Goal: Information Seeking & Learning: Compare options

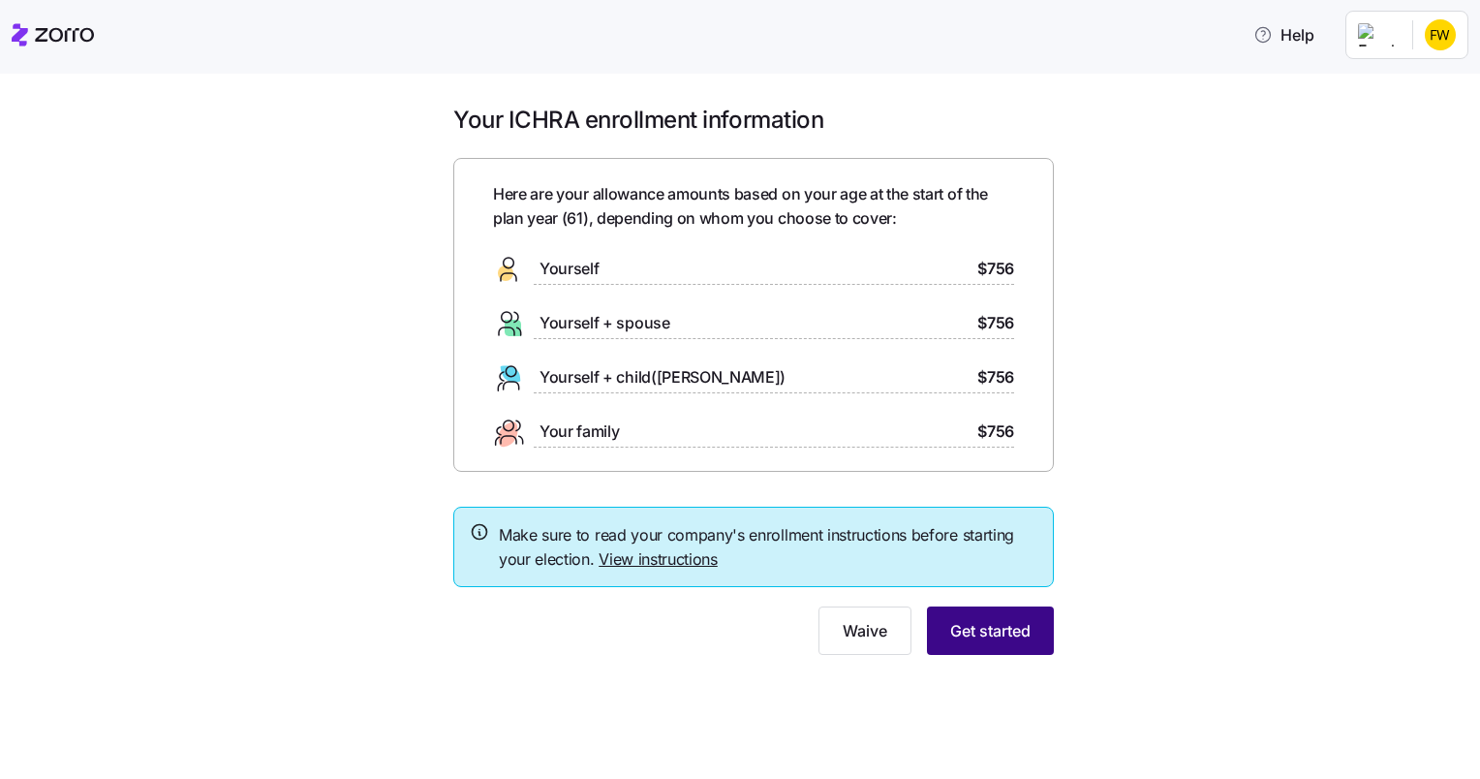
click at [1015, 641] on span "Get started" at bounding box center [990, 630] width 80 height 23
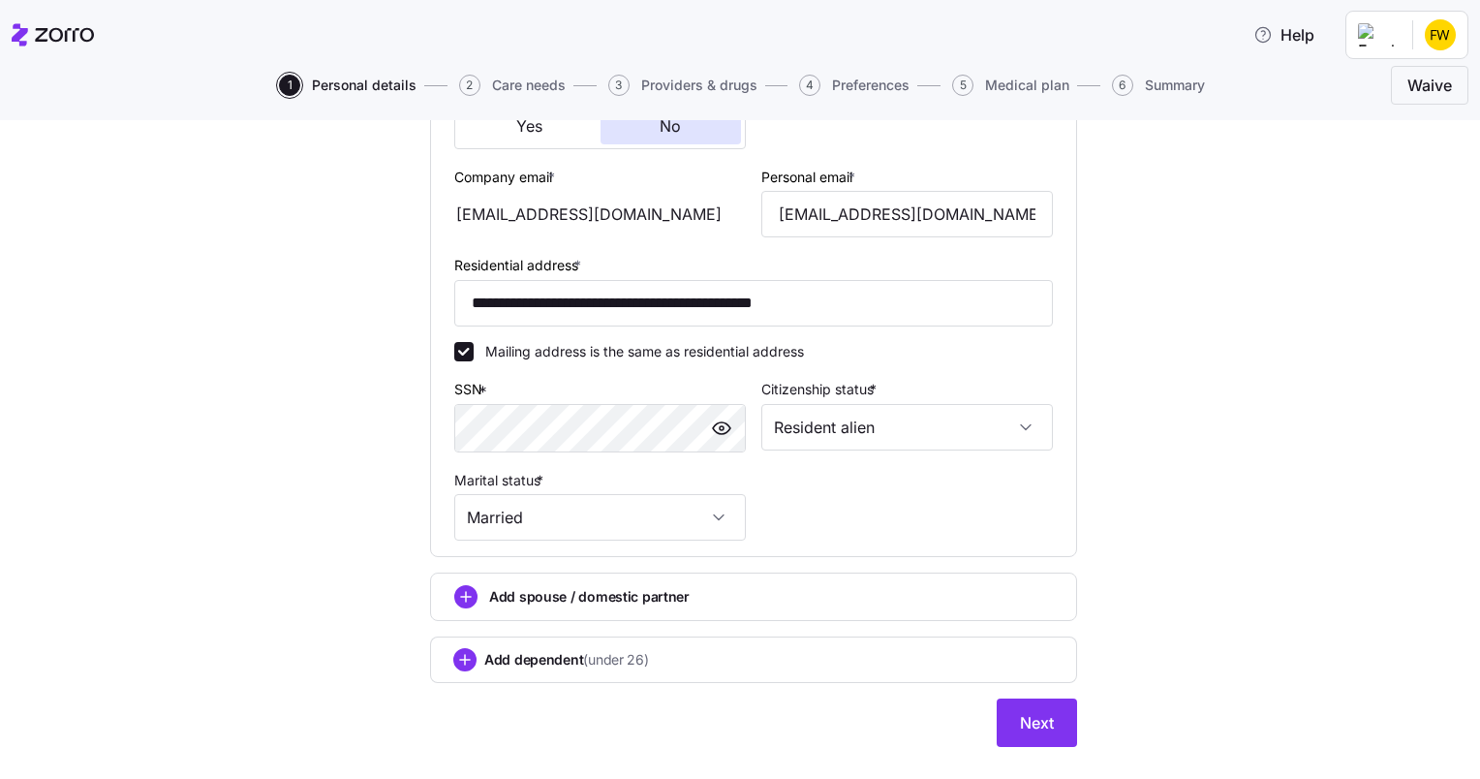
scroll to position [556, 0]
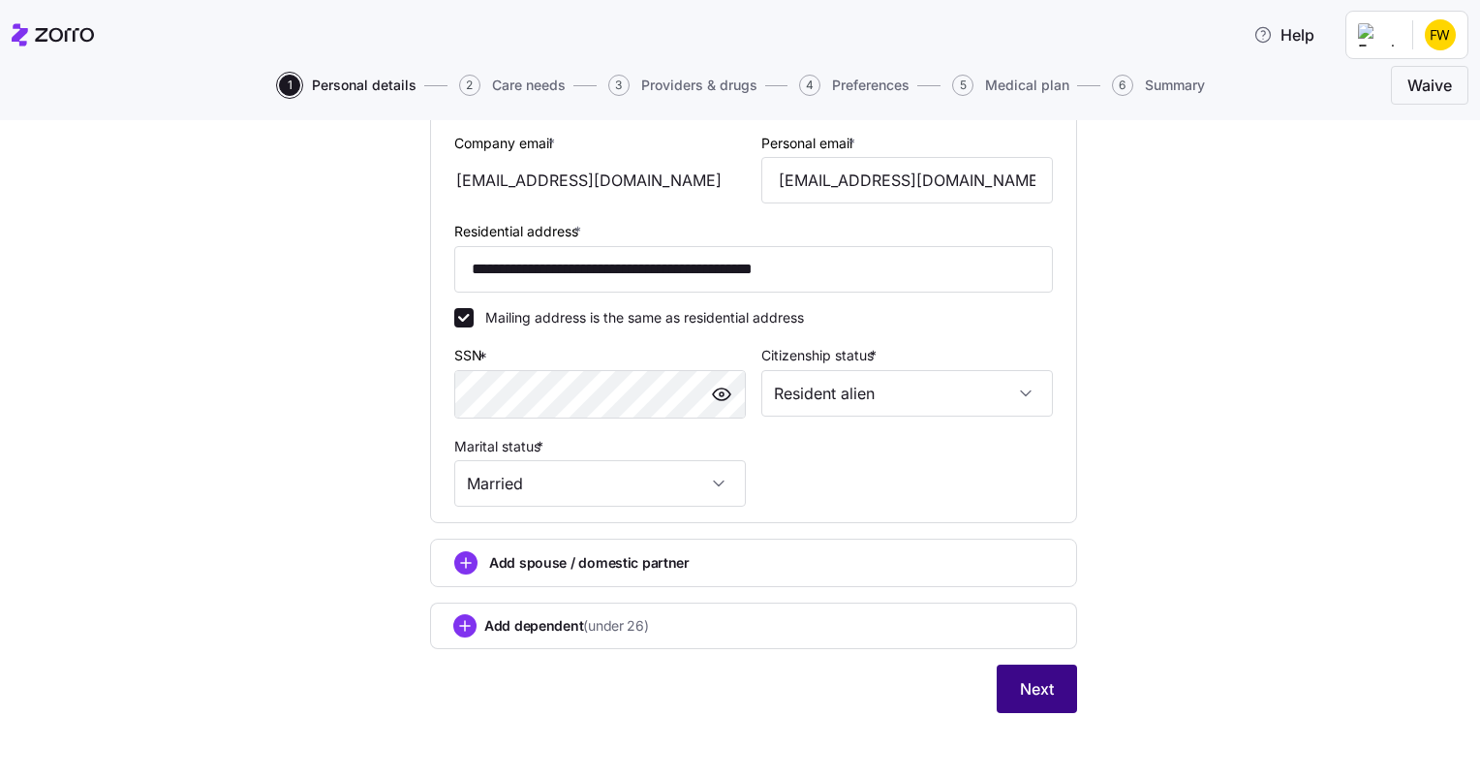
click at [1021, 685] on span "Next" at bounding box center [1037, 688] width 34 height 23
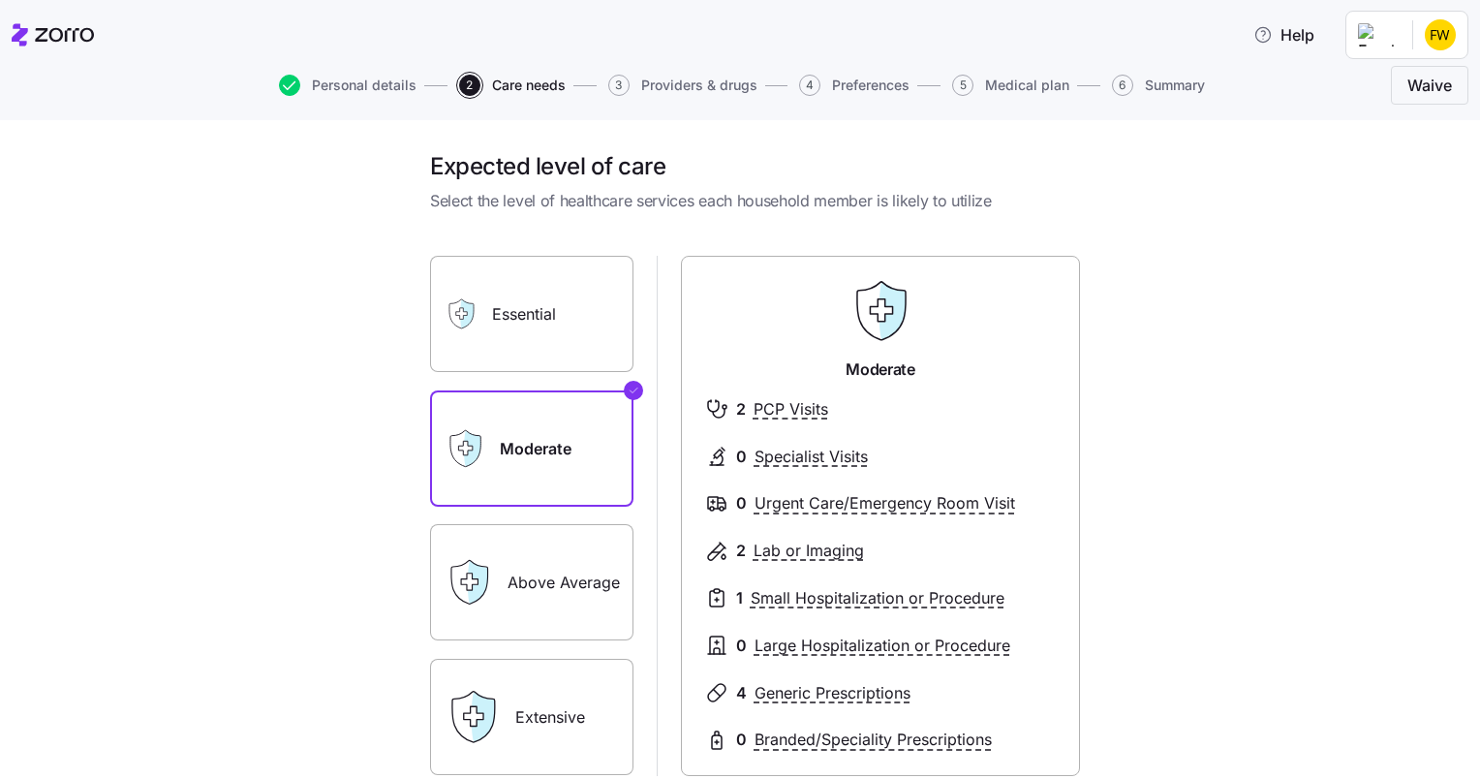
click at [549, 588] on label "Above Average" at bounding box center [531, 582] width 203 height 116
click at [0, 0] on input "Above Average" at bounding box center [0, 0] width 0 height 0
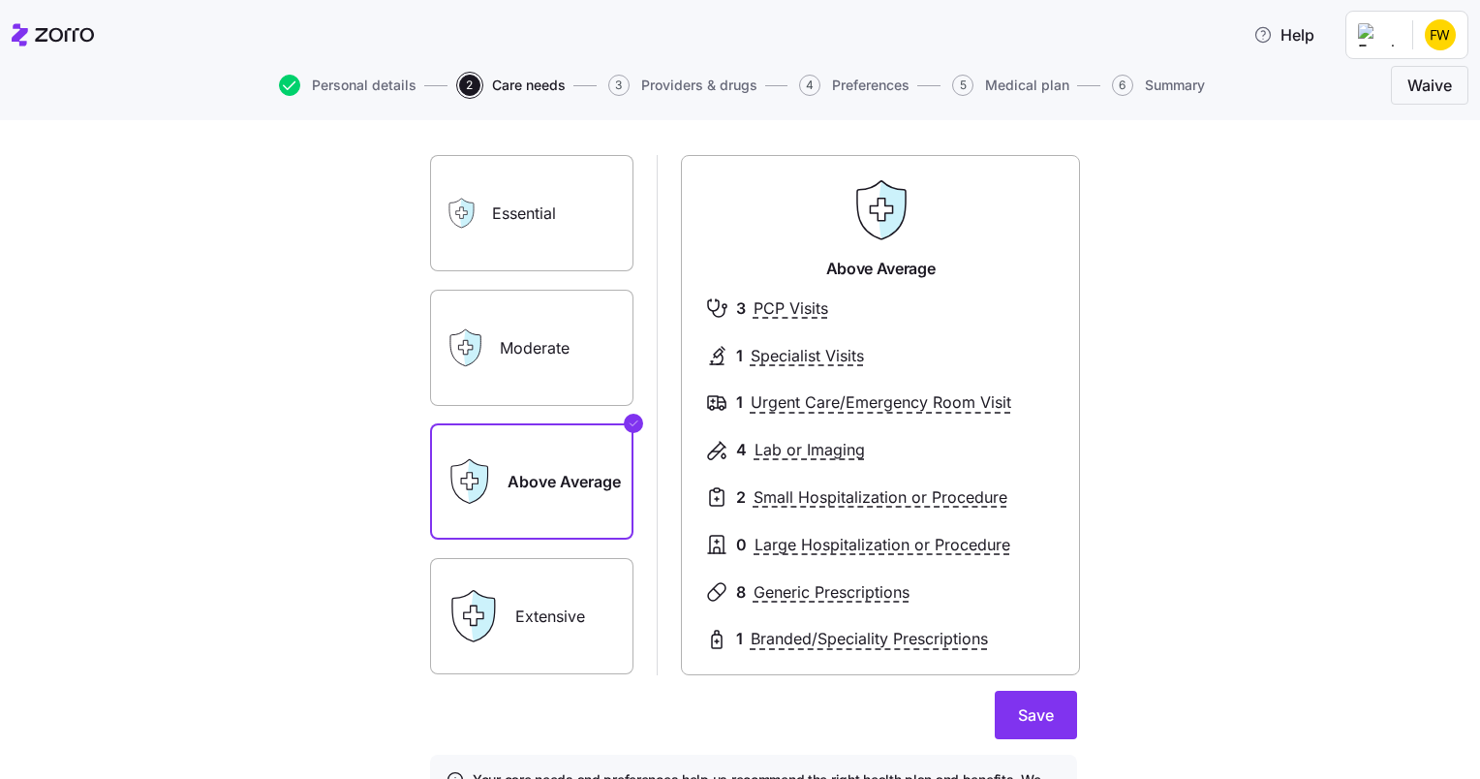
scroll to position [101, 0]
click at [548, 606] on label "Extensive" at bounding box center [531, 616] width 203 height 116
click at [0, 0] on input "Extensive" at bounding box center [0, 0] width 0 height 0
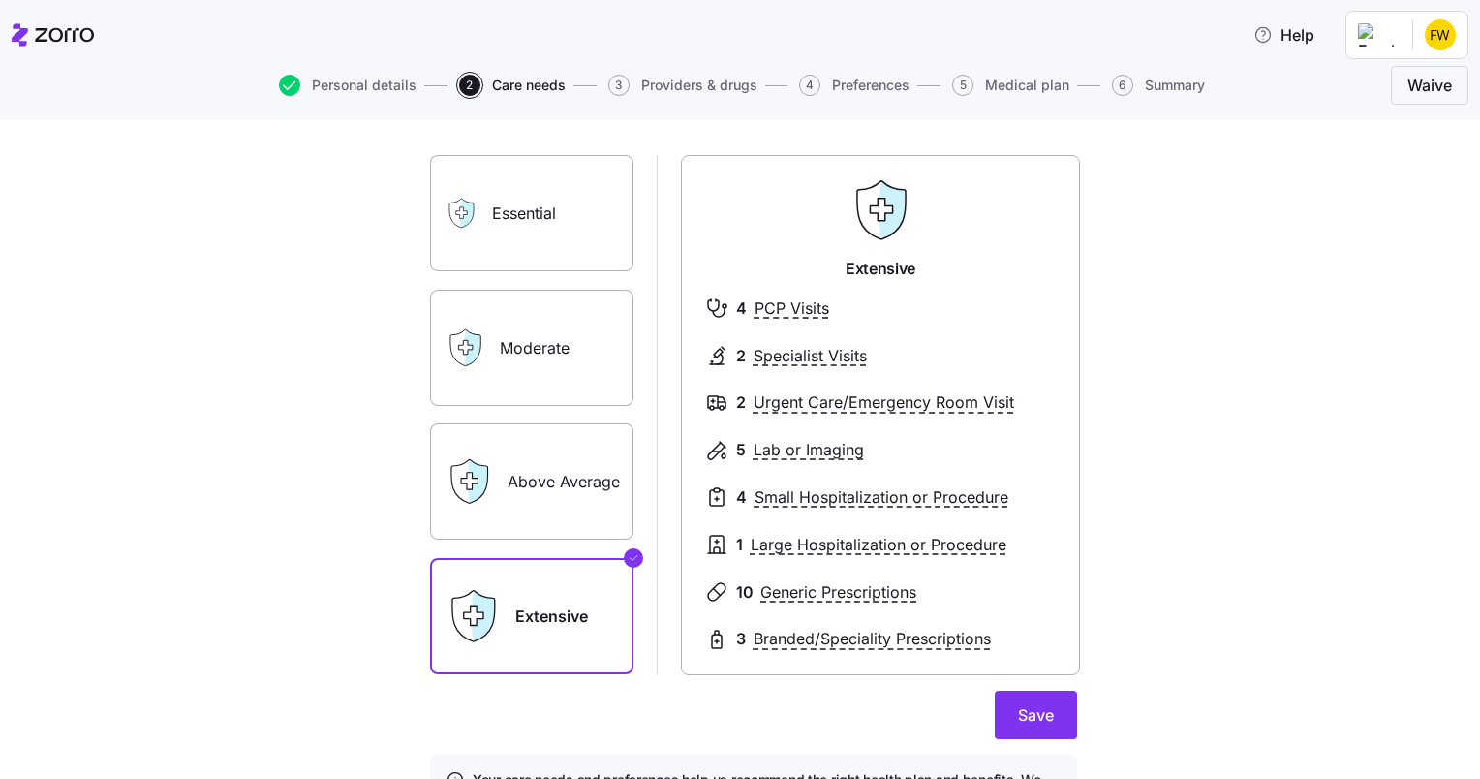
click at [535, 504] on label "Above Average" at bounding box center [531, 481] width 203 height 116
click at [0, 0] on input "Above Average" at bounding box center [0, 0] width 0 height 0
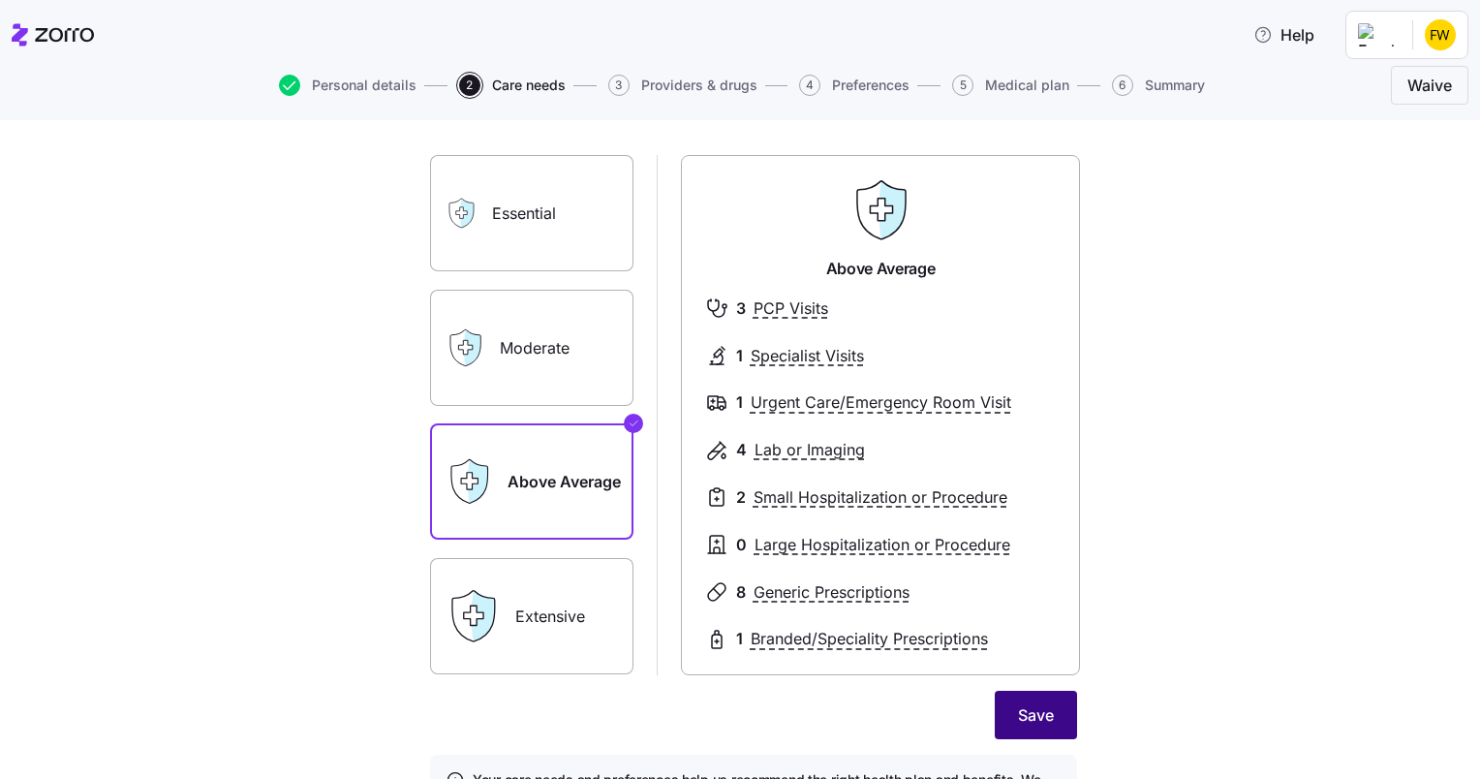
click at [1038, 705] on span "Save" at bounding box center [1036, 714] width 36 height 23
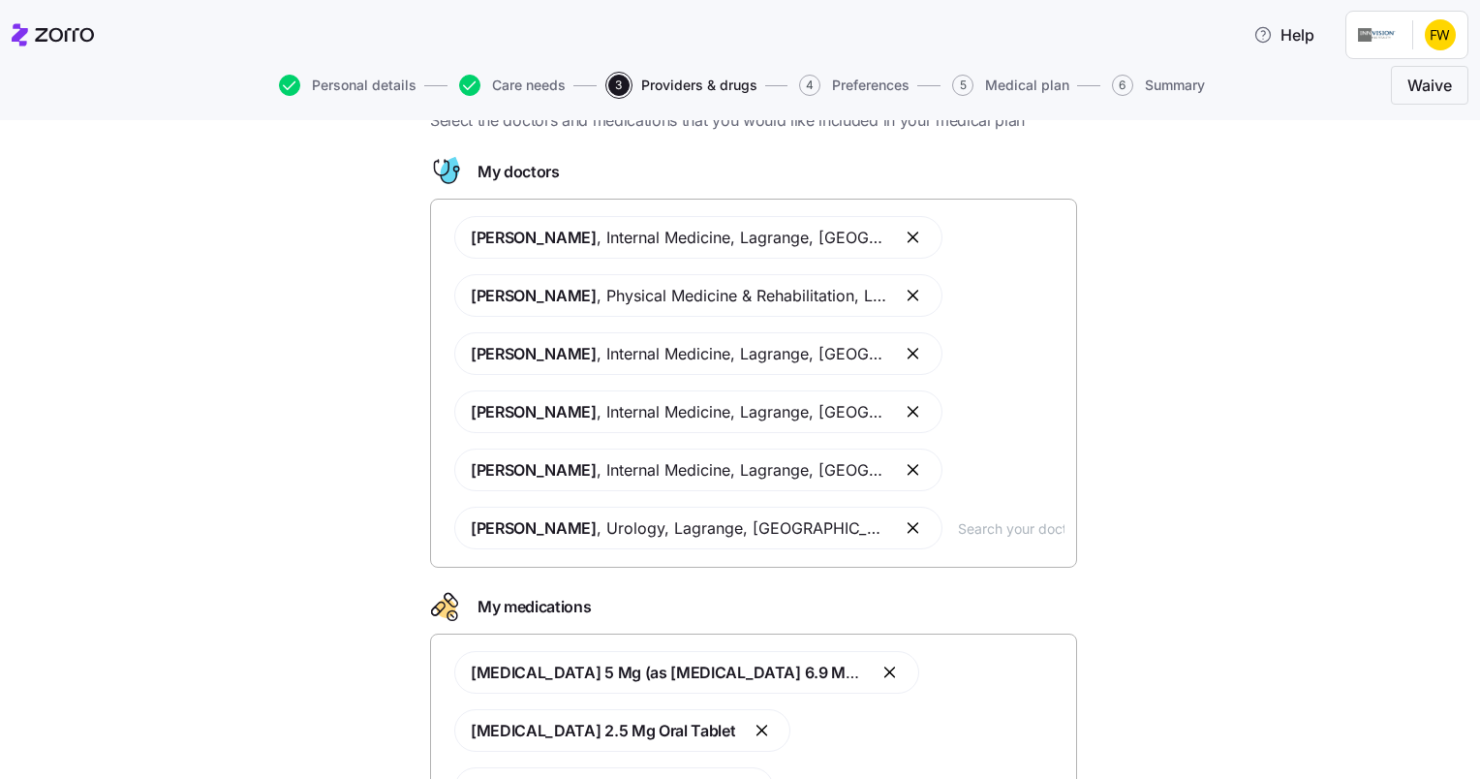
scroll to position [270, 0]
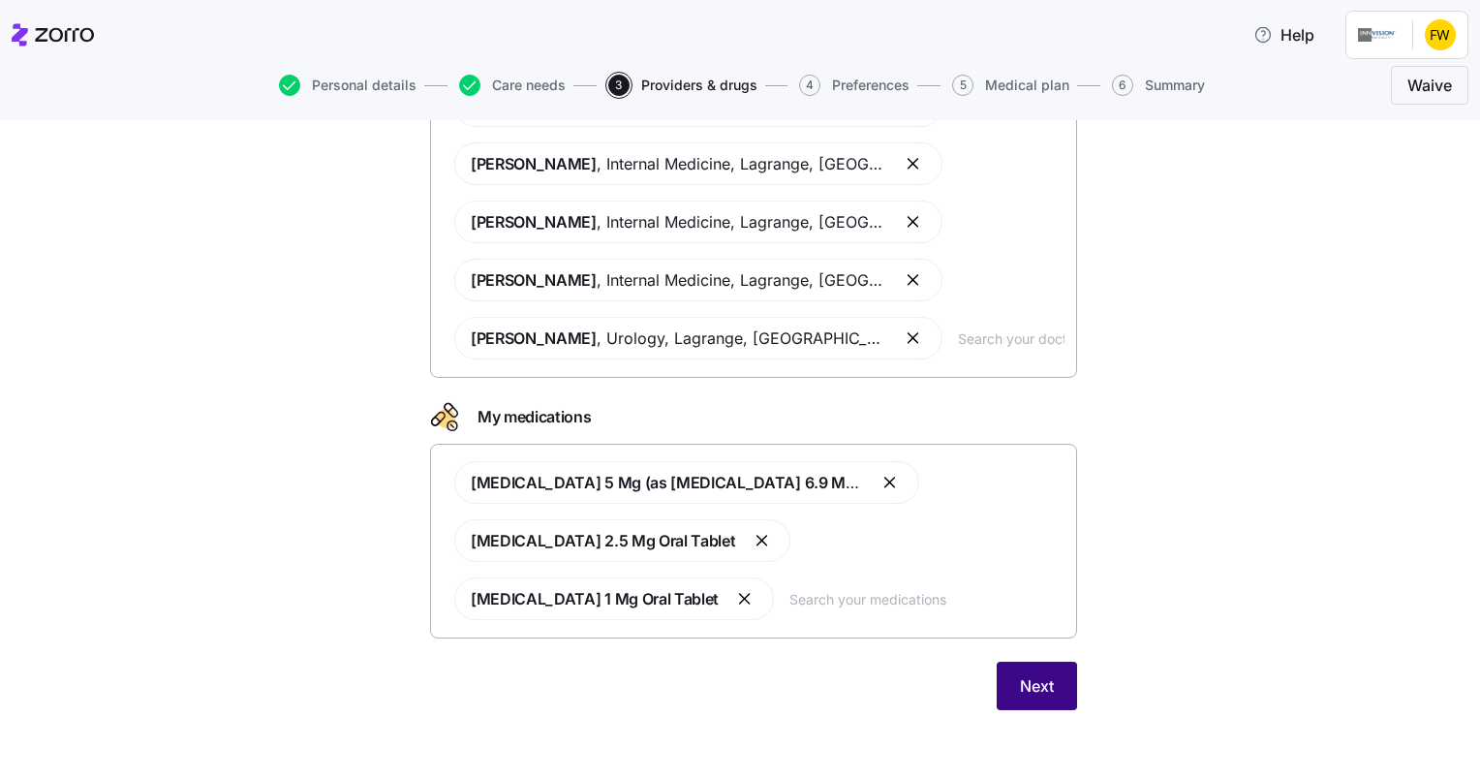
click at [1027, 692] on span "Next" at bounding box center [1037, 685] width 34 height 23
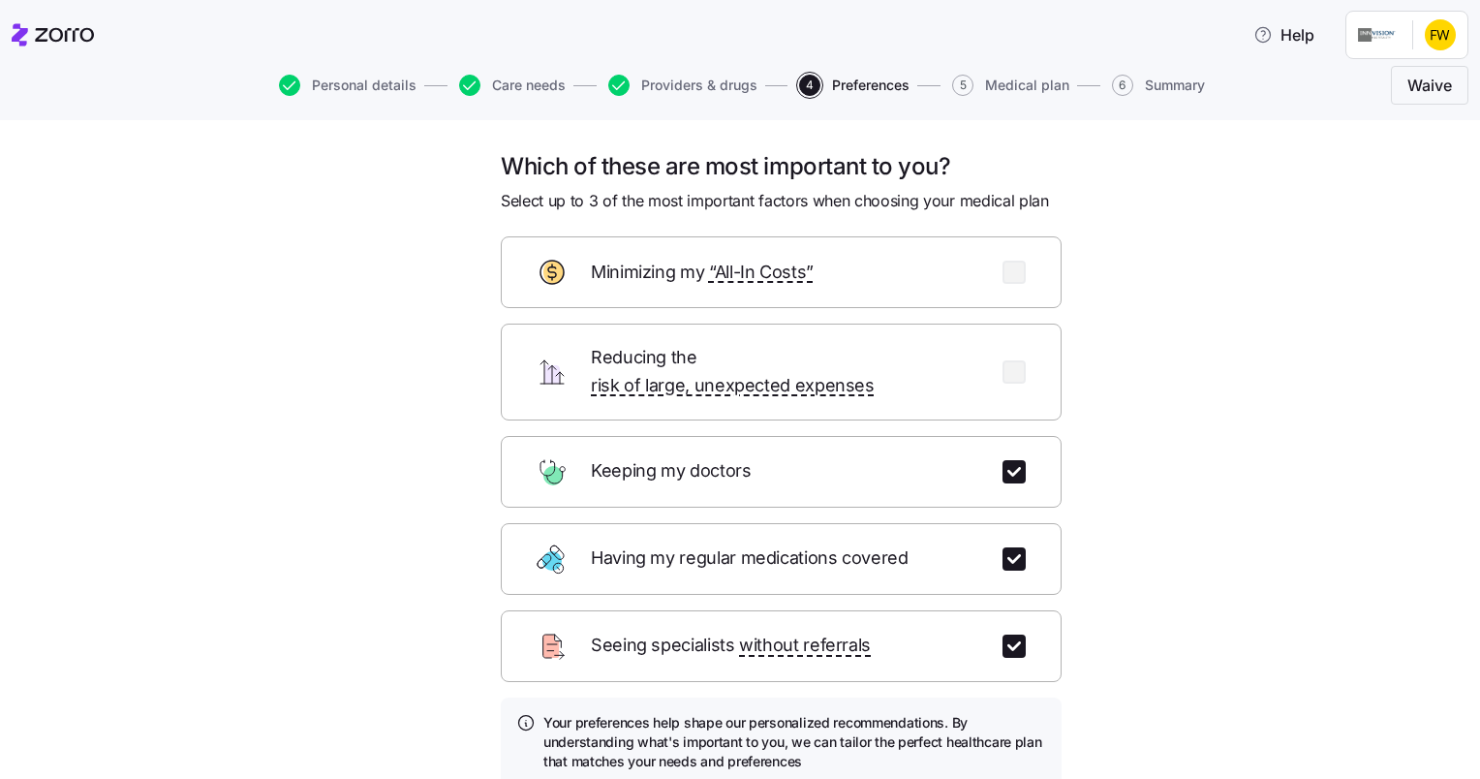
scroll to position [142, 0]
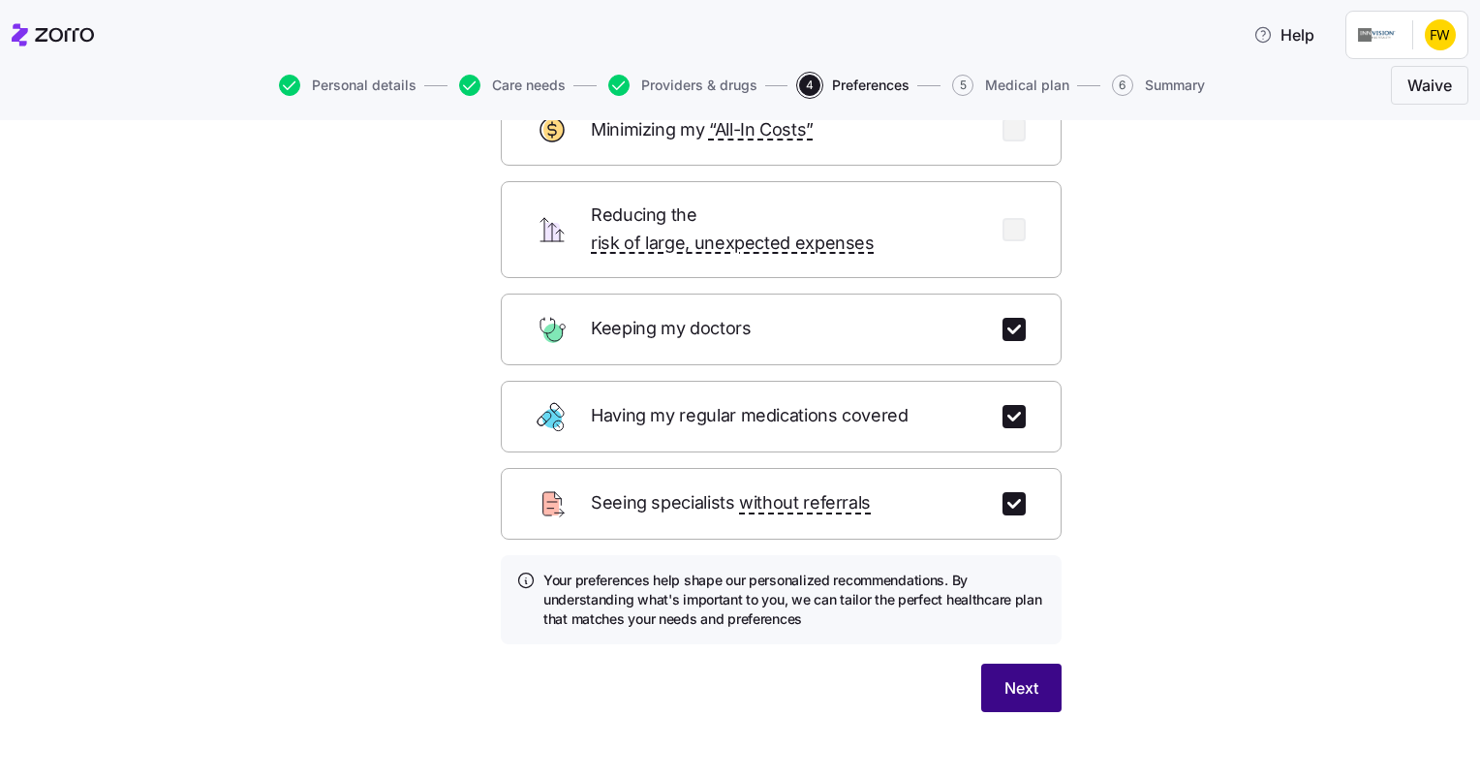
click at [1001, 677] on button "Next" at bounding box center [1021, 687] width 80 height 48
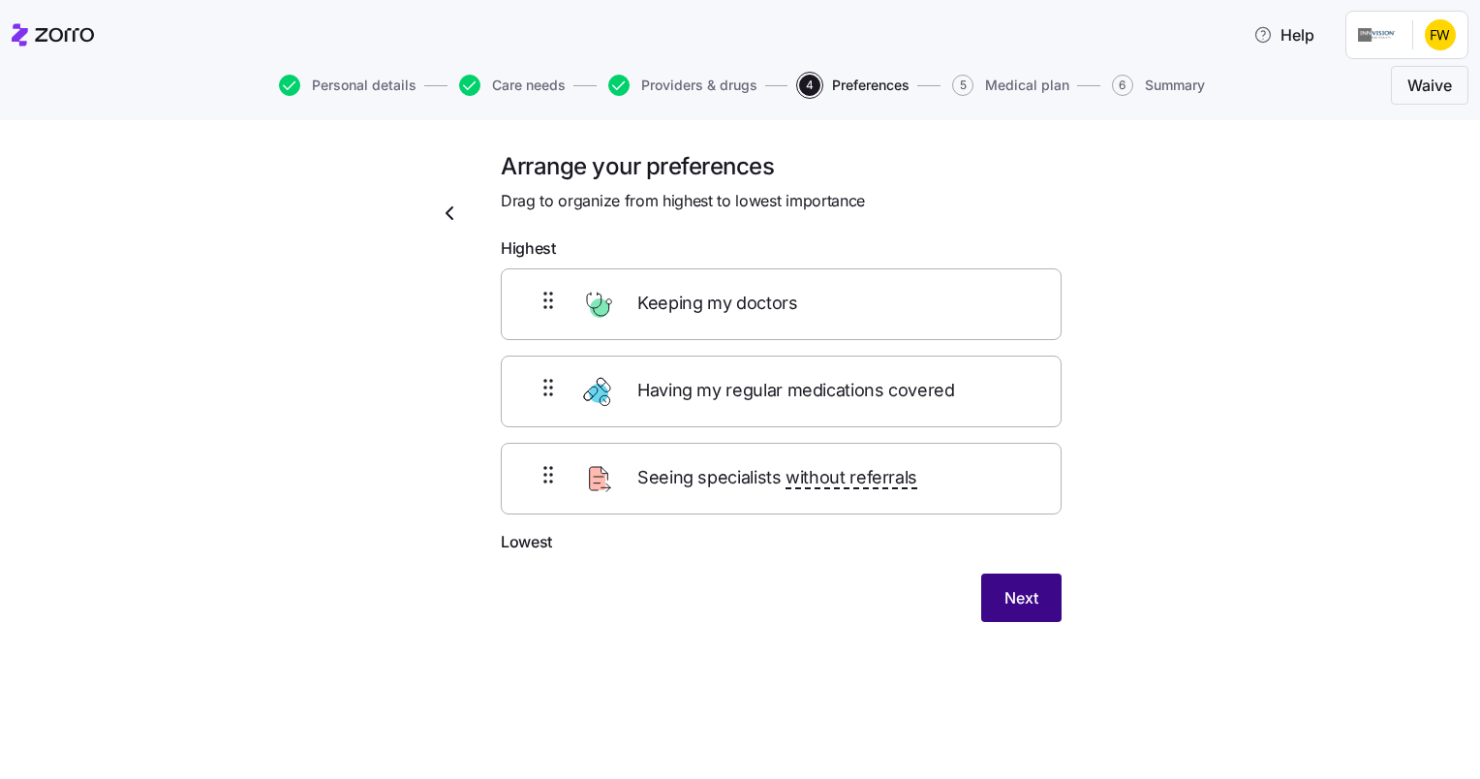
scroll to position [0, 0]
click at [1023, 587] on span "Next" at bounding box center [1021, 597] width 34 height 23
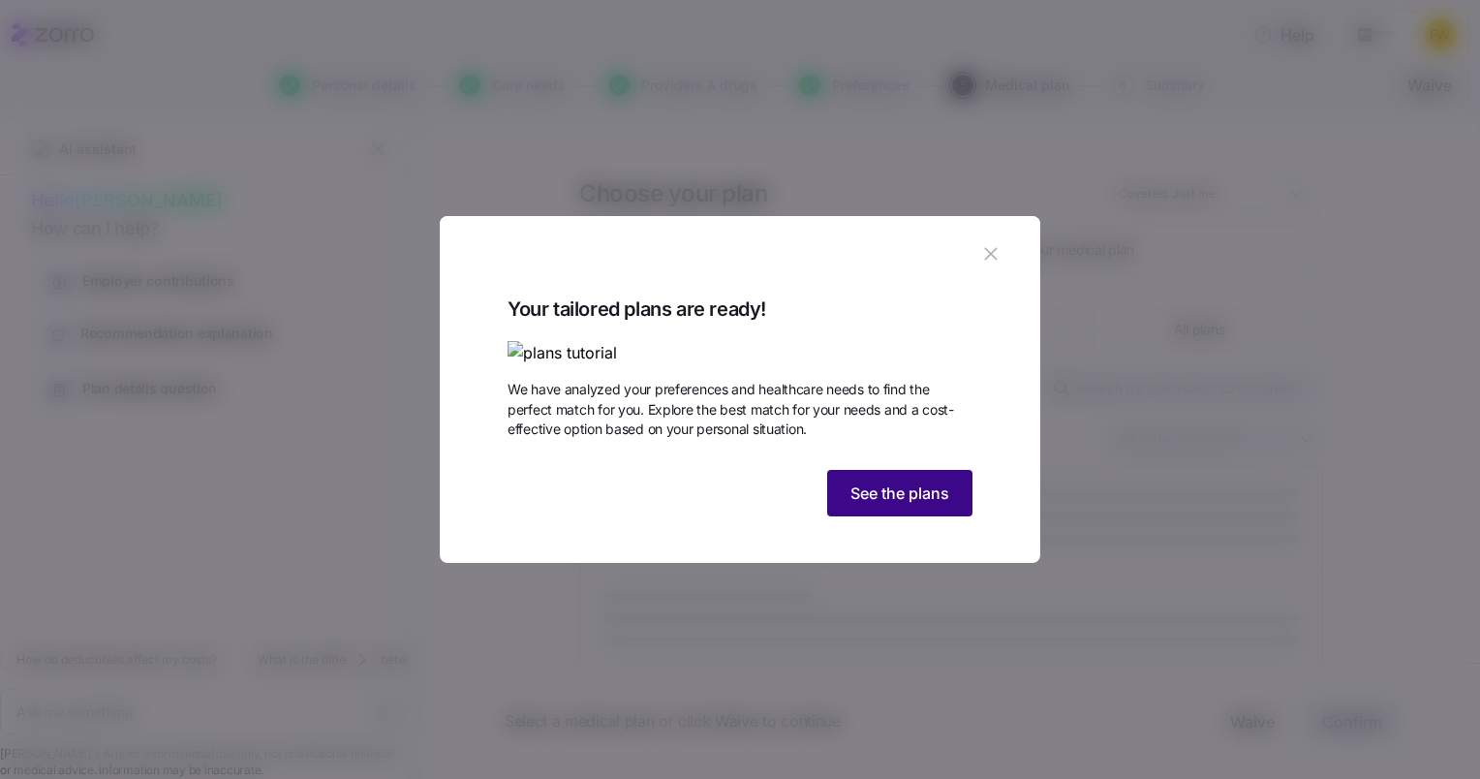
click at [878, 505] on span "See the plans" at bounding box center [899, 492] width 99 height 23
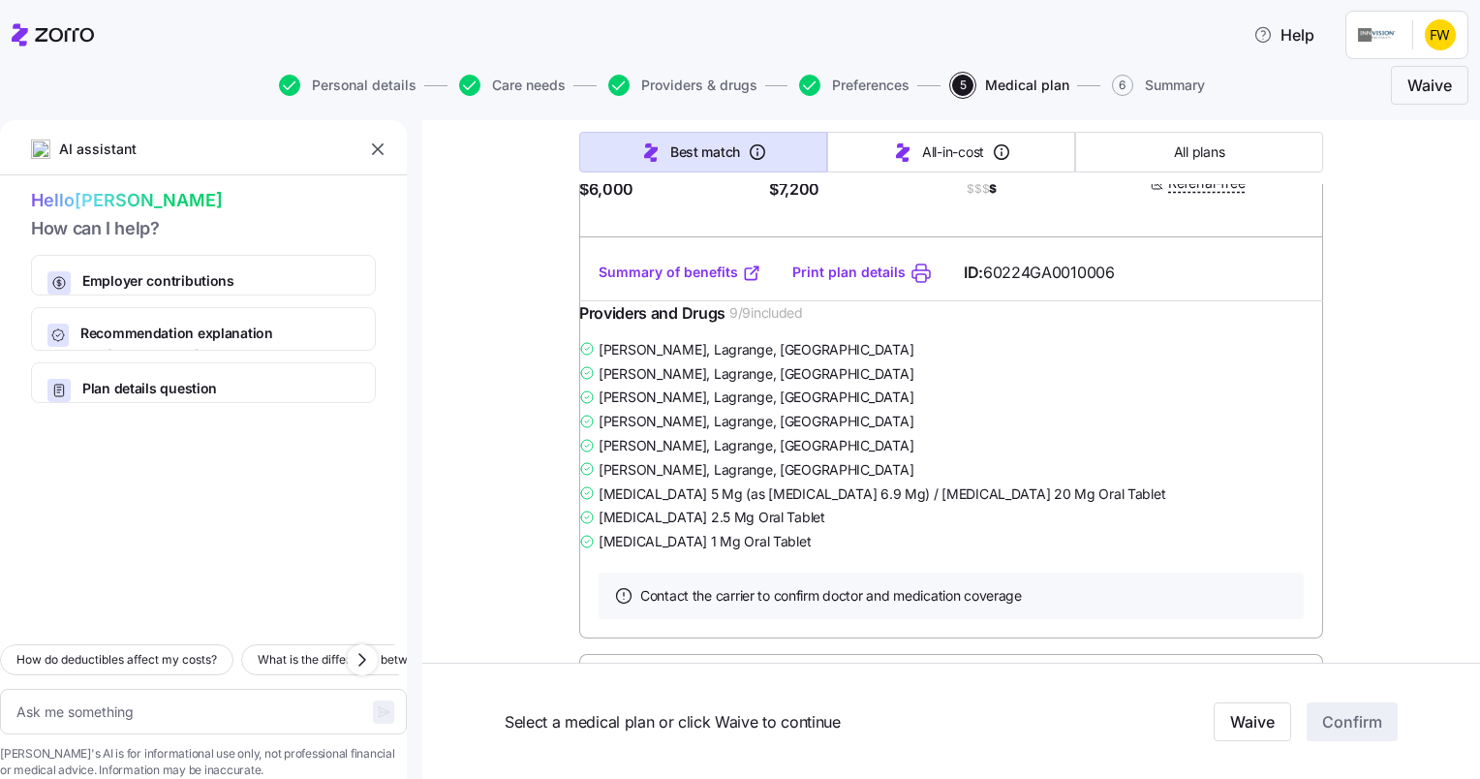
scroll to position [576, 0]
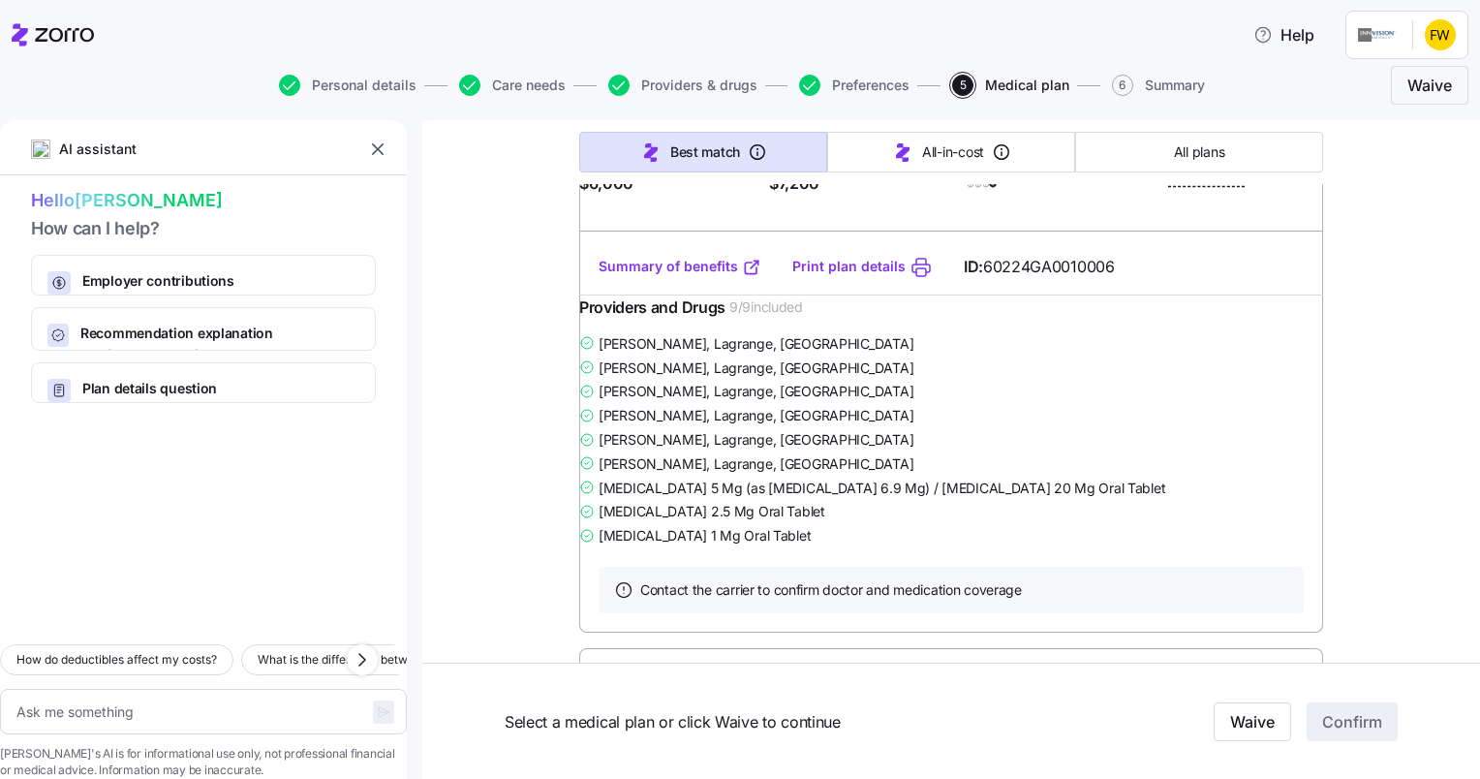
click at [647, 276] on link "Summary of benefits" at bounding box center [679, 266] width 163 height 19
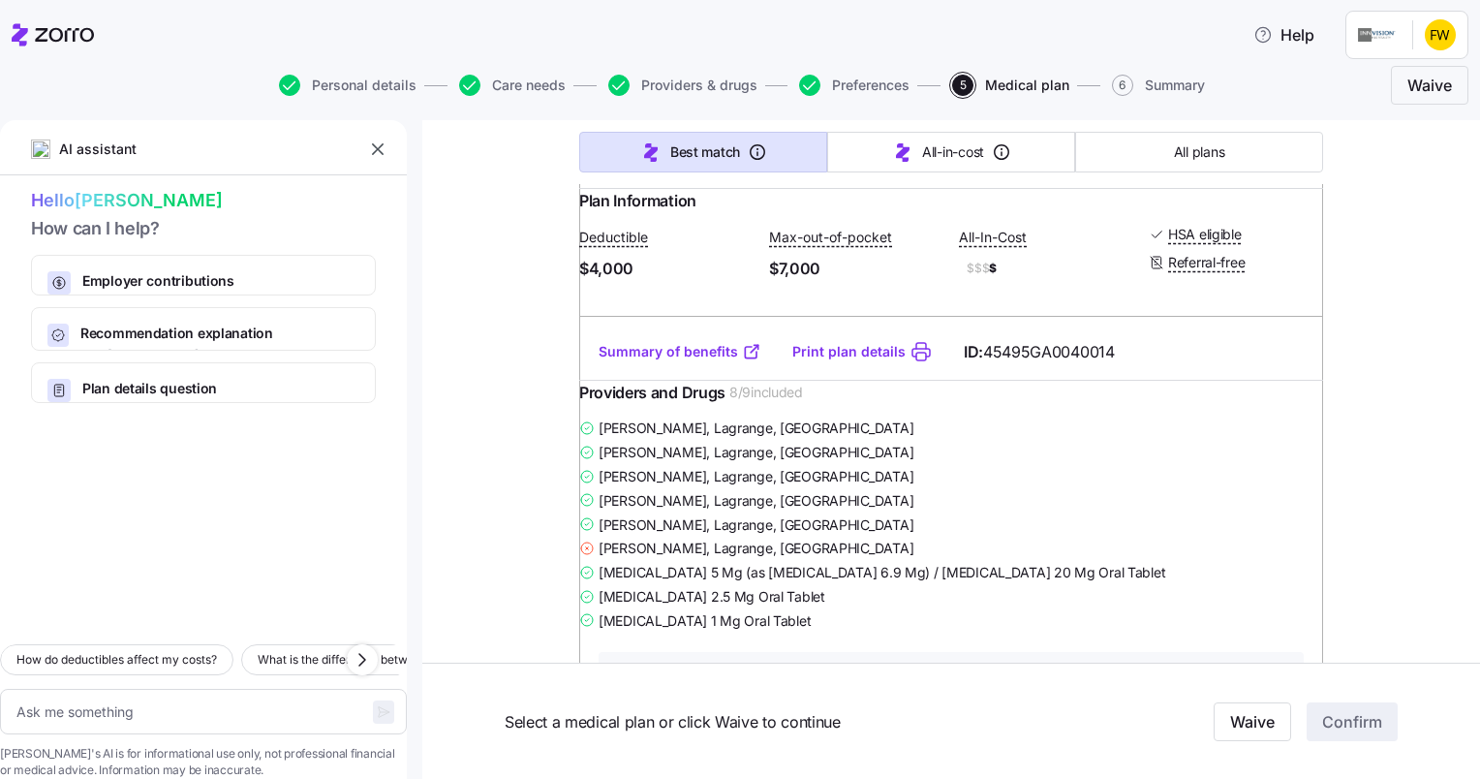
scroll to position [2789, 0]
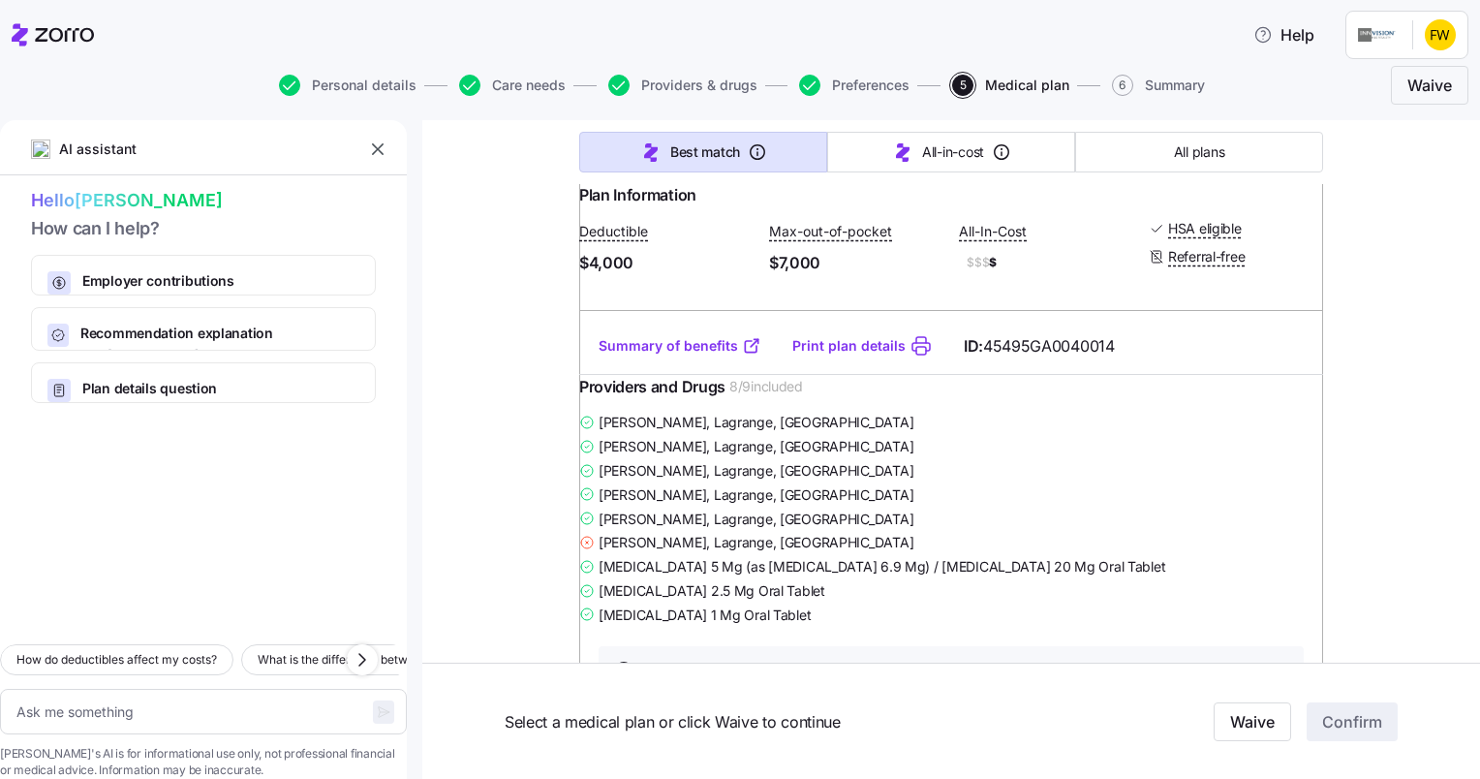
click at [687, 355] on link "Summary of benefits" at bounding box center [679, 345] width 163 height 19
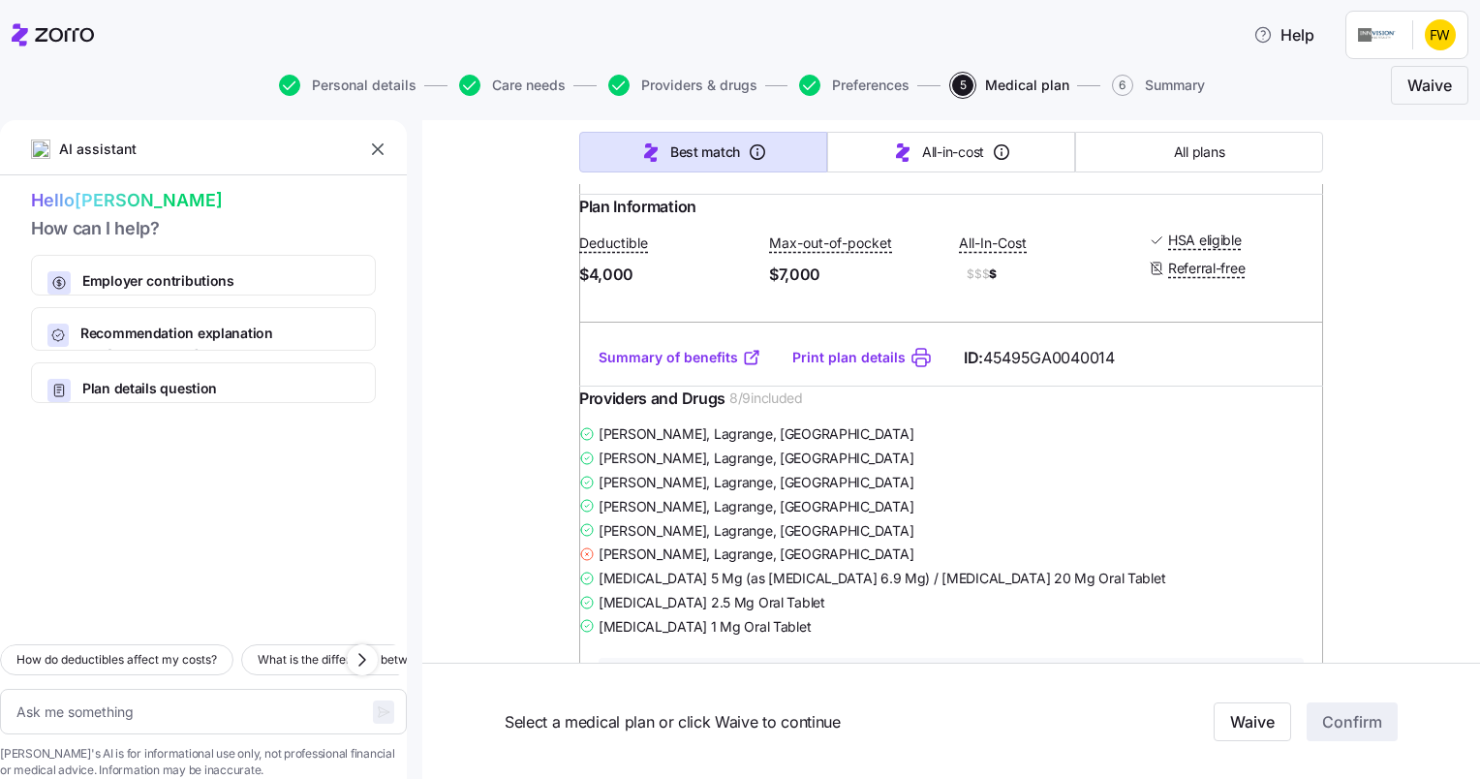
scroll to position [2783, 0]
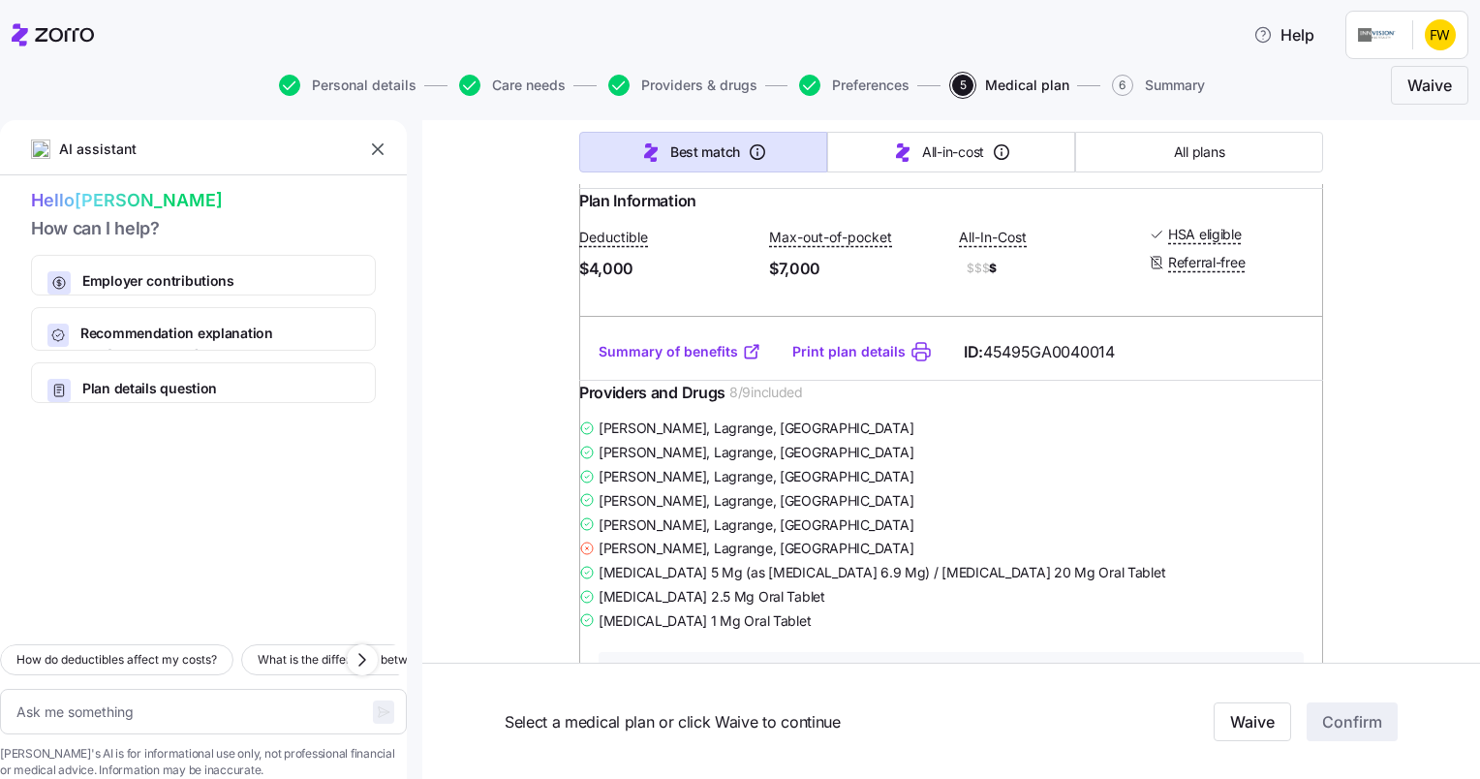
click at [692, 361] on link "Summary of benefits" at bounding box center [679, 351] width 163 height 19
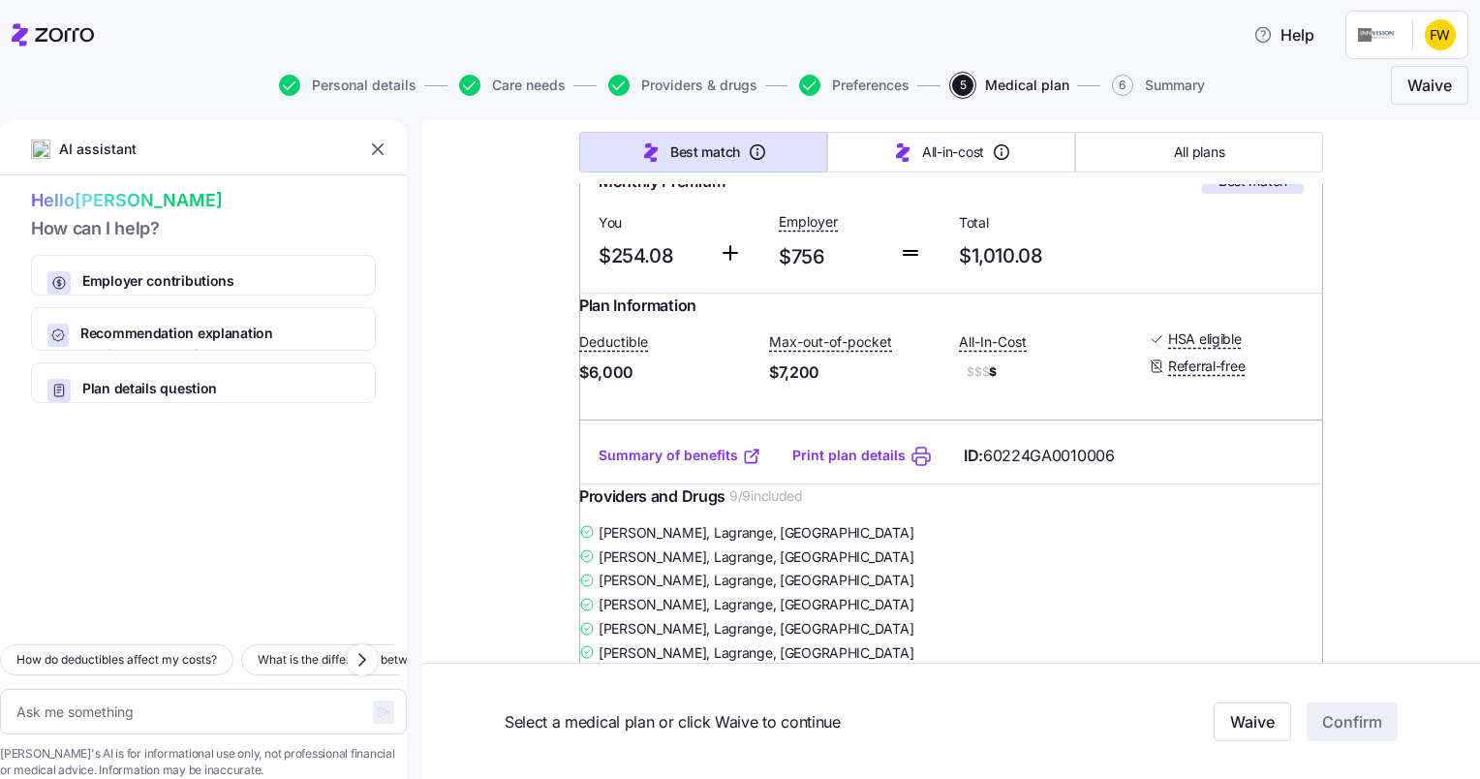
scroll to position [0, 0]
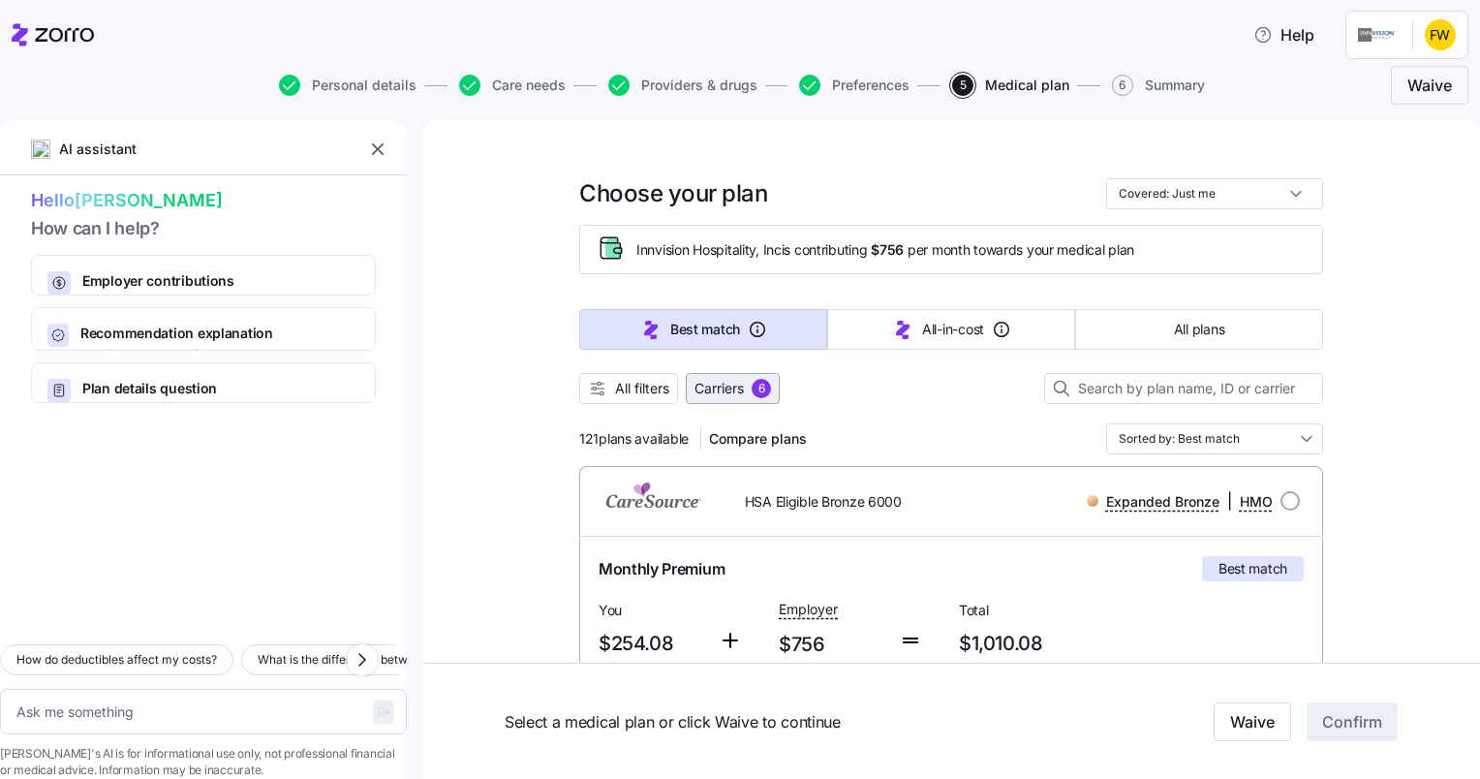
click at [716, 387] on span "Carriers" at bounding box center [718, 388] width 49 height 19
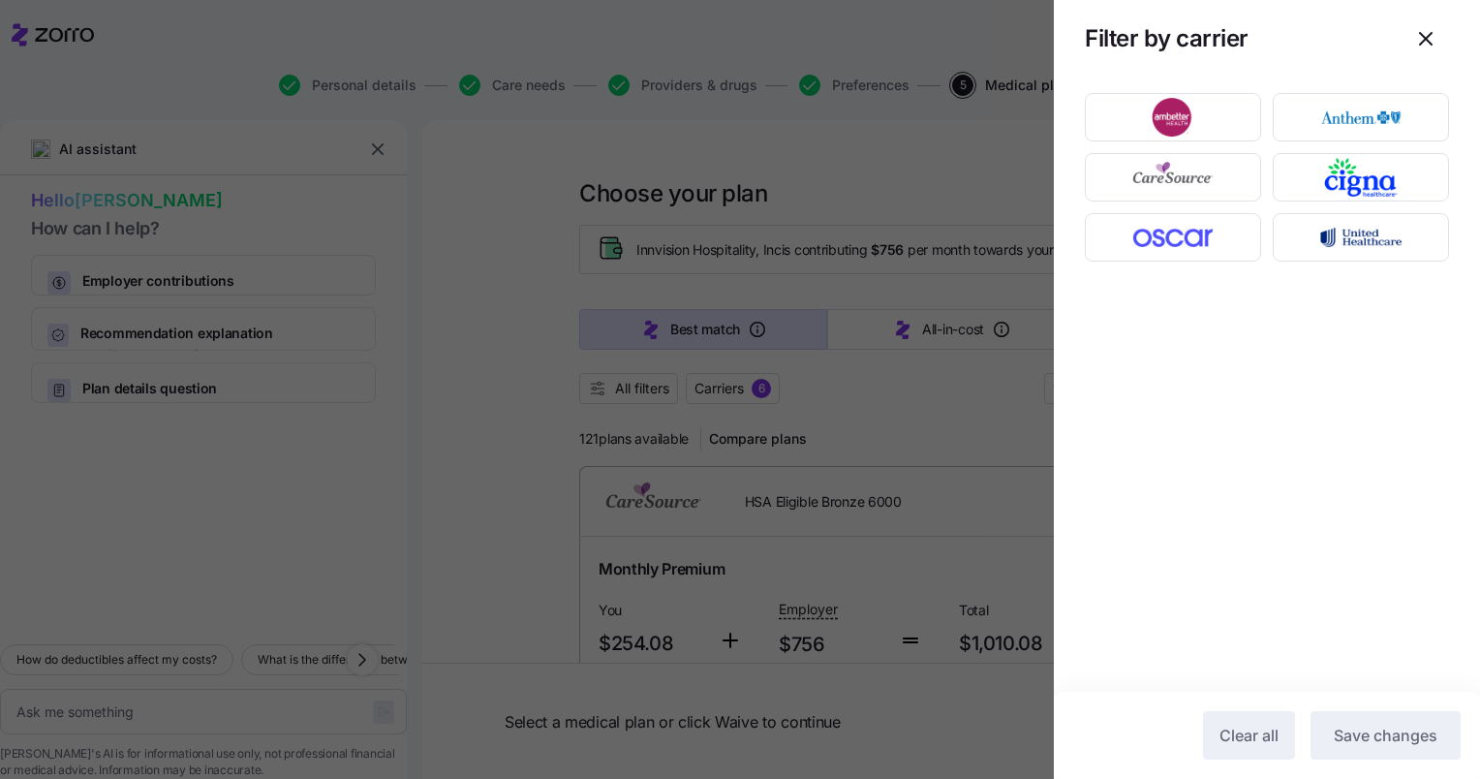
click at [976, 159] on div at bounding box center [740, 389] width 1480 height 779
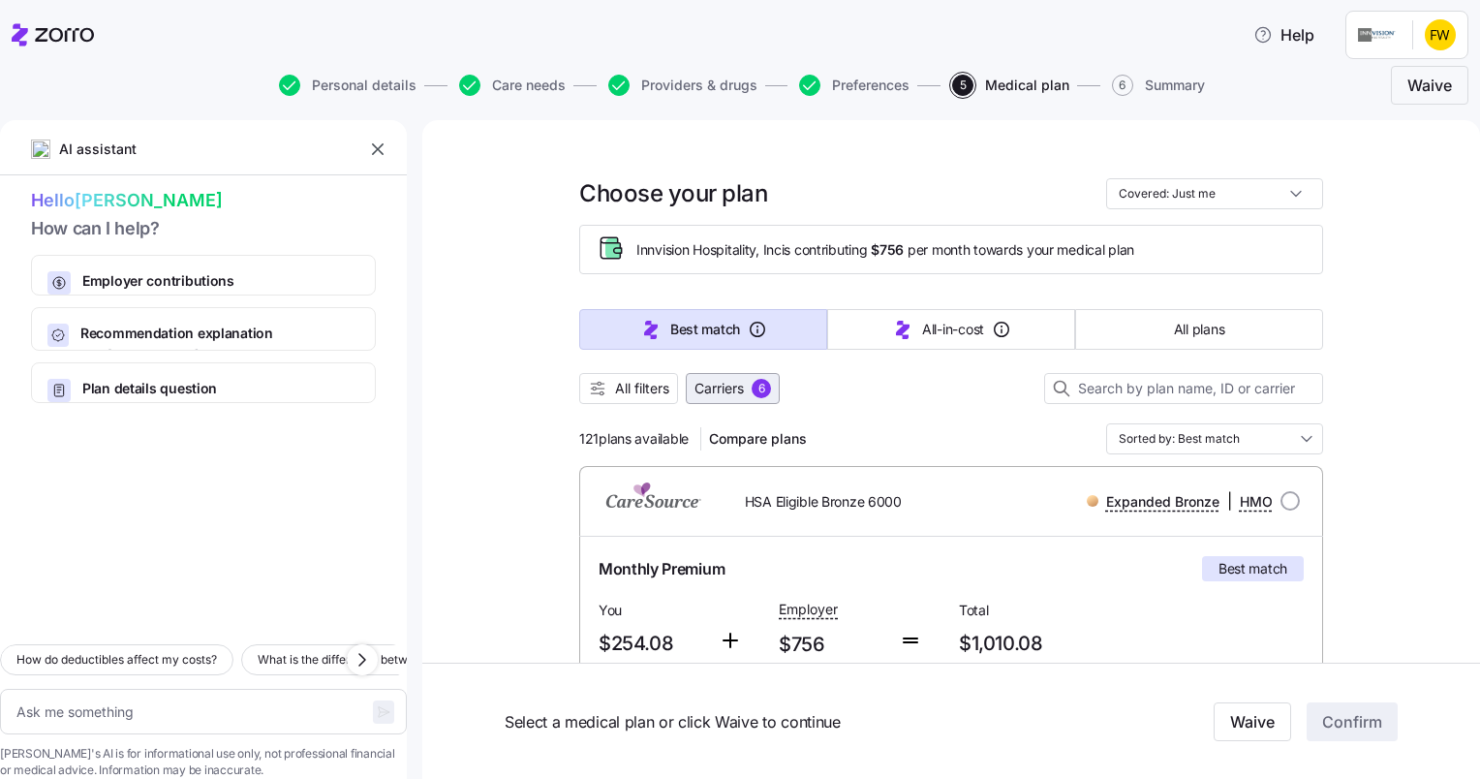
click at [740, 387] on span "Carriers 6" at bounding box center [732, 388] width 77 height 19
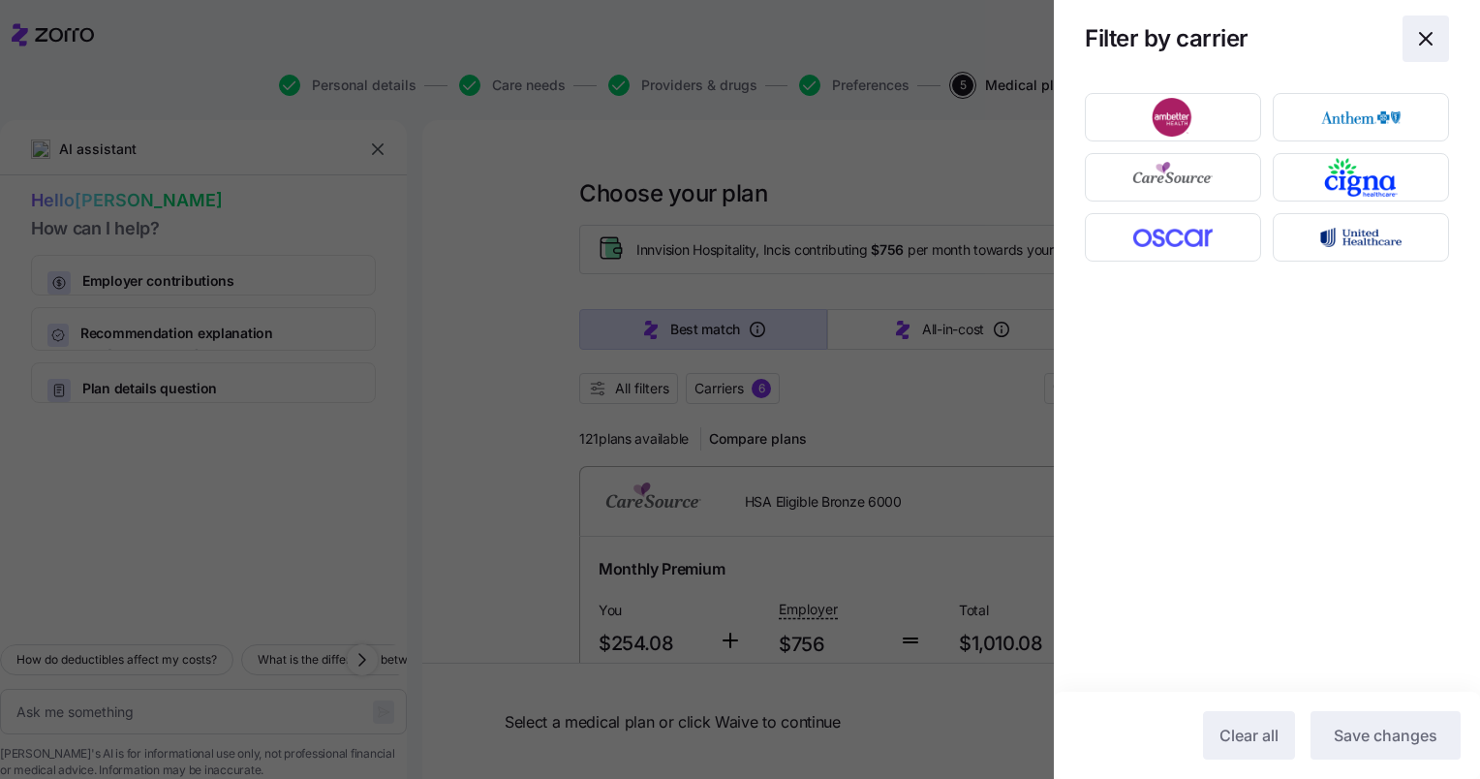
drag, startPoint x: 997, startPoint y: 401, endPoint x: 1427, endPoint y: 35, distance: 565.4
drag, startPoint x: 1427, startPoint y: 35, endPoint x: 946, endPoint y: 160, distance: 497.3
click at [946, 160] on div at bounding box center [740, 389] width 1480 height 779
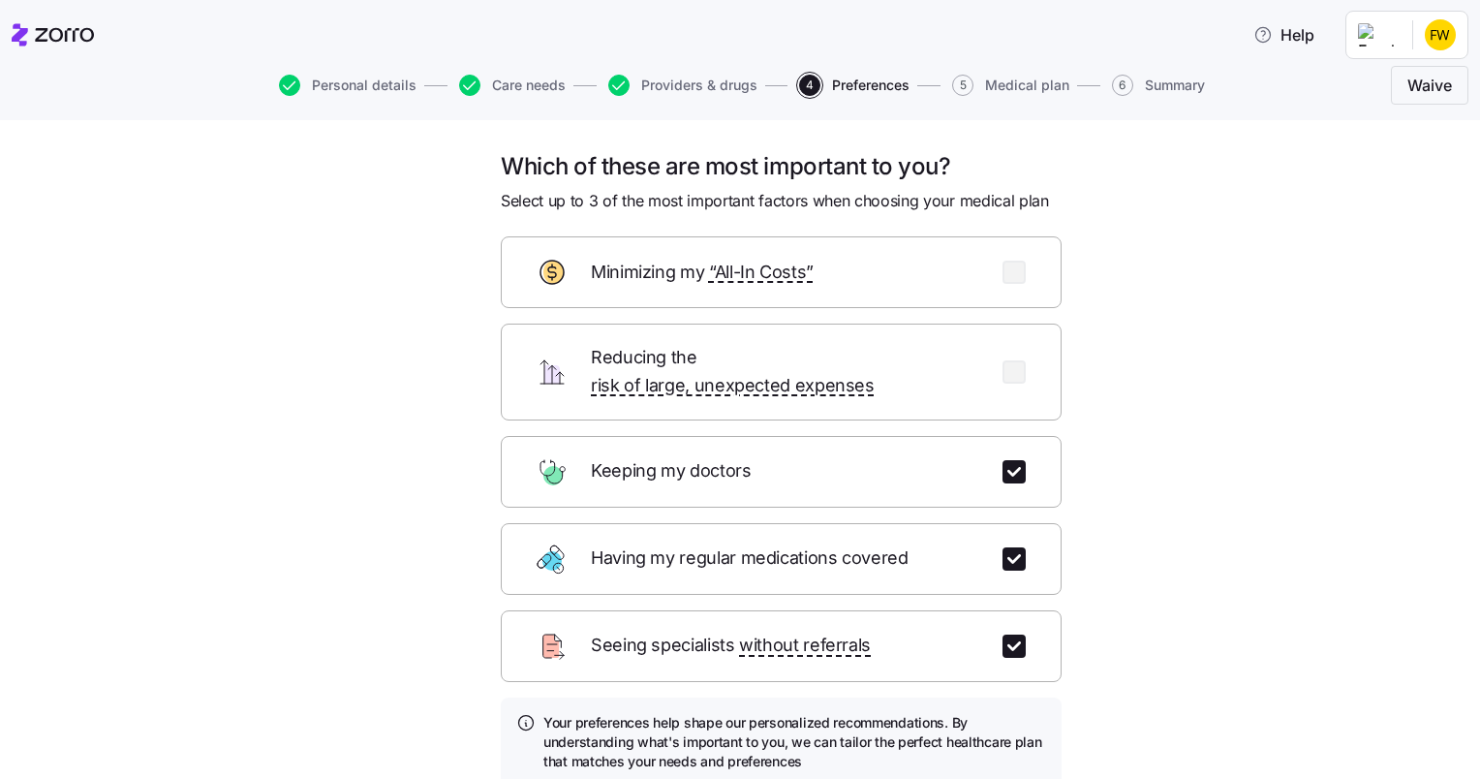
scroll to position [142, 0]
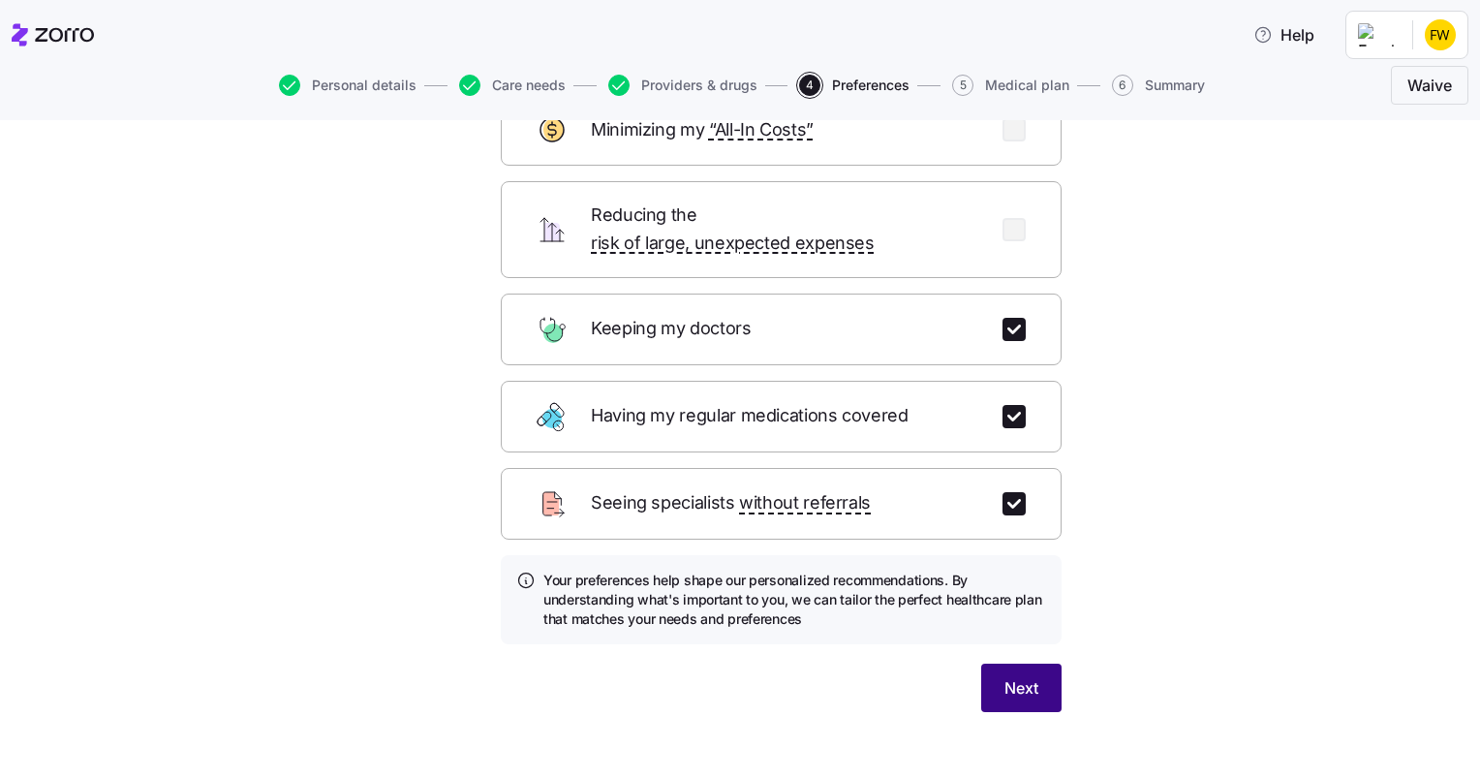
click at [1021, 676] on span "Next" at bounding box center [1021, 687] width 34 height 23
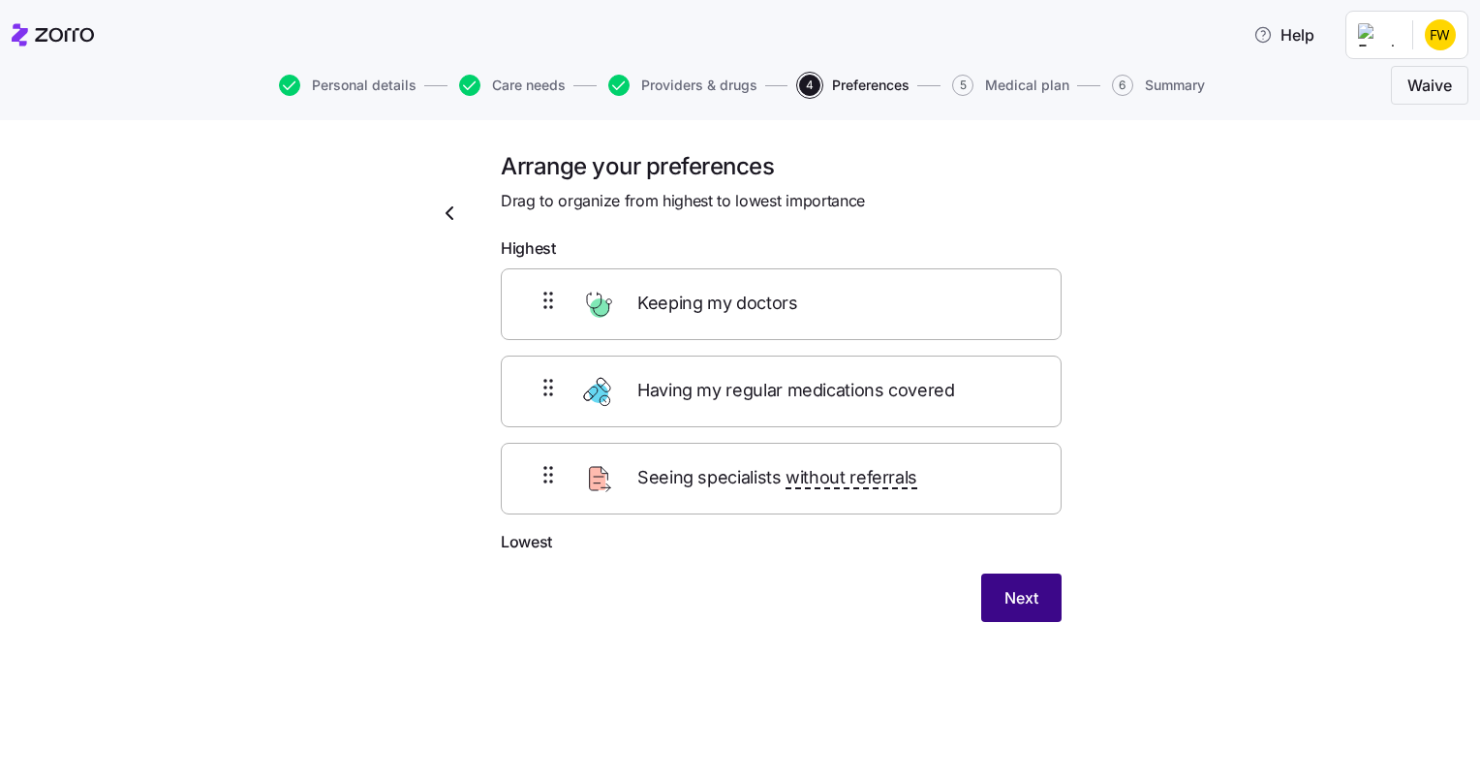
scroll to position [0, 0]
click at [1021, 591] on span "Next" at bounding box center [1021, 597] width 34 height 23
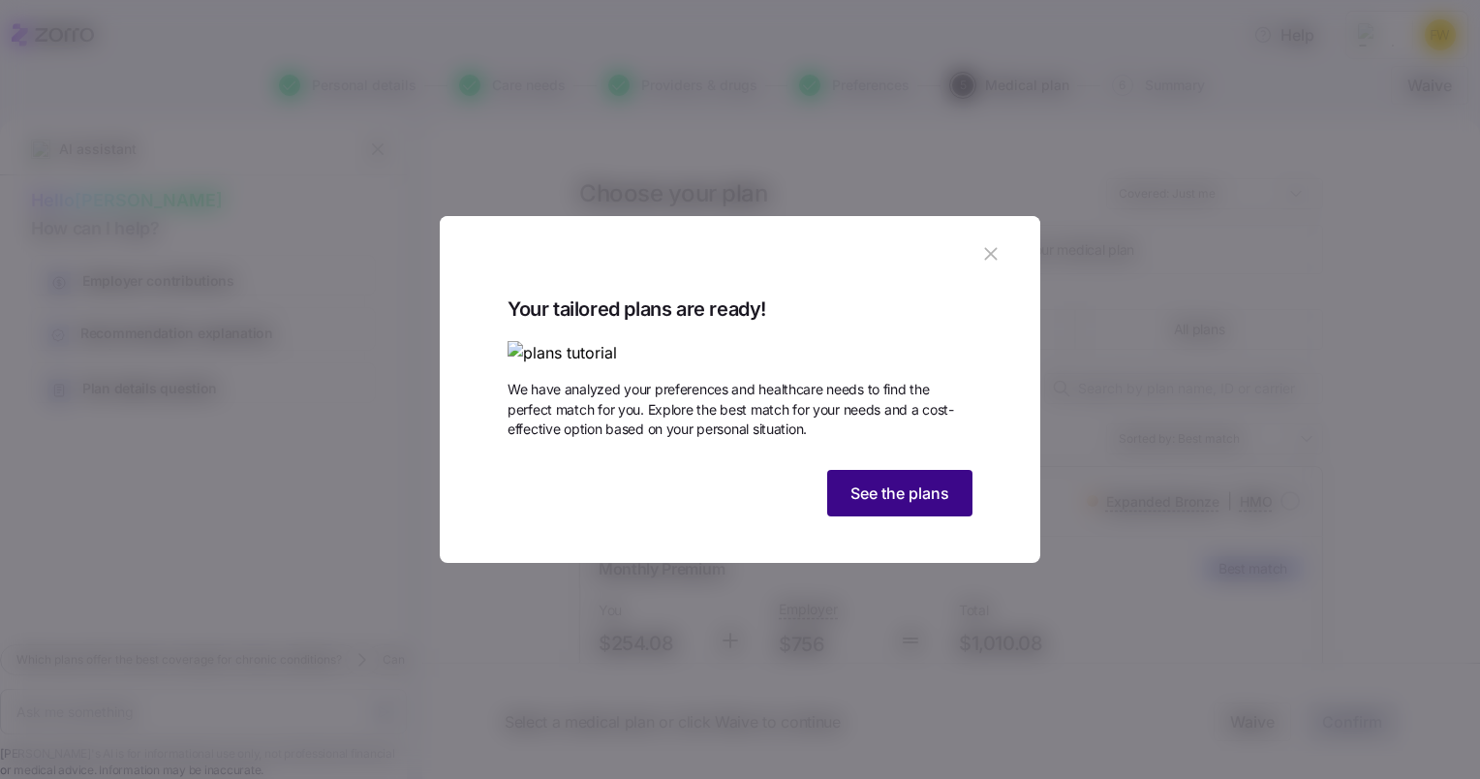
click at [928, 505] on span "See the plans" at bounding box center [899, 492] width 99 height 23
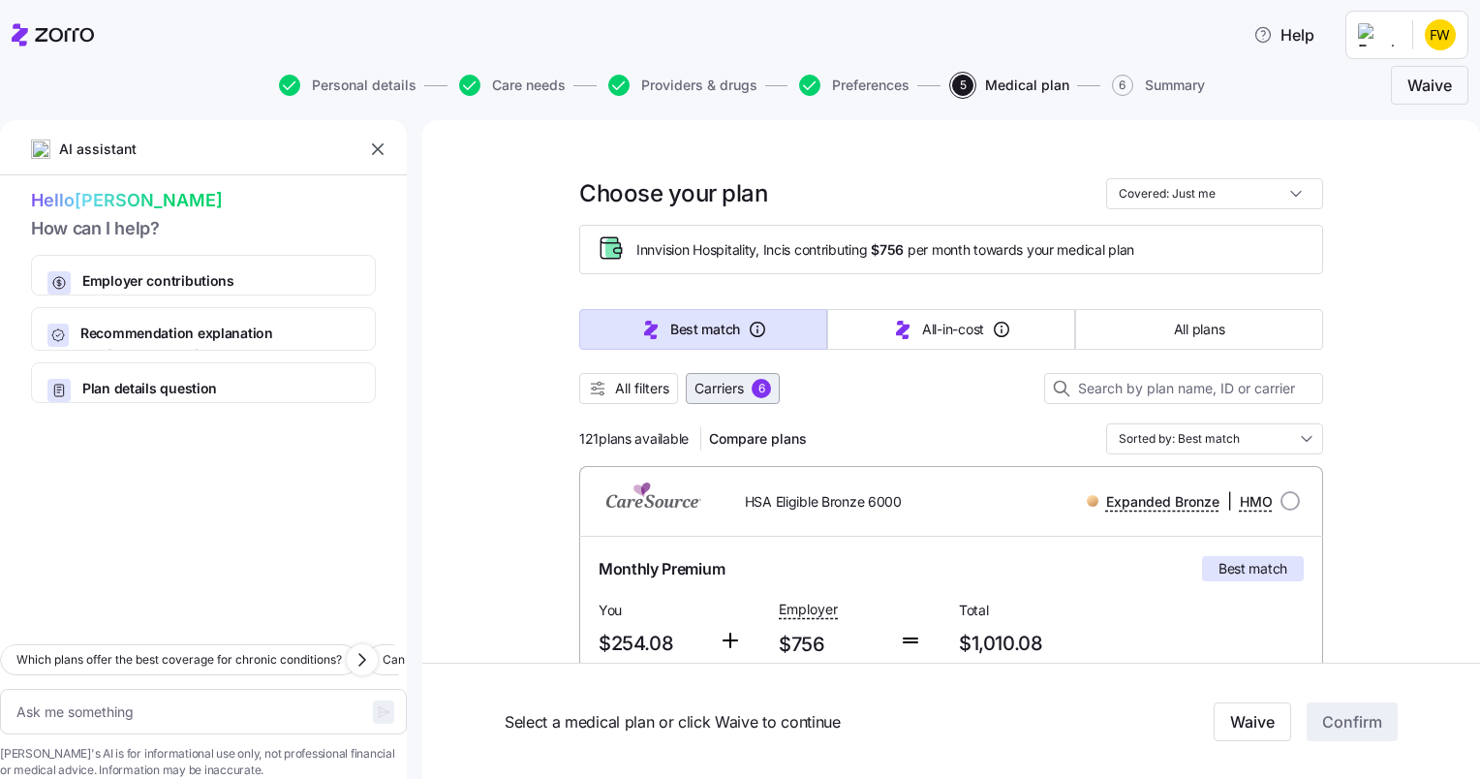
click at [728, 394] on span "Carriers" at bounding box center [718, 388] width 49 height 19
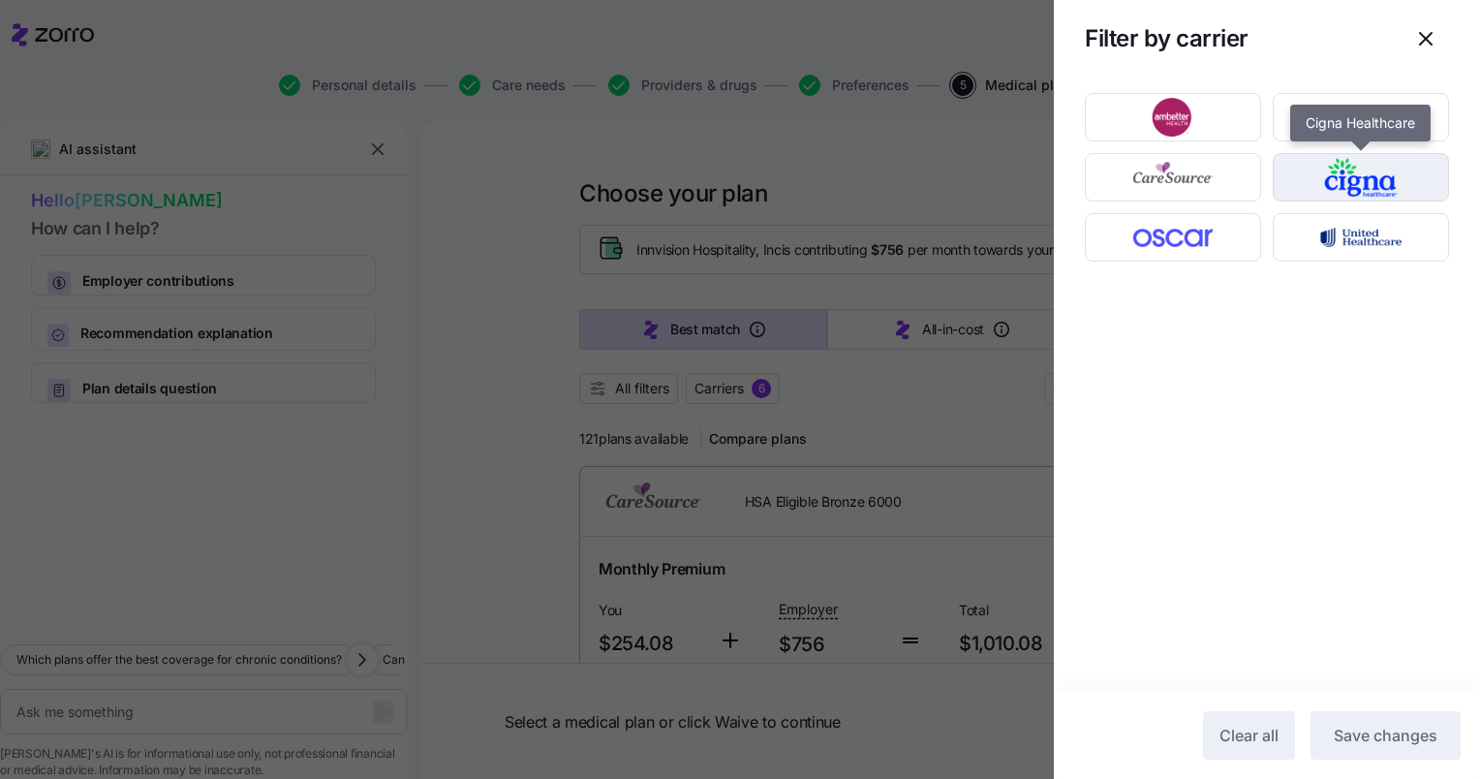
click at [1371, 182] on img "button" at bounding box center [1361, 177] width 142 height 39
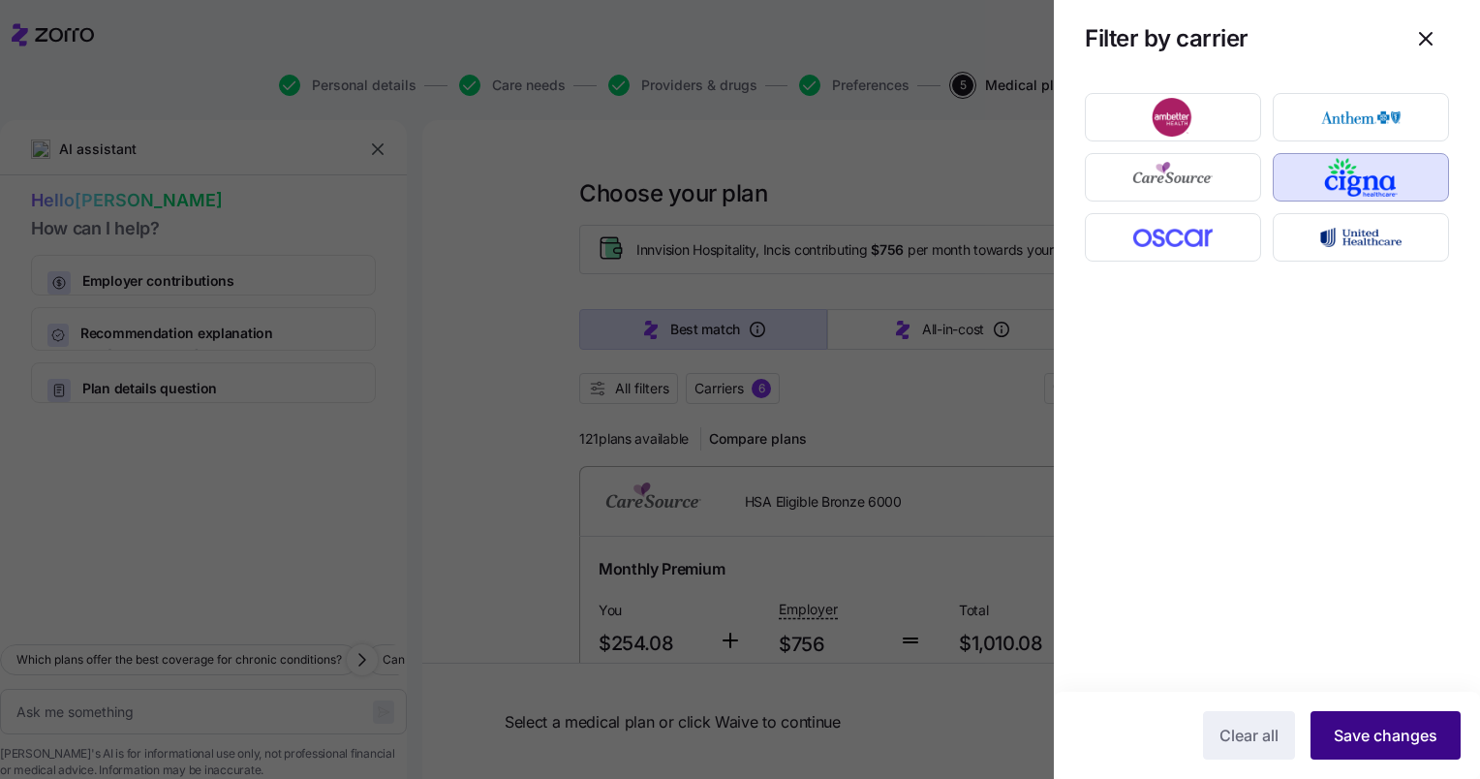
click at [1392, 736] on span "Save changes" at bounding box center [1386, 734] width 104 height 23
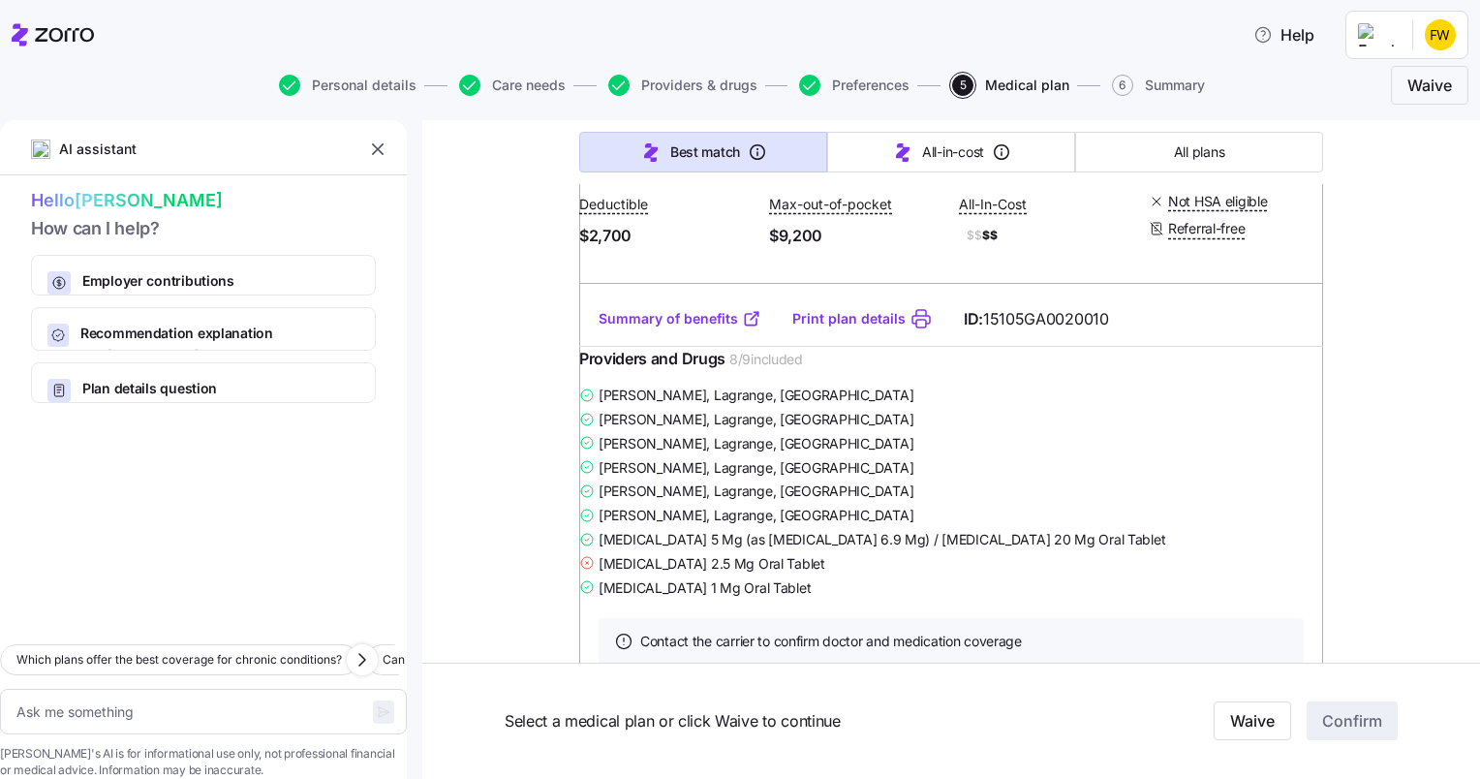
scroll to position [5175, 0]
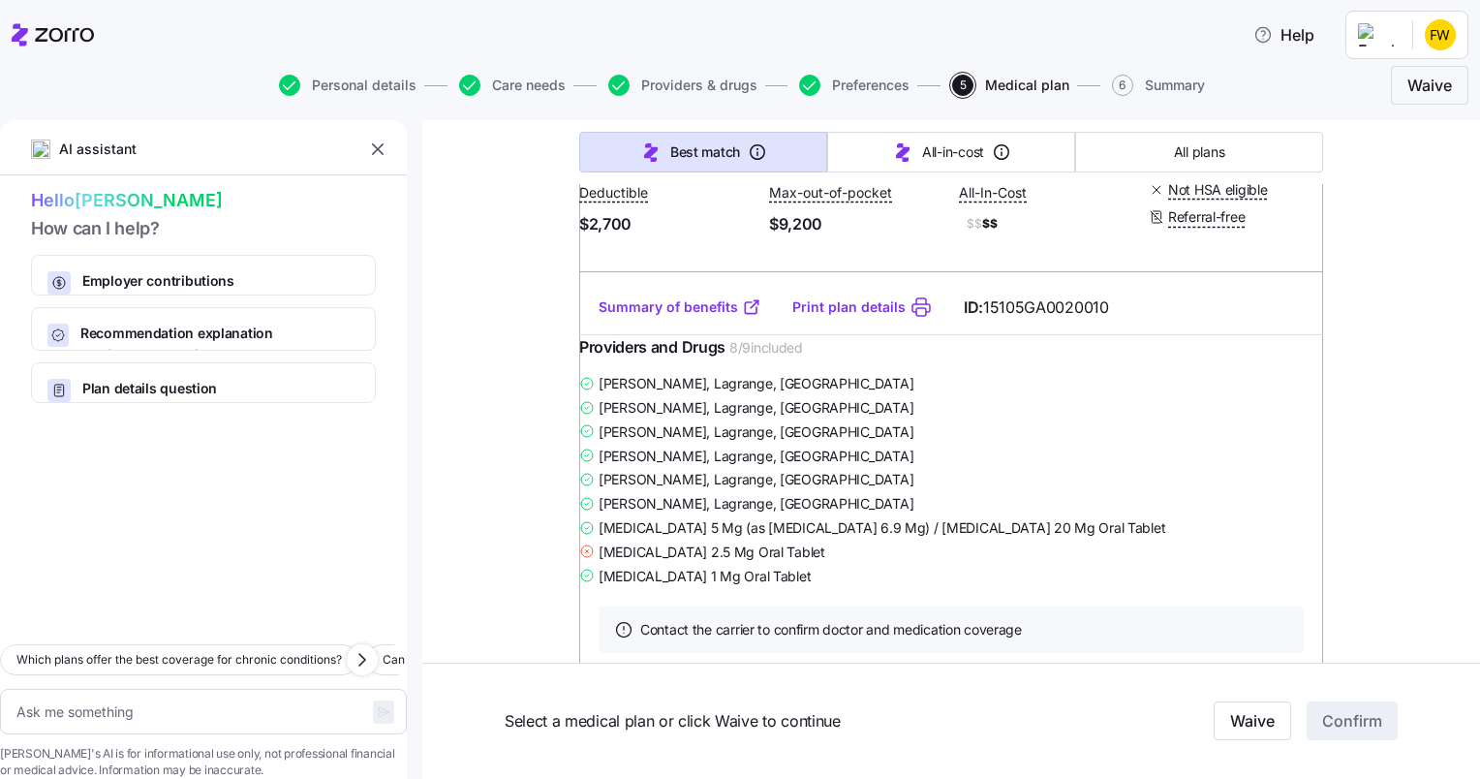
click at [671, 317] on link "Summary of benefits" at bounding box center [679, 306] width 163 height 19
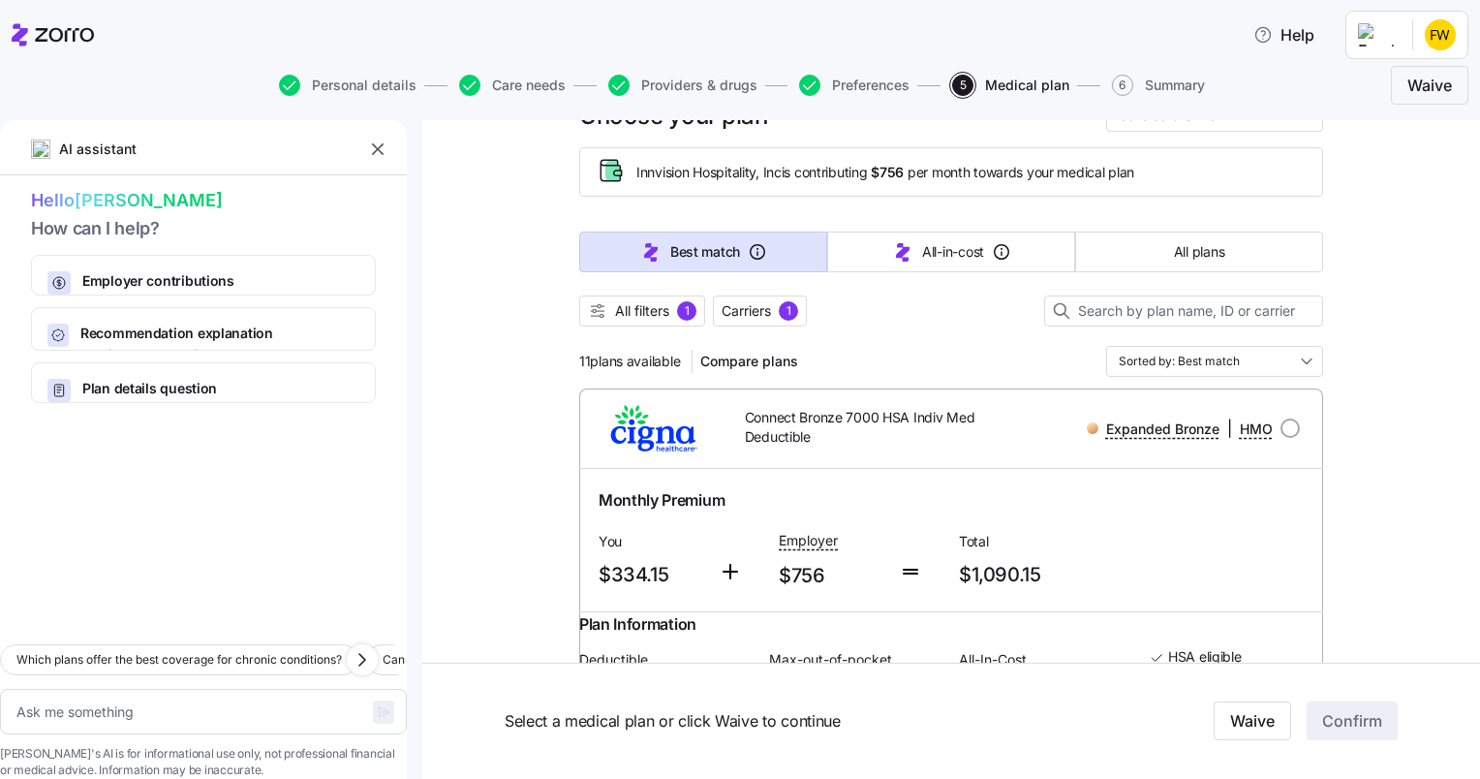
scroll to position [0, 0]
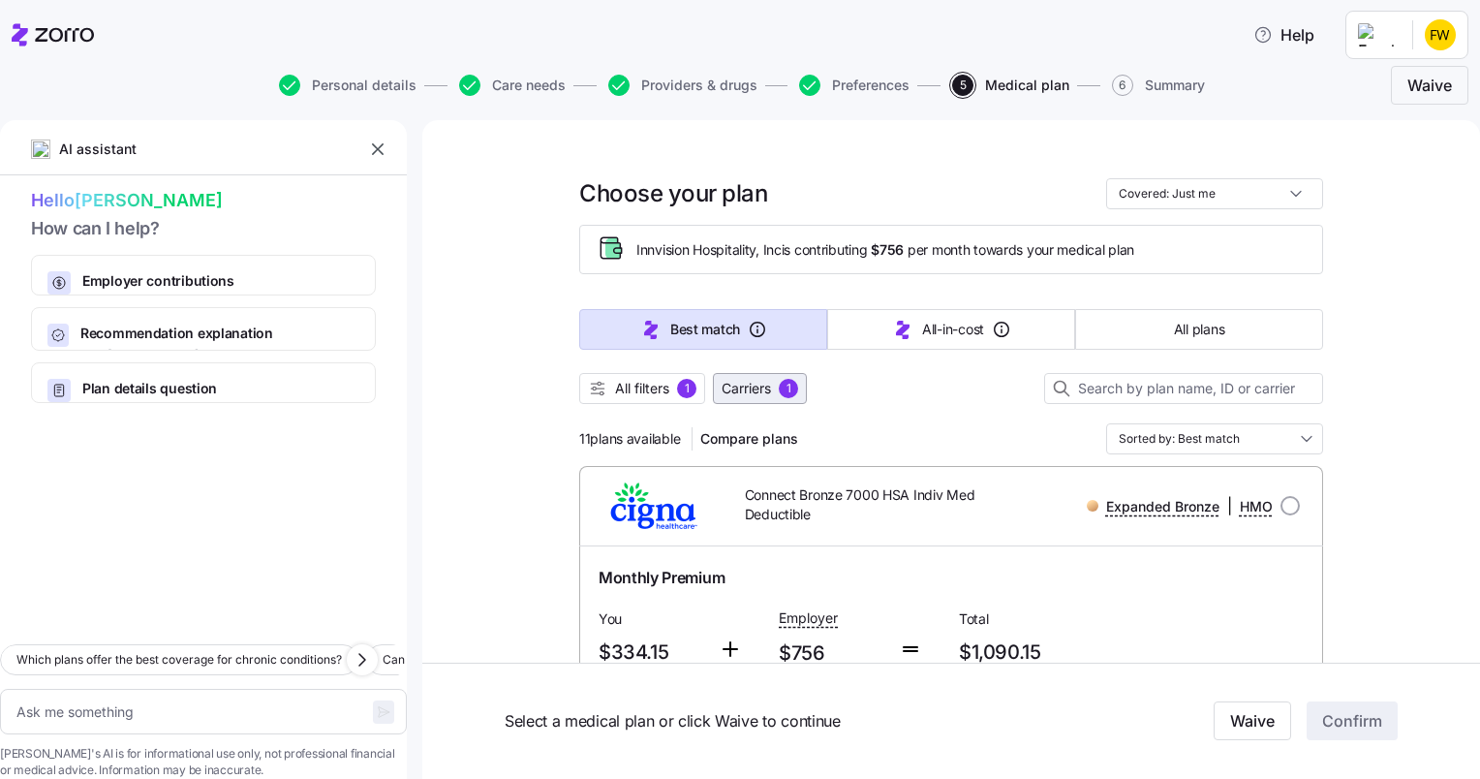
click at [763, 389] on span "Carriers" at bounding box center [745, 388] width 49 height 19
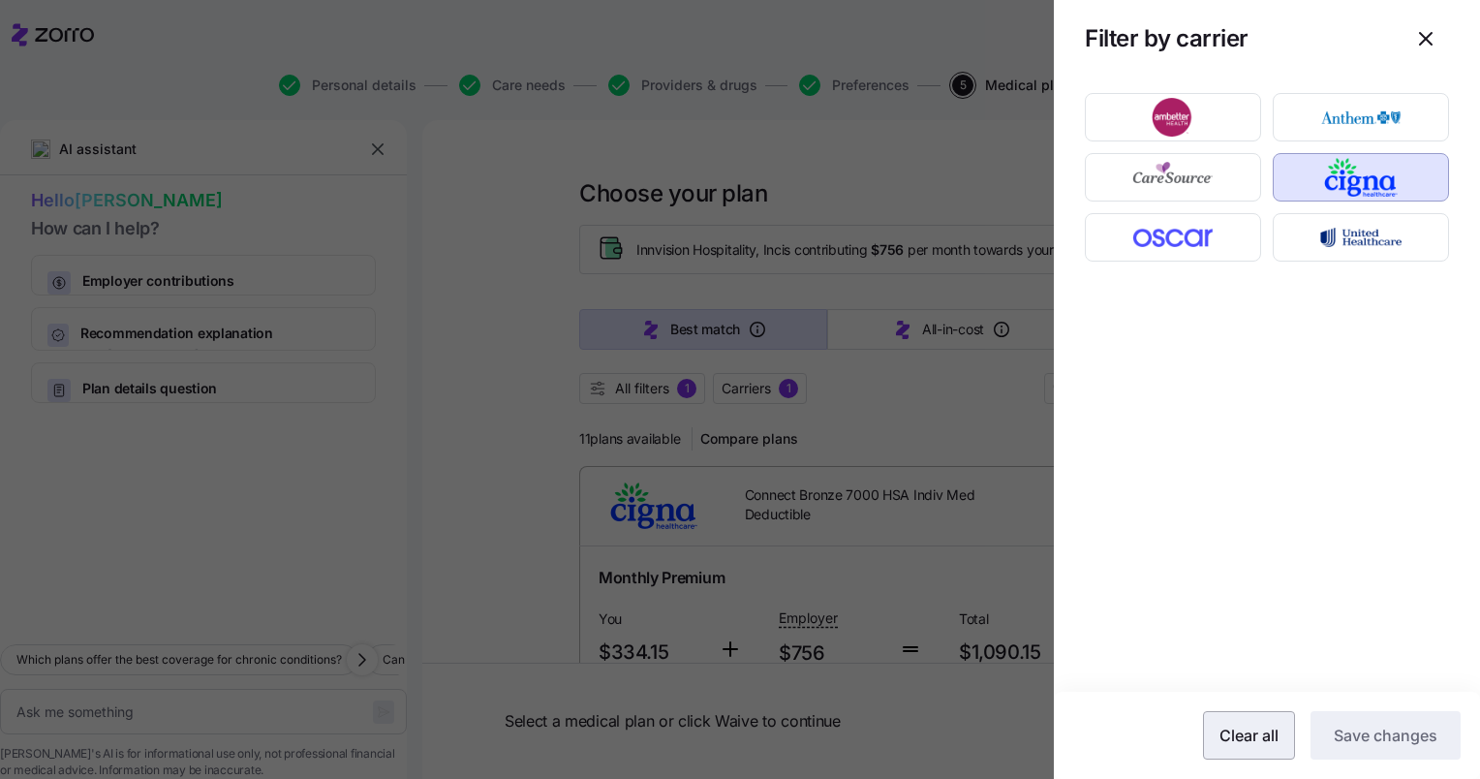
click at [1247, 732] on span "Clear all" at bounding box center [1248, 734] width 59 height 23
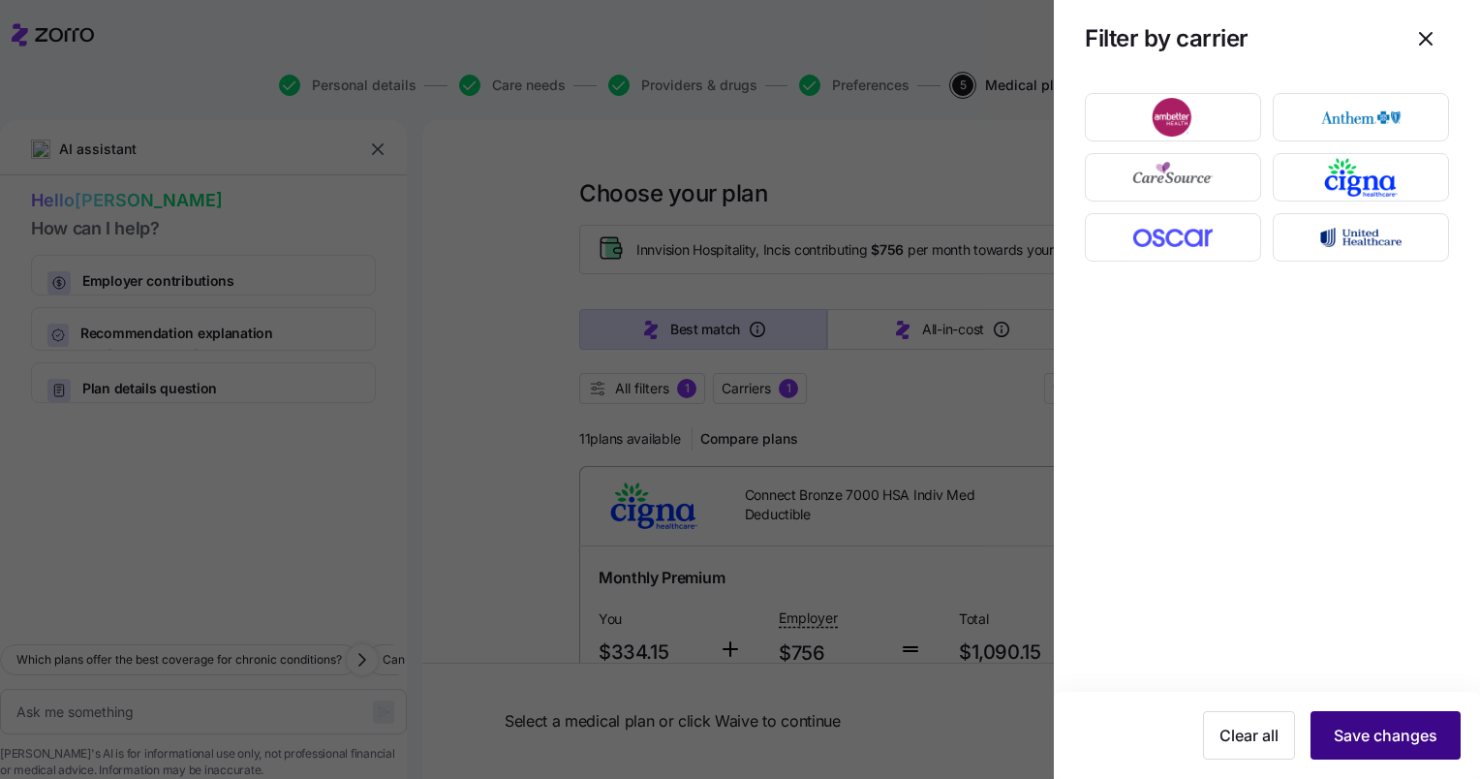
click at [1362, 731] on span "Save changes" at bounding box center [1386, 734] width 104 height 23
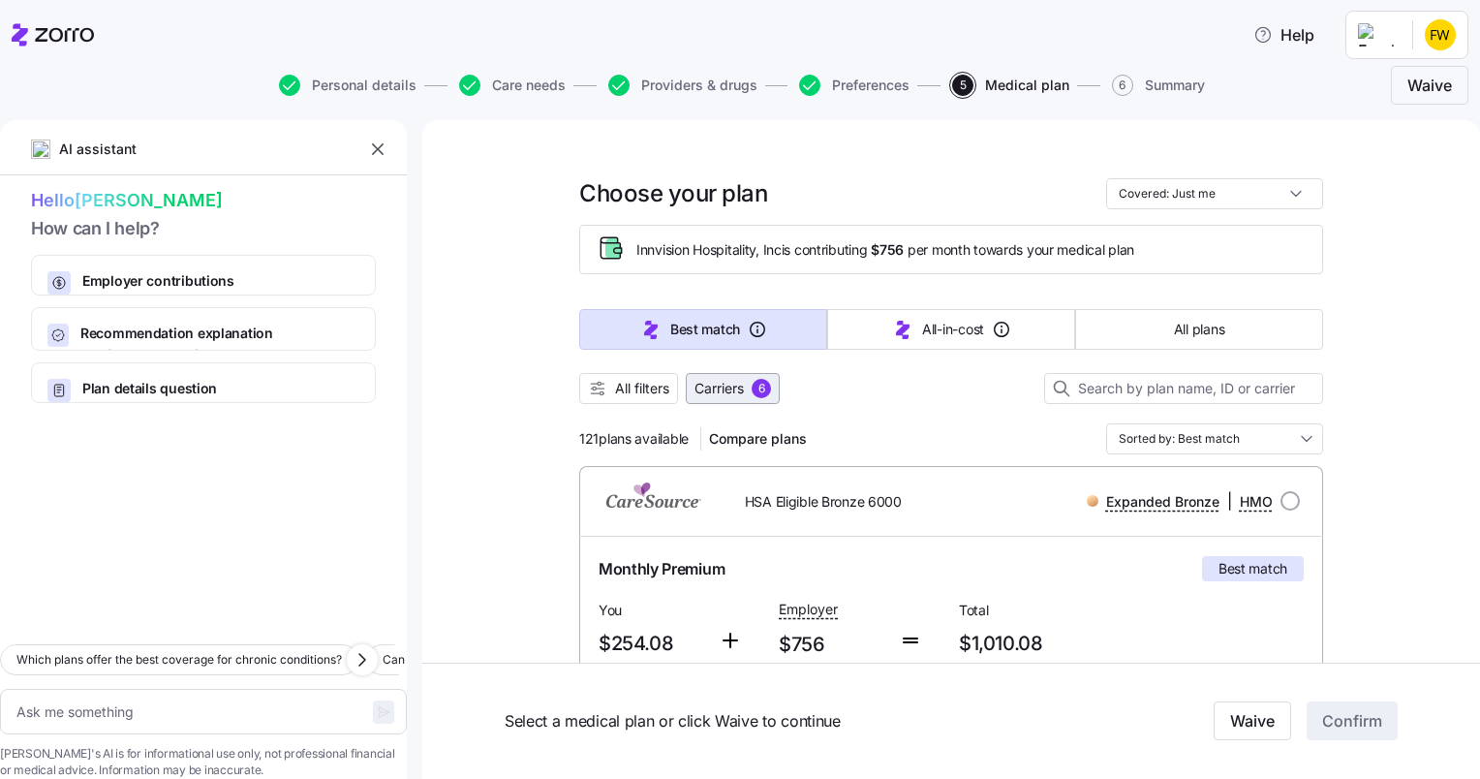
click at [736, 395] on span "Carriers" at bounding box center [718, 388] width 49 height 19
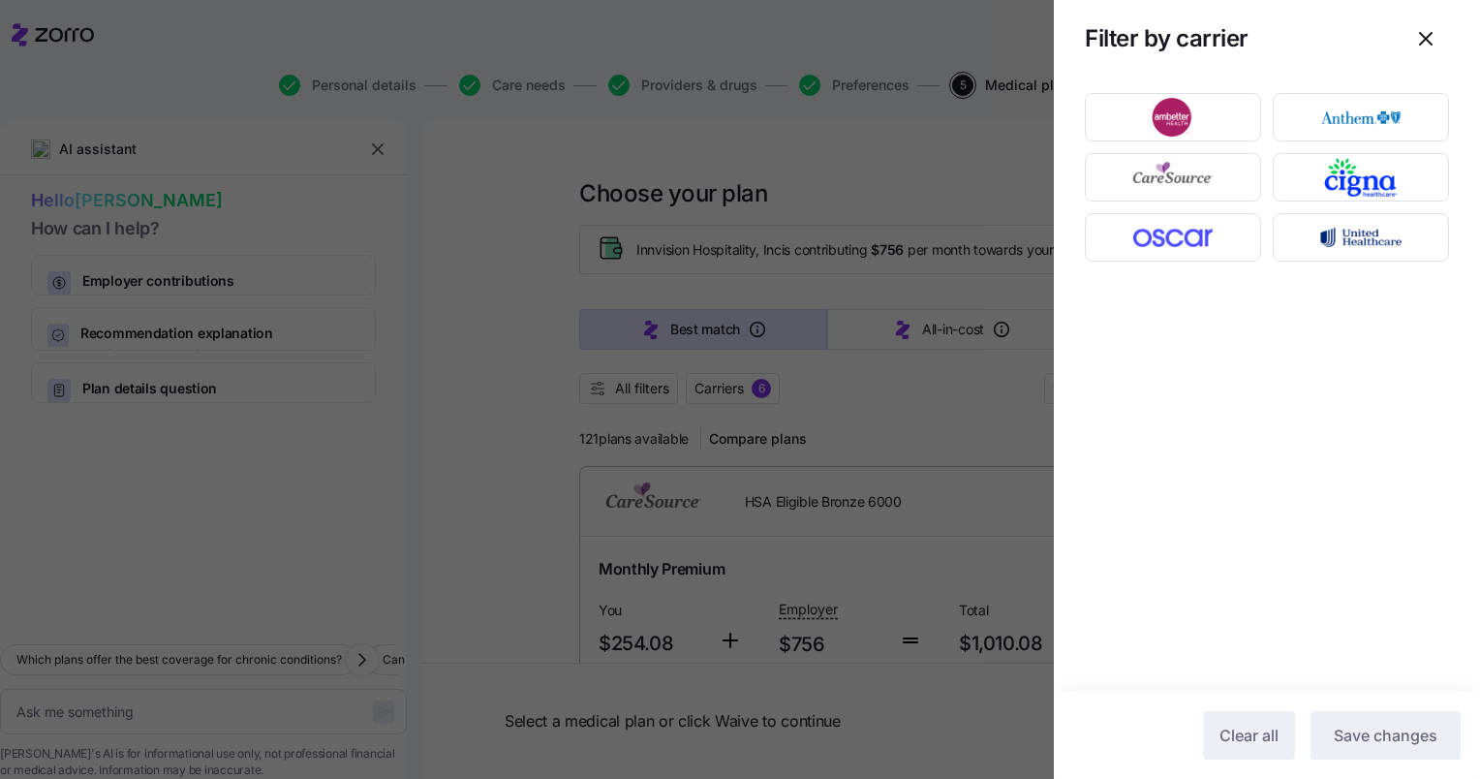
click at [874, 403] on div at bounding box center [740, 389] width 1480 height 779
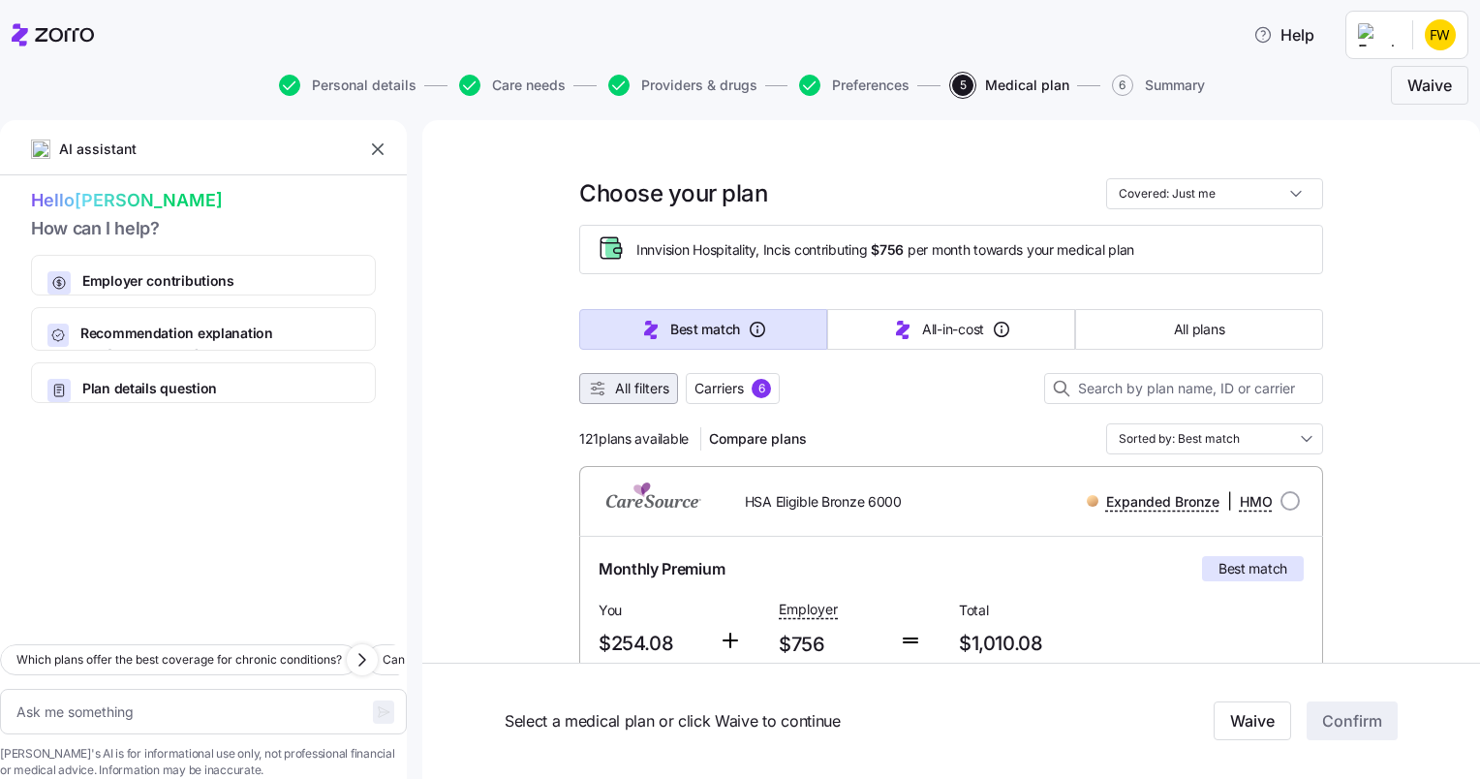
click at [639, 390] on span "All filters" at bounding box center [642, 388] width 54 height 19
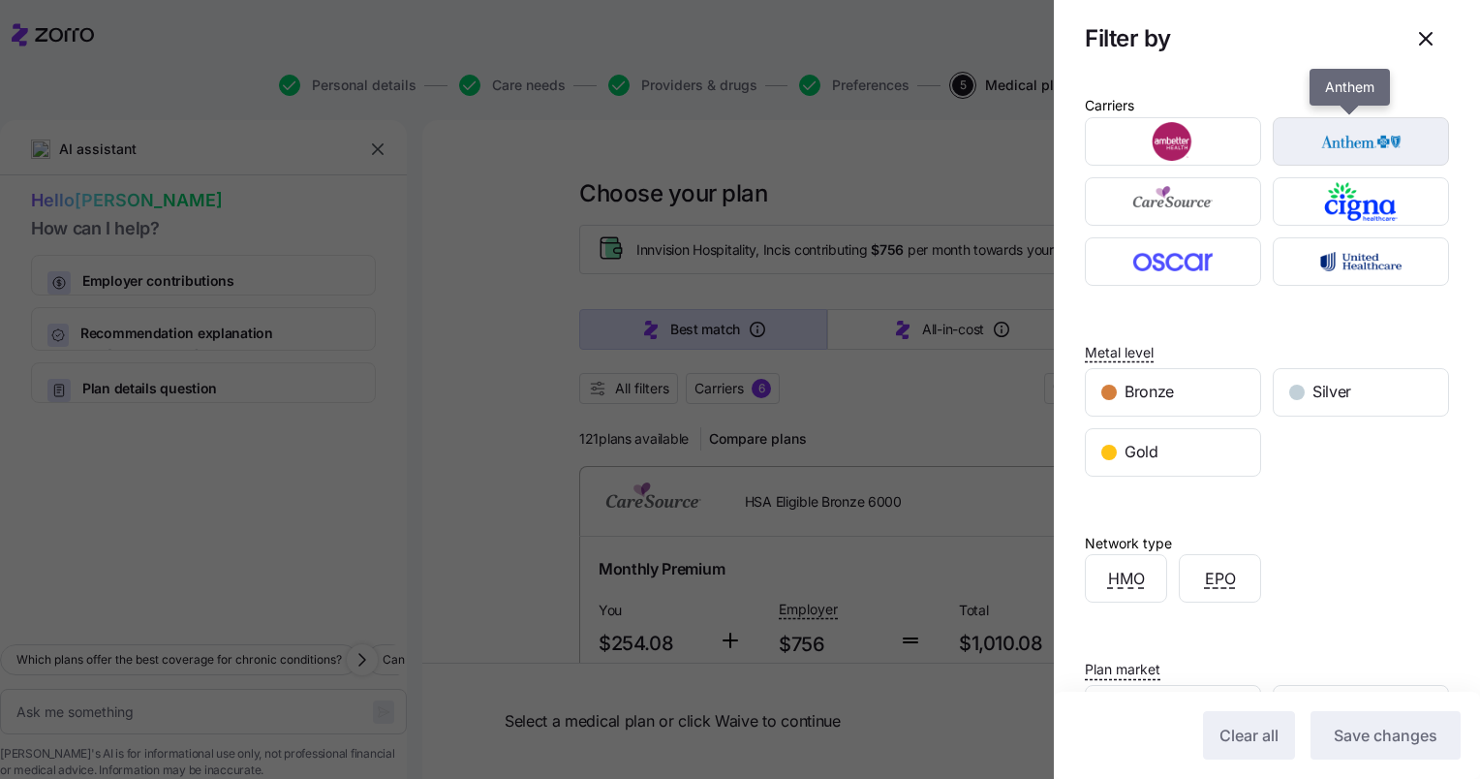
click at [1365, 150] on img "button" at bounding box center [1361, 141] width 142 height 39
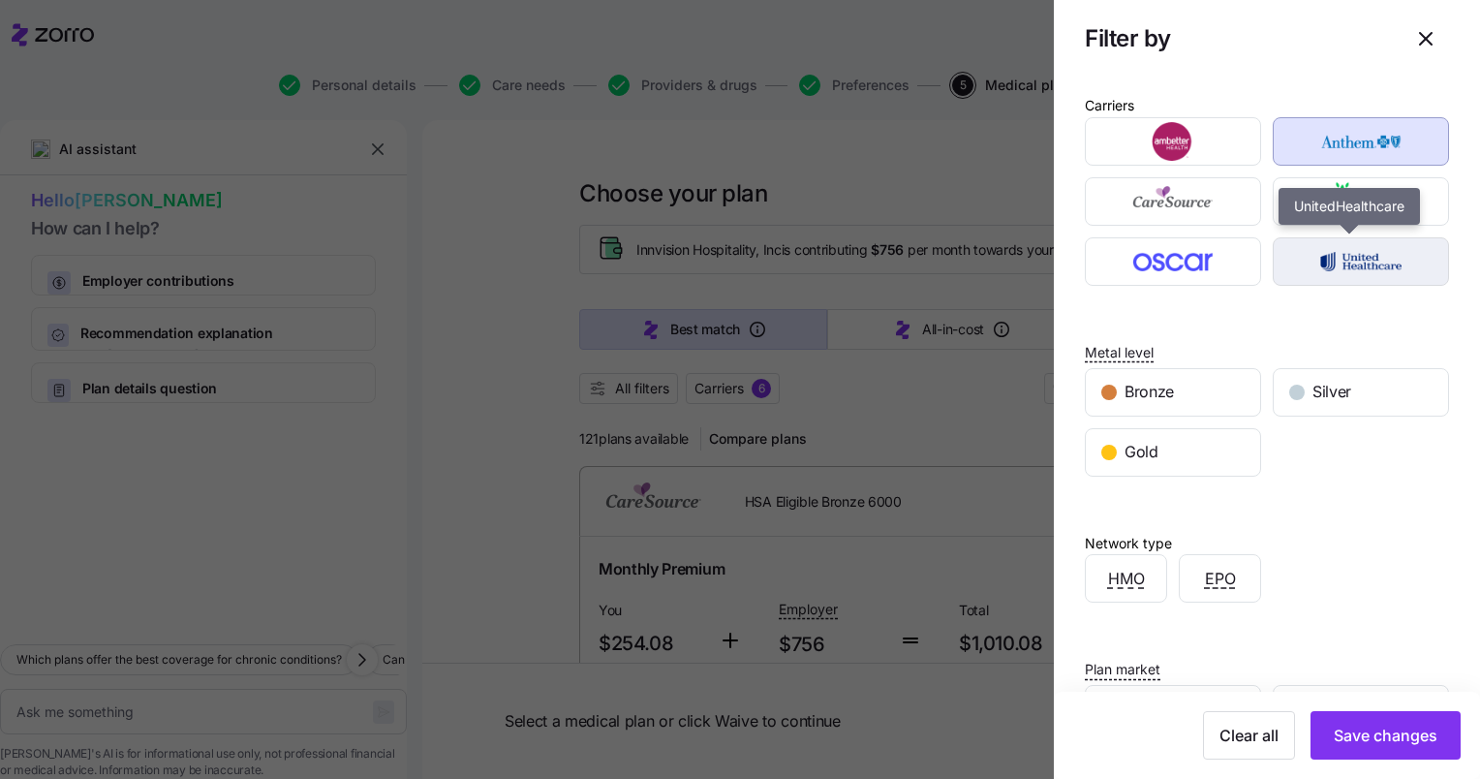
click at [1363, 268] on img "button" at bounding box center [1361, 261] width 142 height 39
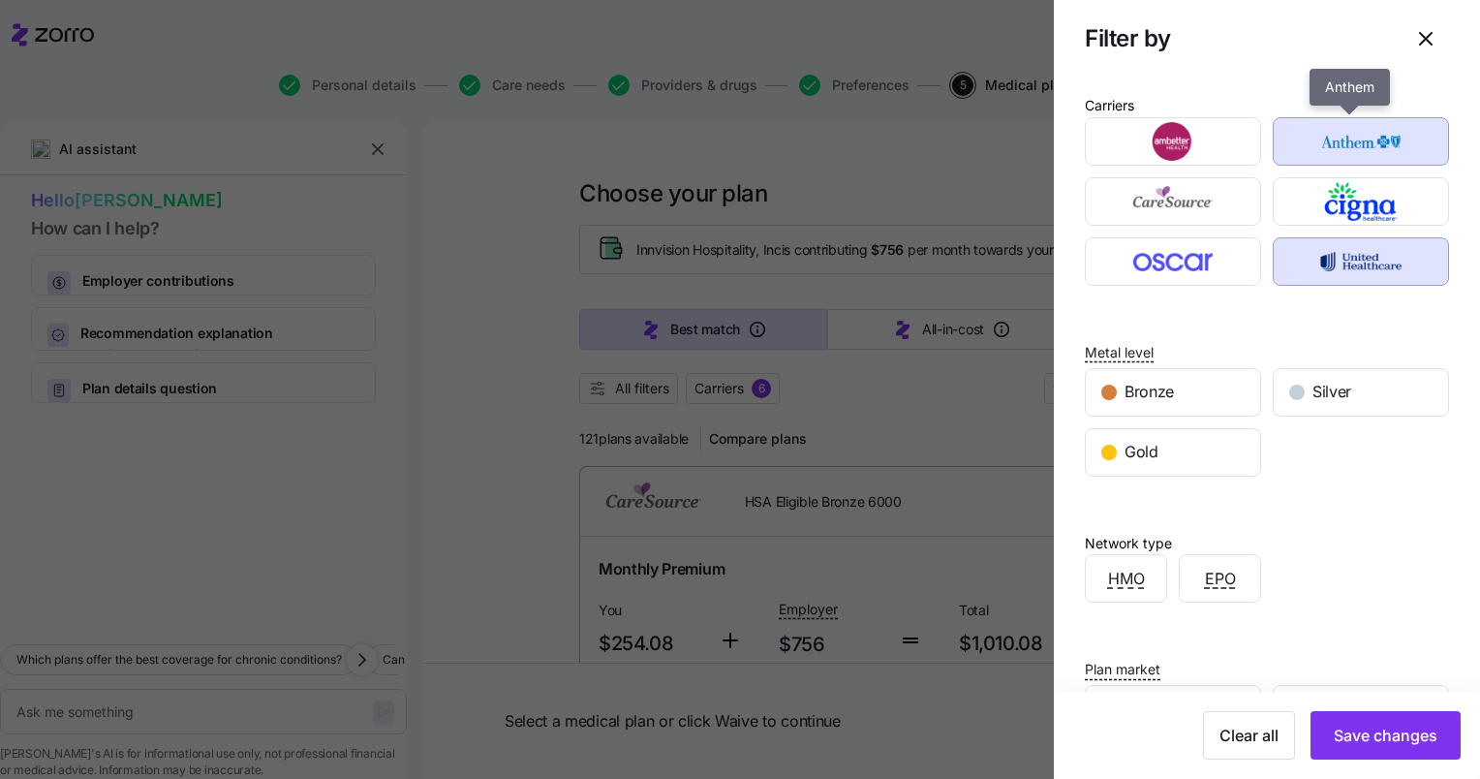
click at [1311, 146] on img "button" at bounding box center [1361, 141] width 142 height 39
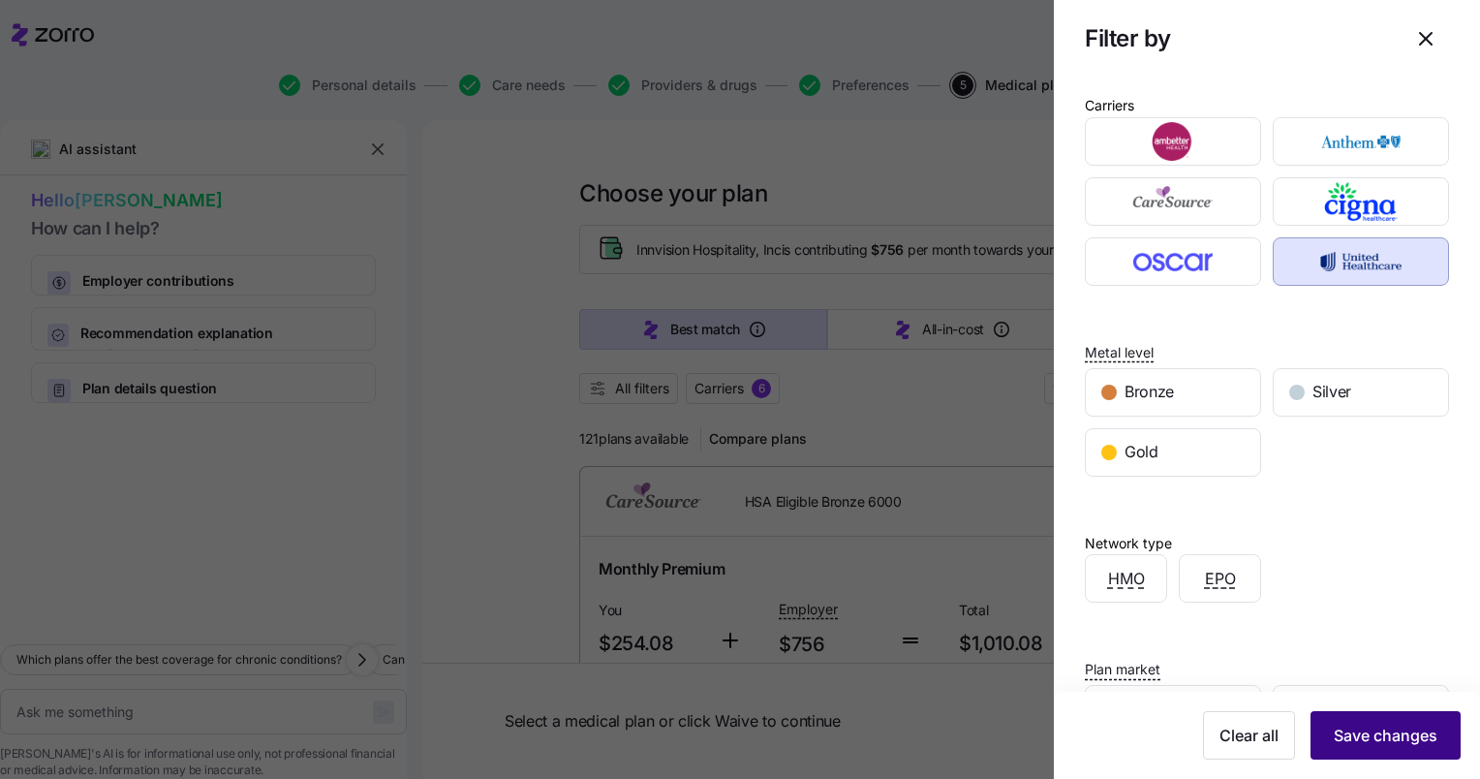
click at [1352, 748] on button "Save changes" at bounding box center [1385, 735] width 150 height 48
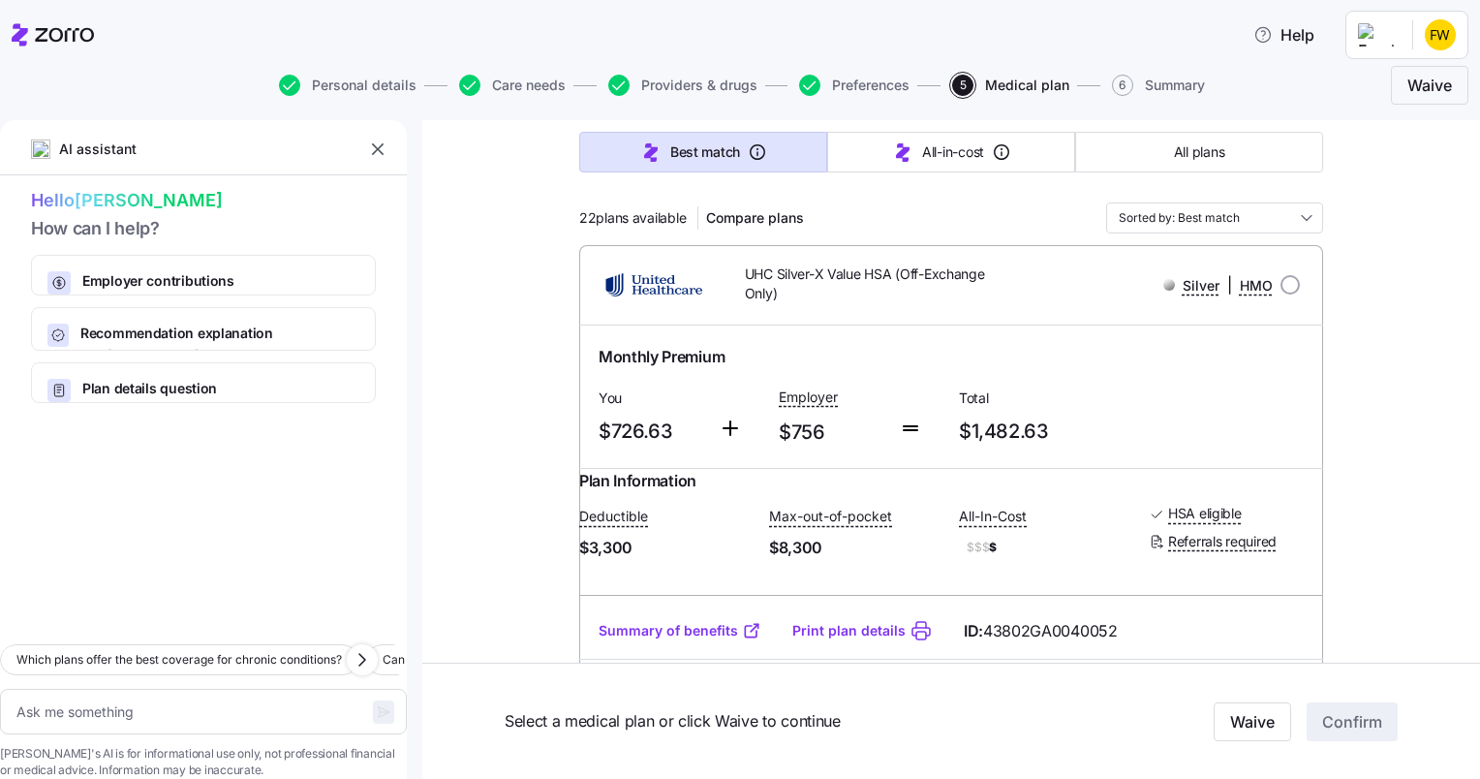
scroll to position [243, 0]
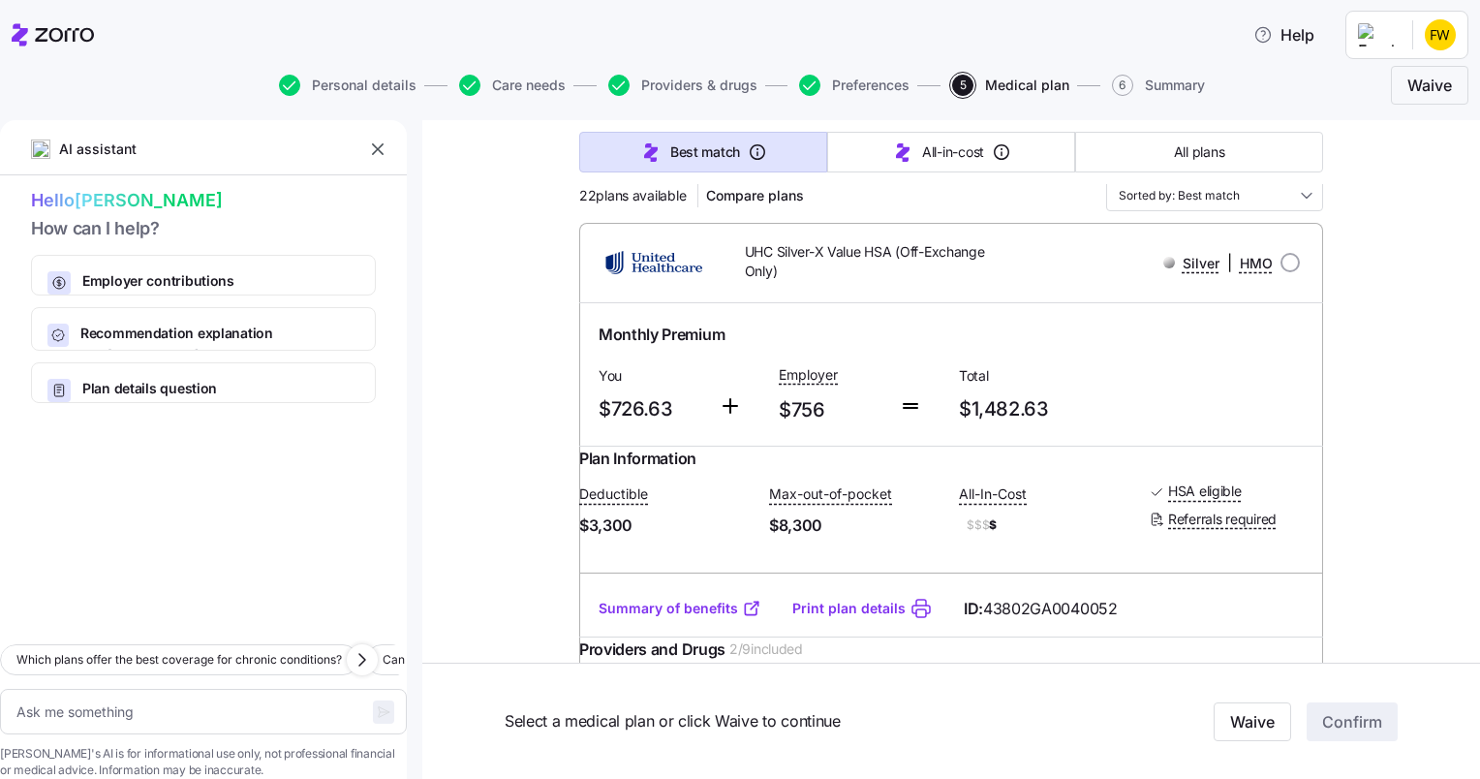
click at [701, 618] on link "Summary of benefits" at bounding box center [679, 607] width 163 height 19
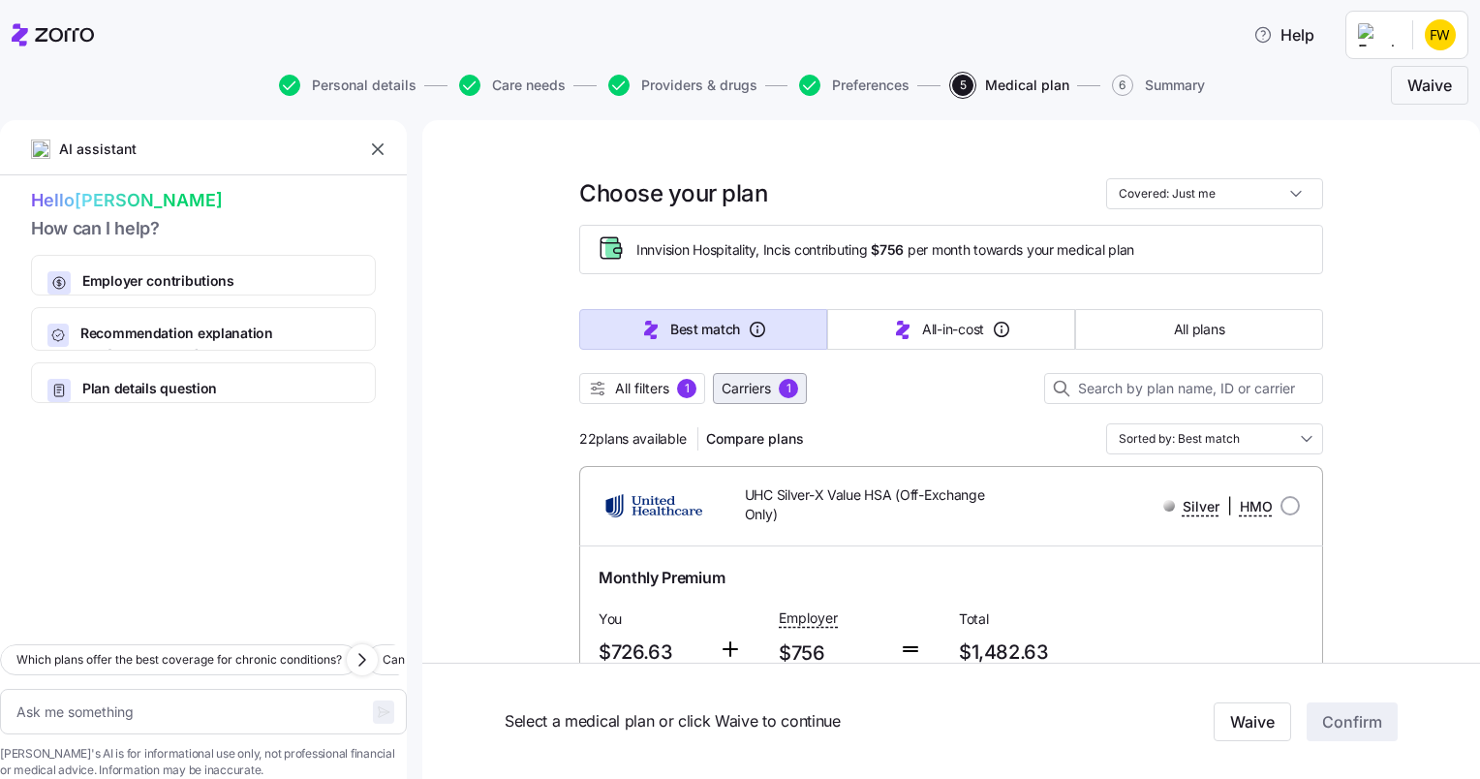
click at [769, 389] on span "Carriers 1" at bounding box center [759, 388] width 77 height 19
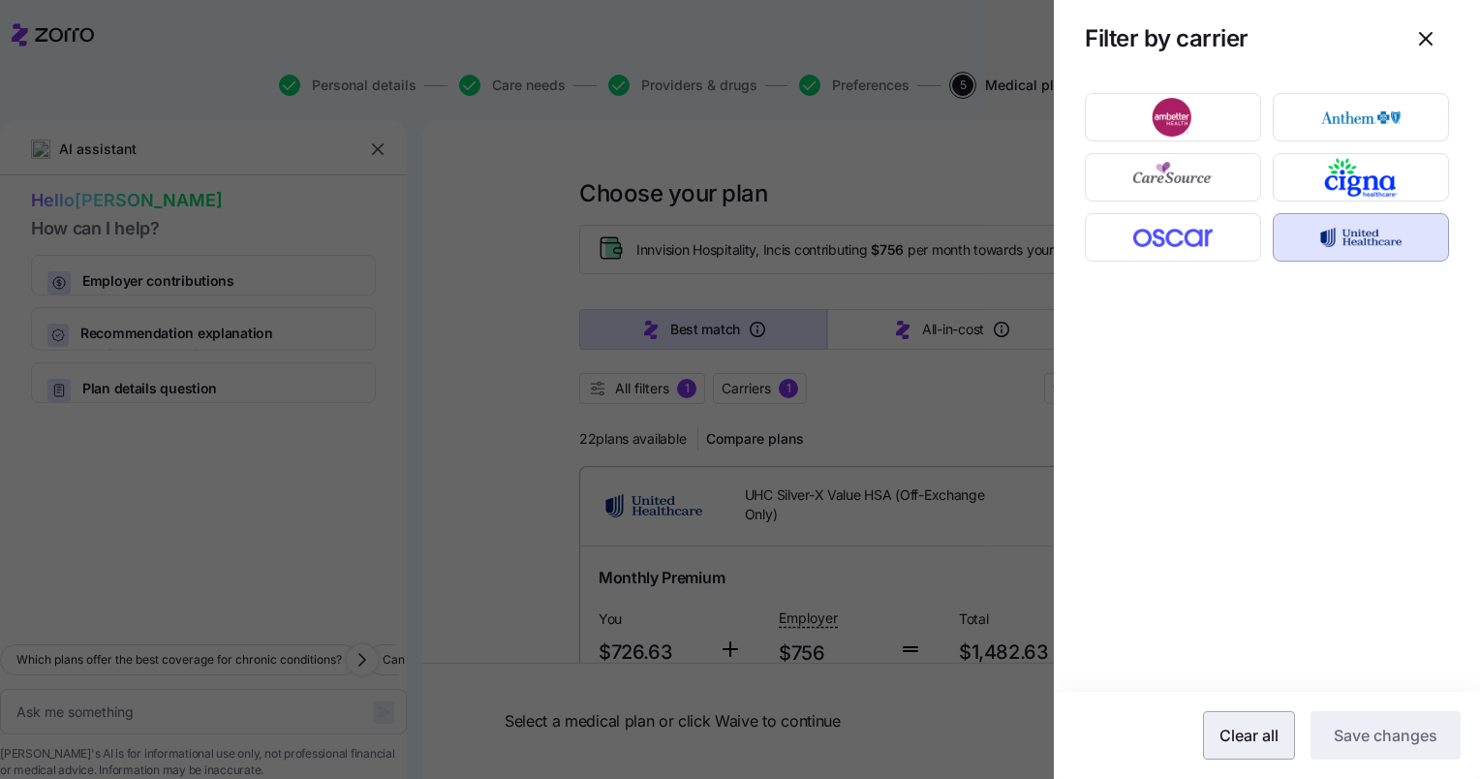
click at [1264, 748] on button "Clear all" at bounding box center [1249, 735] width 92 height 48
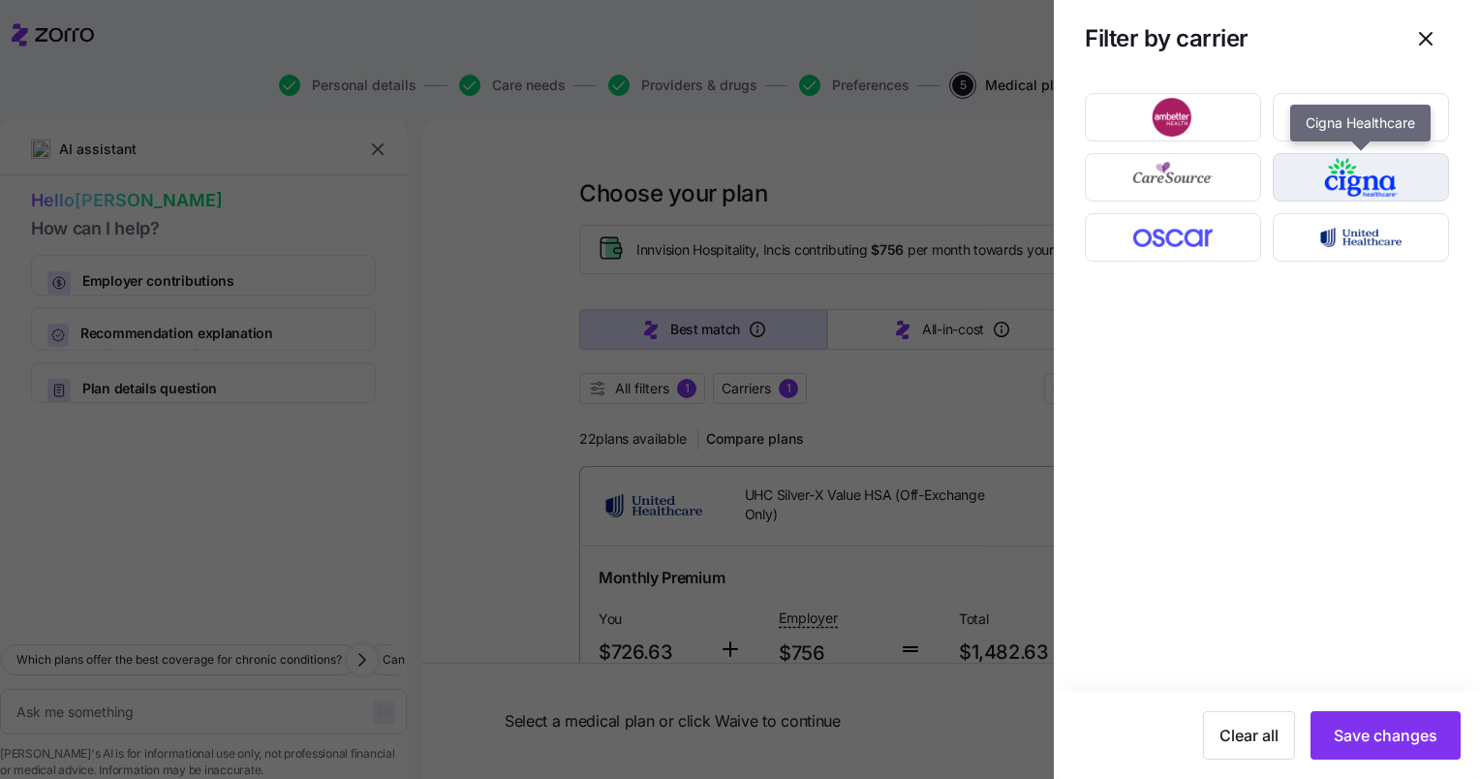
click at [1358, 193] on img "button" at bounding box center [1361, 177] width 142 height 39
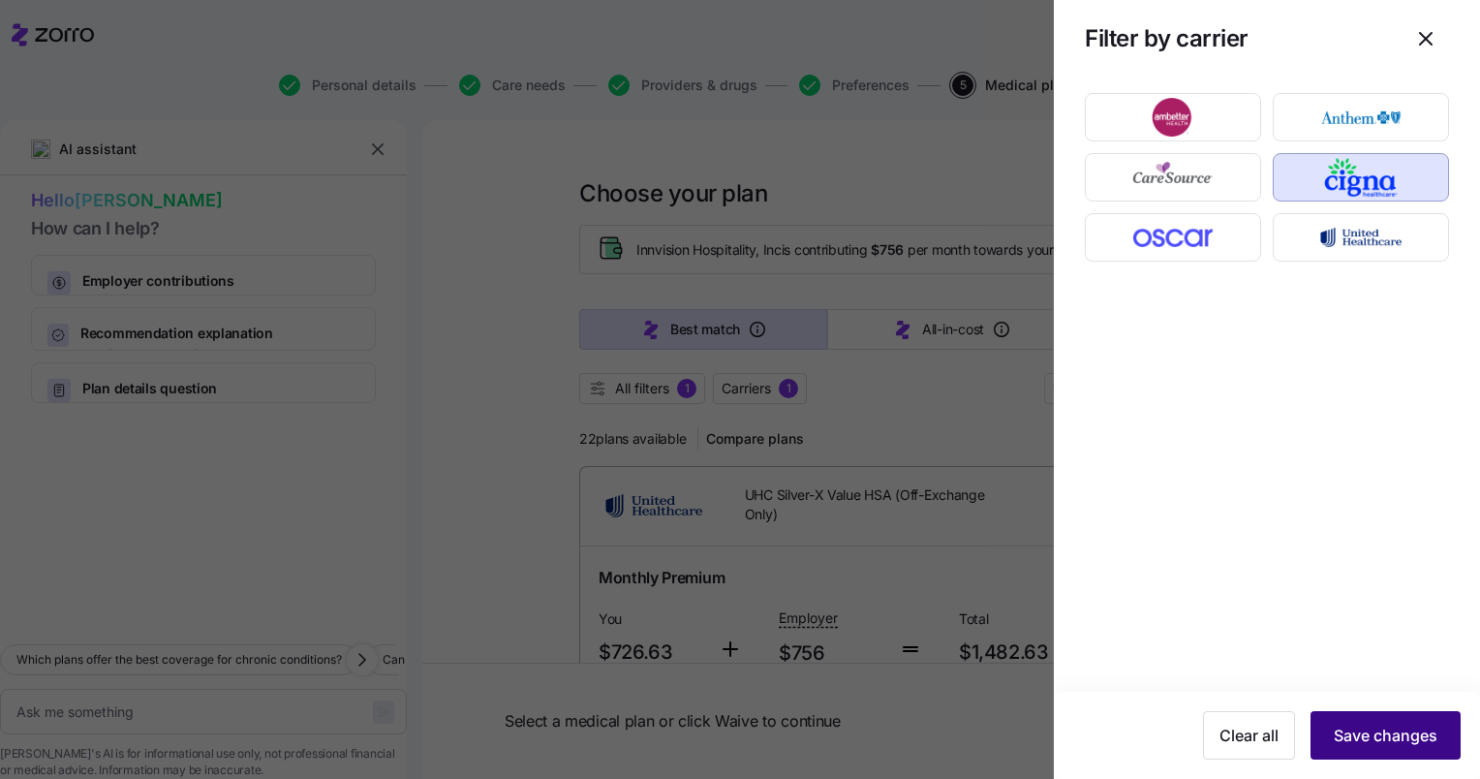
click at [1372, 737] on span "Save changes" at bounding box center [1386, 734] width 104 height 23
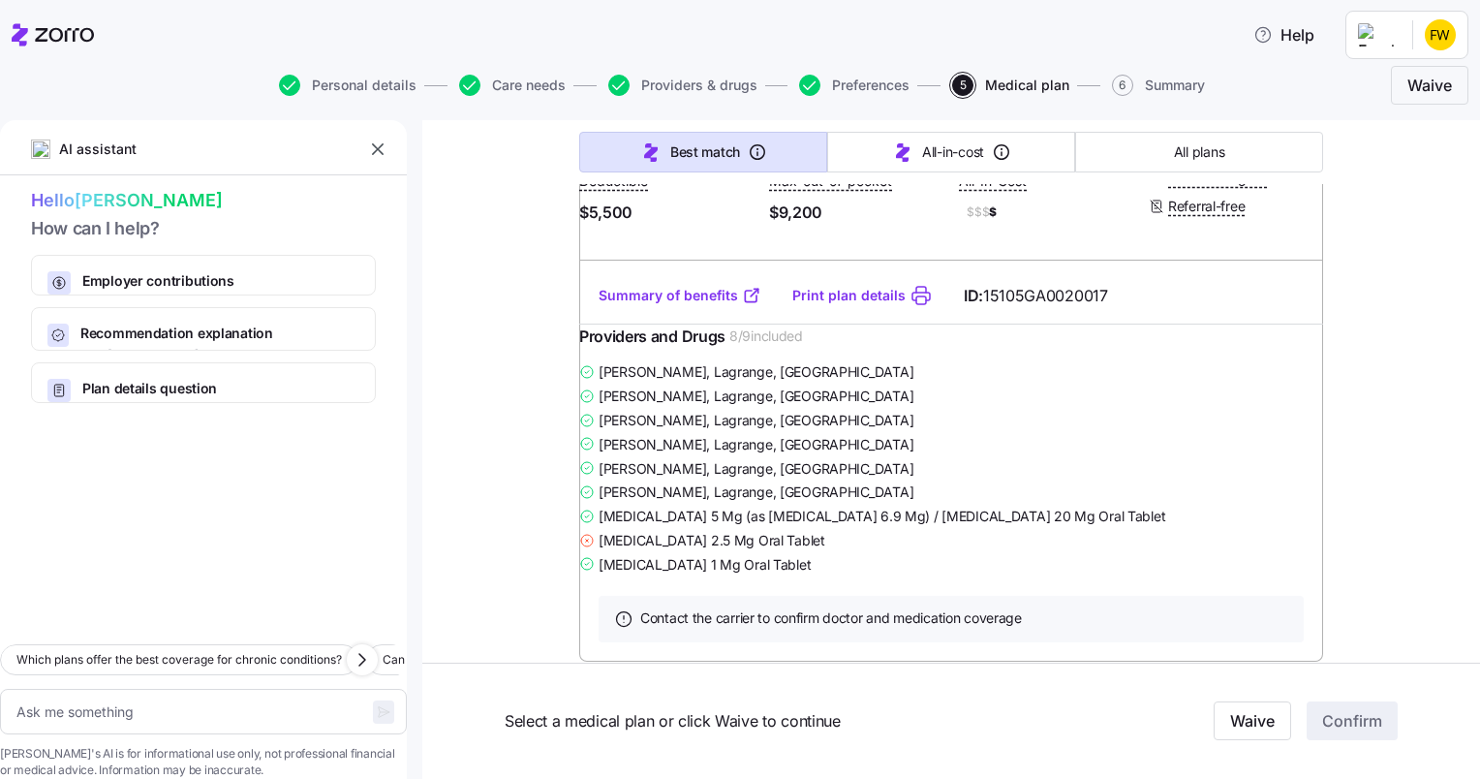
scroll to position [2854, 0]
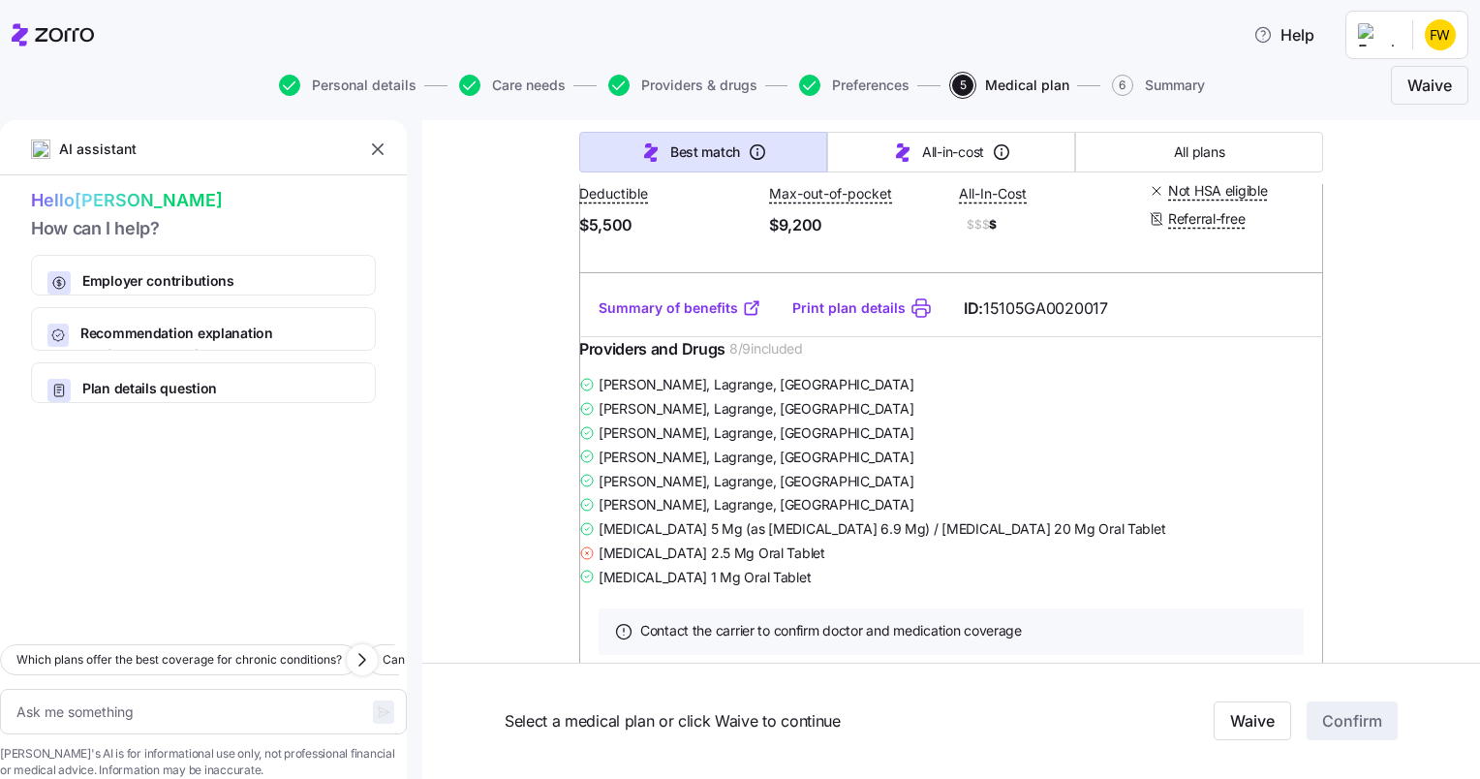
click at [660, 318] on link "Summary of benefits" at bounding box center [679, 307] width 163 height 19
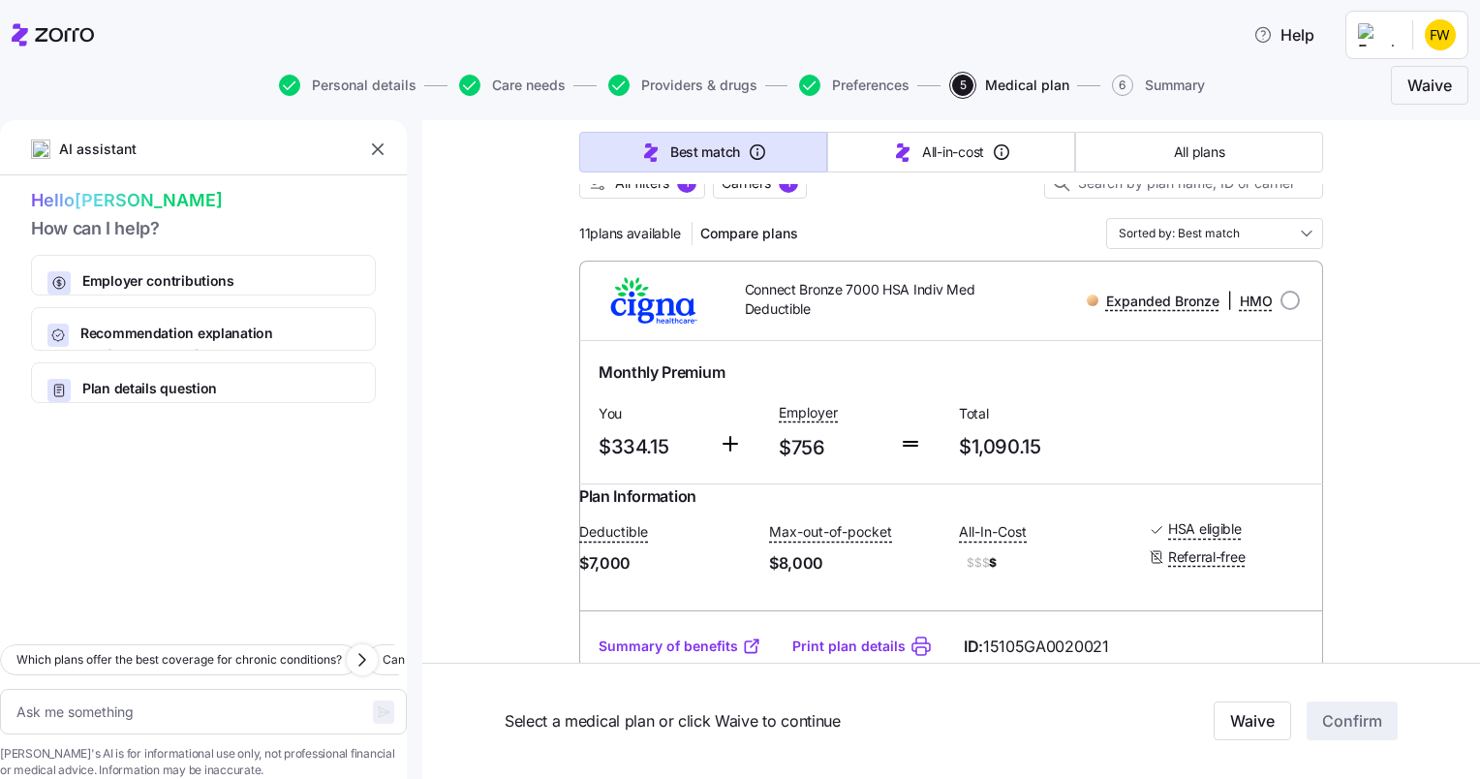
scroll to position [0, 0]
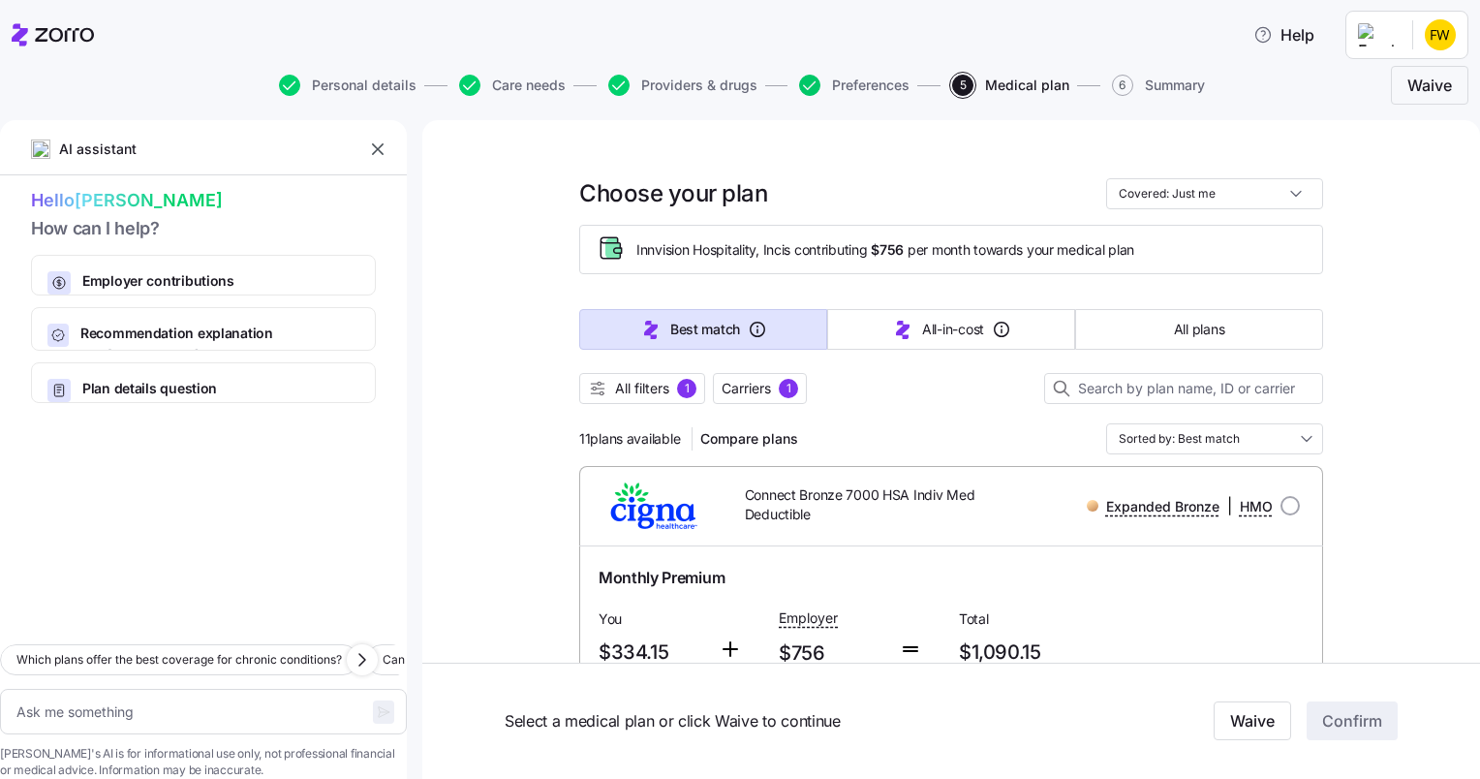
click at [808, 82] on icon "button" at bounding box center [809, 85] width 21 height 21
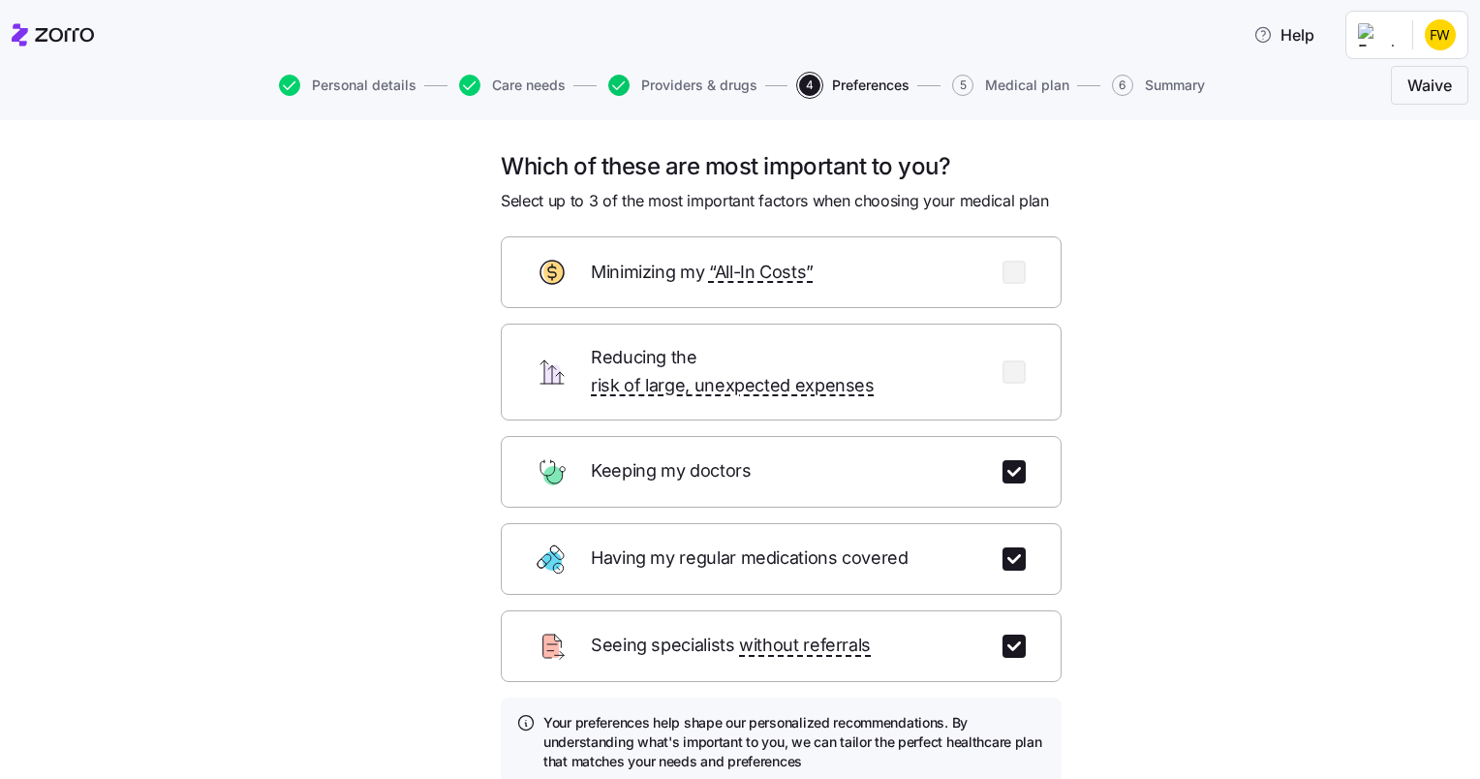
click at [624, 89] on icon "button" at bounding box center [618, 85] width 21 height 21
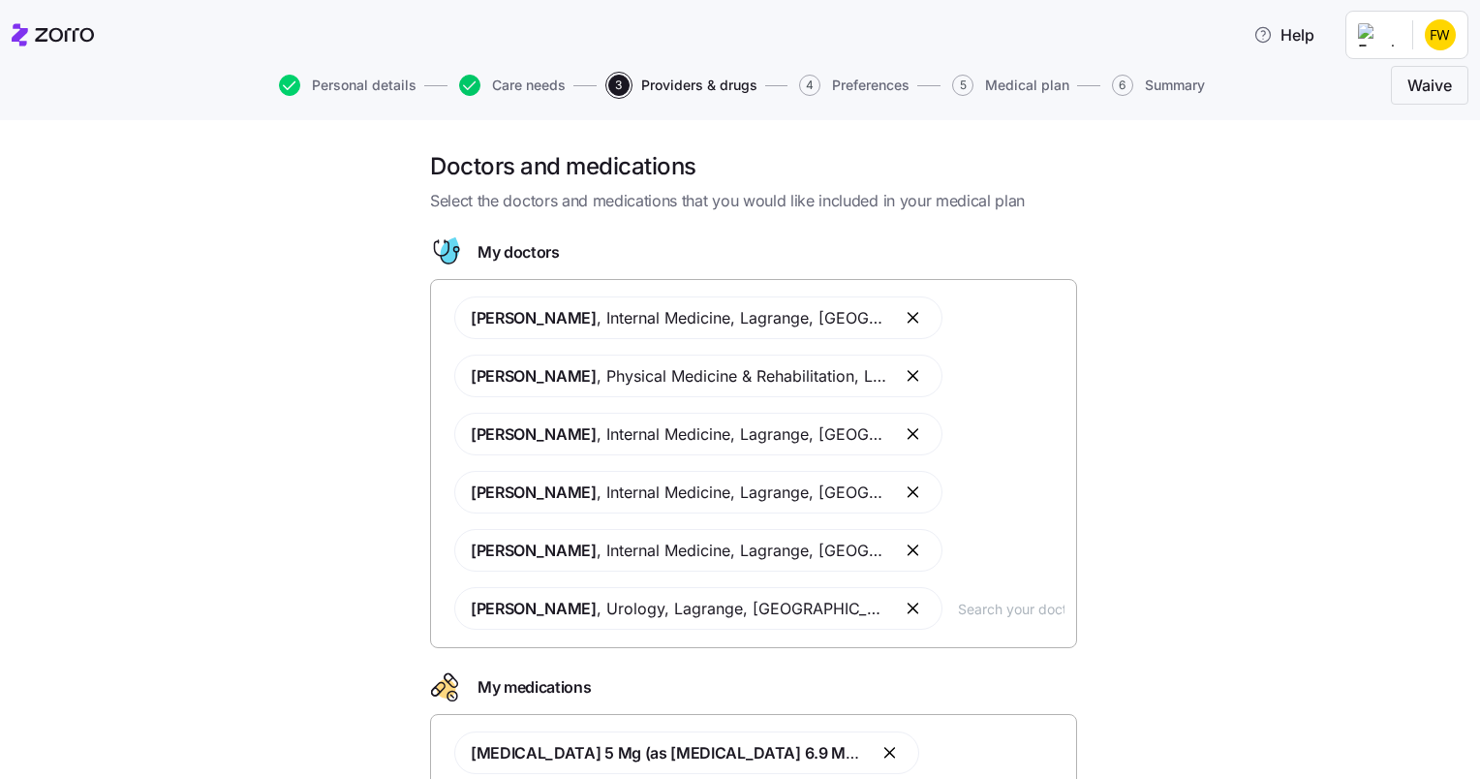
click at [469, 87] on icon "button" at bounding box center [469, 85] width 21 height 21
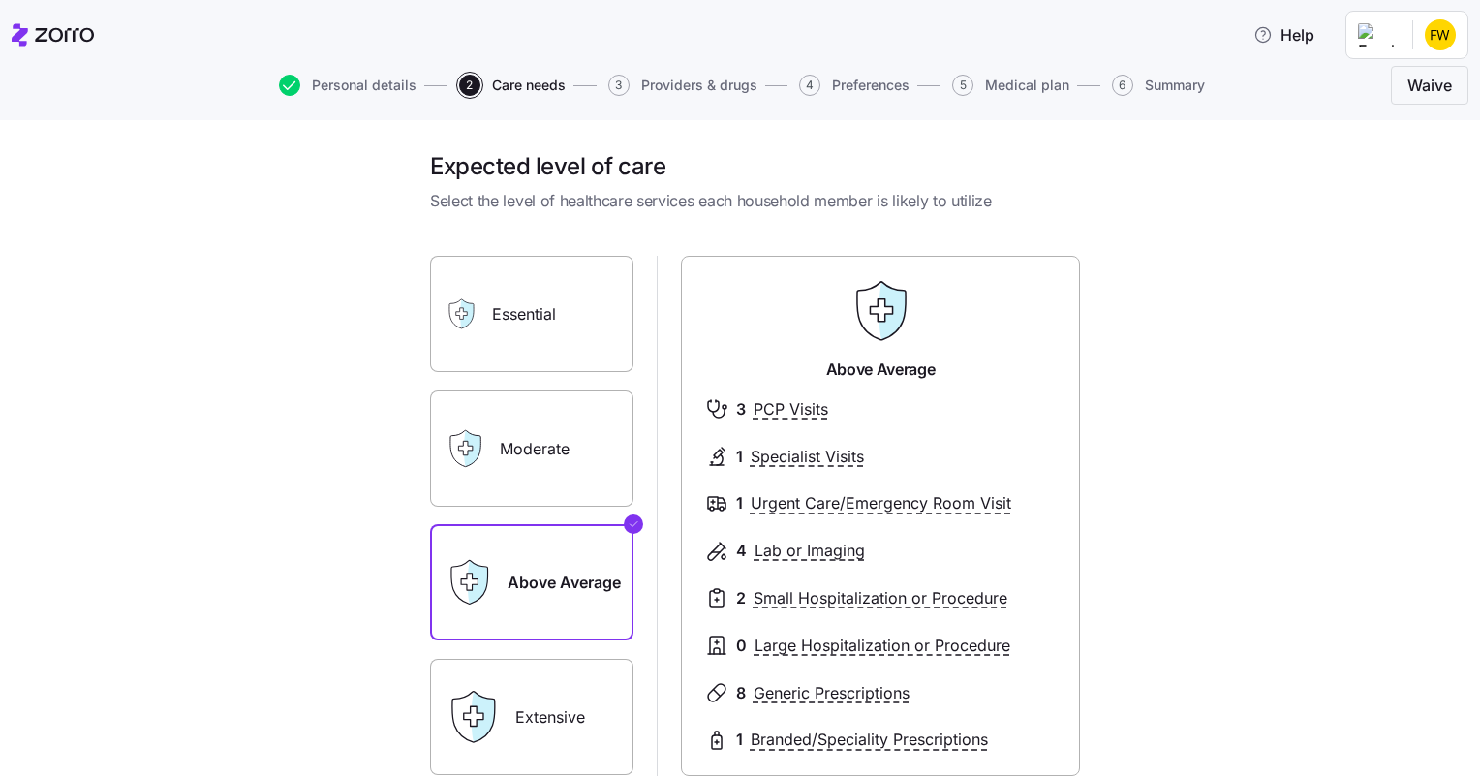
click at [549, 719] on label "Extensive" at bounding box center [531, 717] width 203 height 116
click at [0, 0] on input "Extensive" at bounding box center [0, 0] width 0 height 0
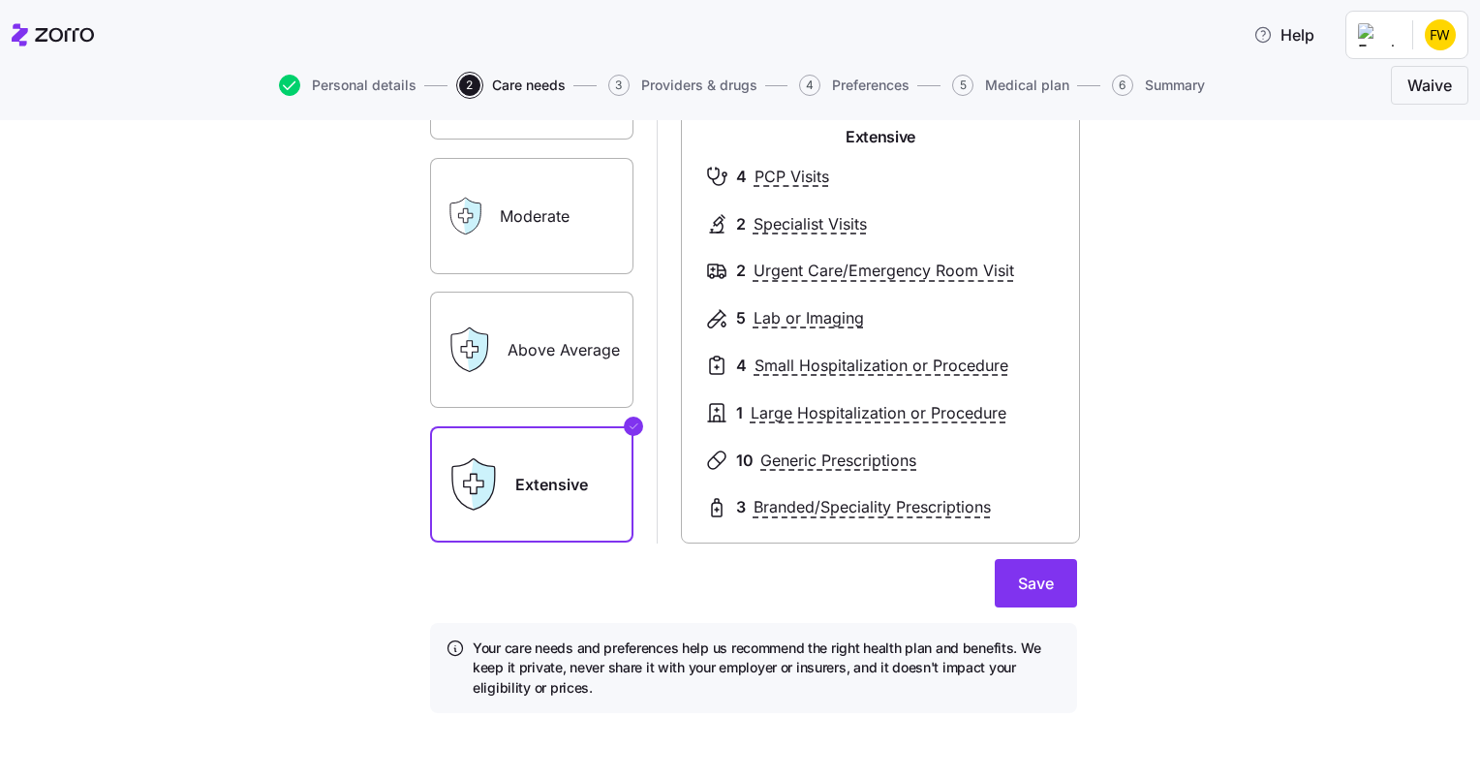
scroll to position [236, 0]
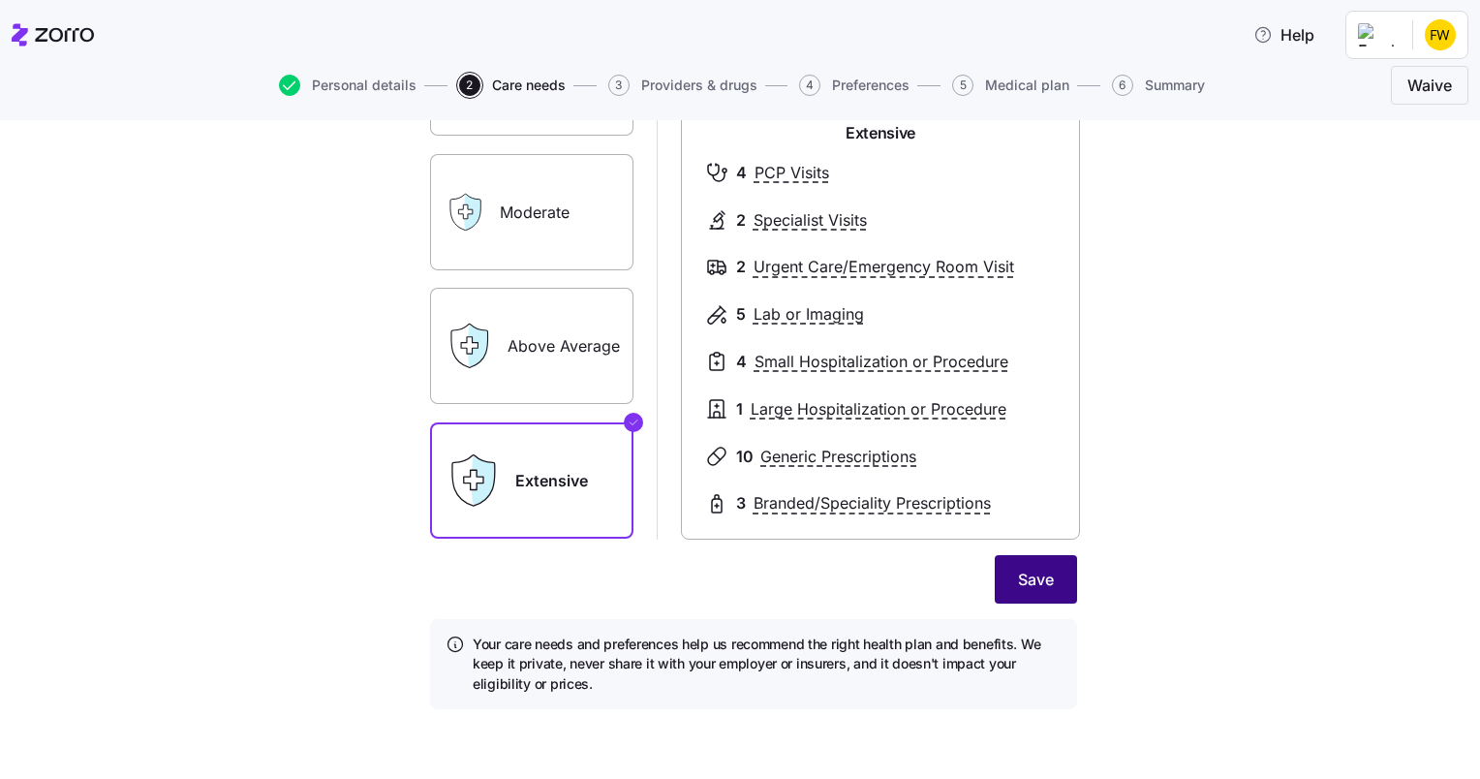
click at [1019, 584] on span "Save" at bounding box center [1036, 579] width 36 height 23
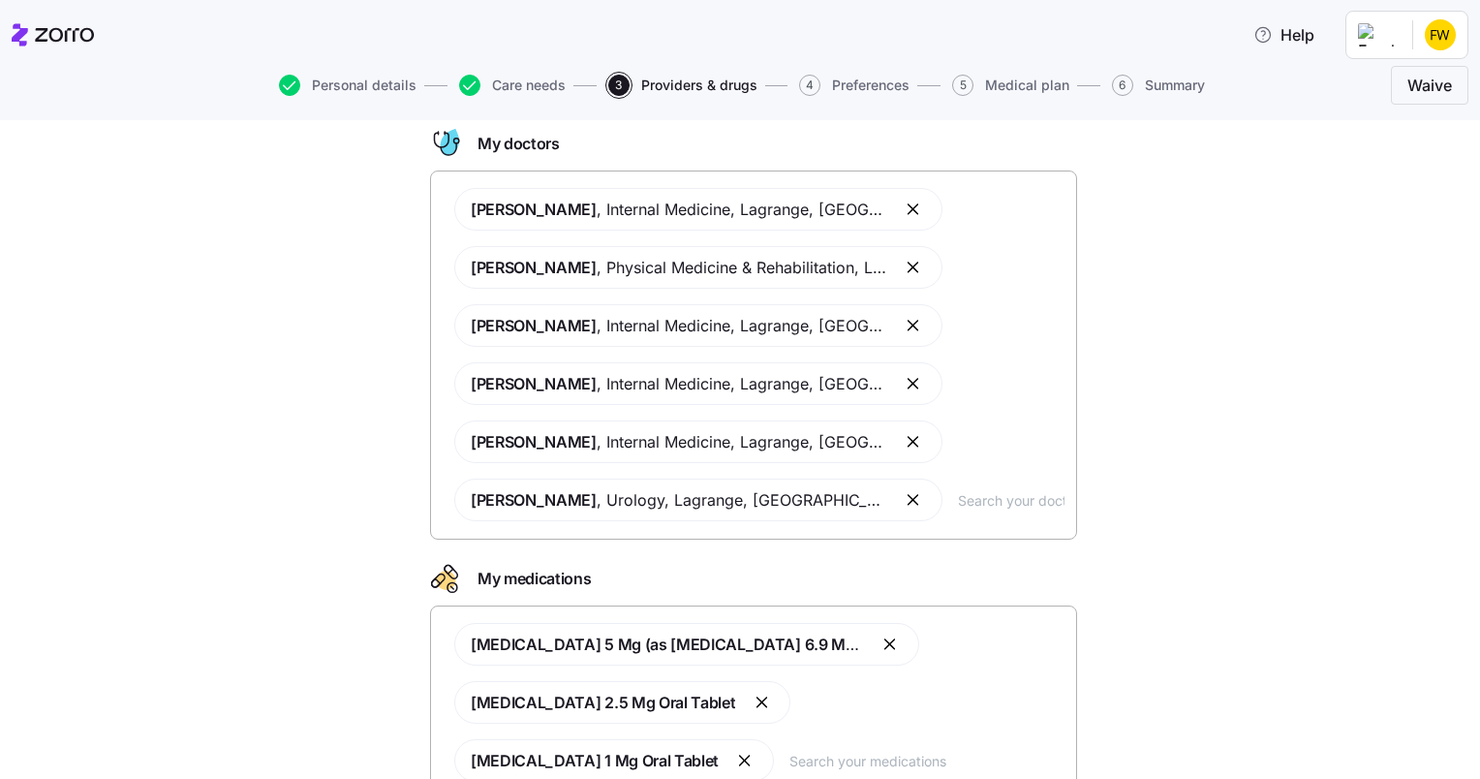
scroll to position [270, 0]
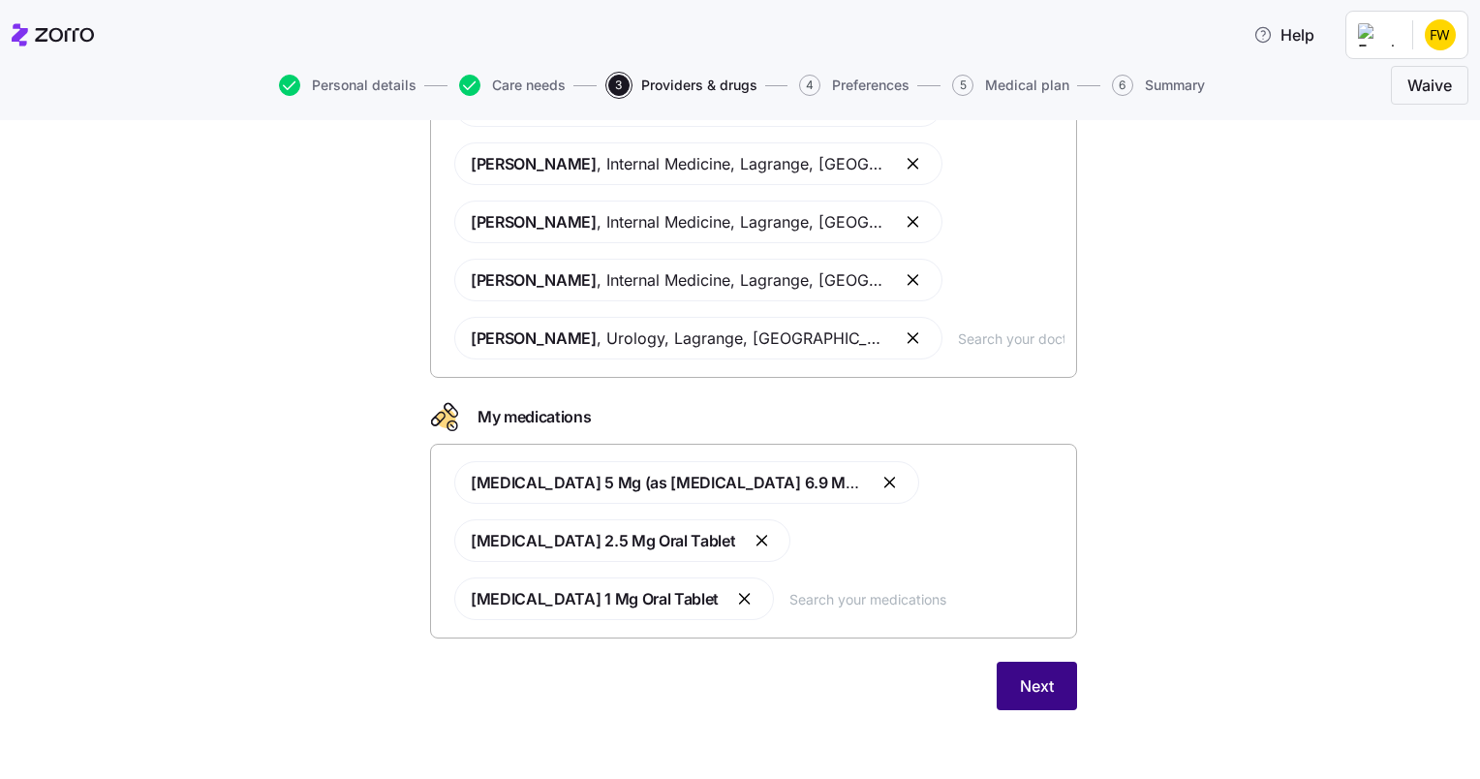
click at [1039, 690] on span "Next" at bounding box center [1037, 685] width 34 height 23
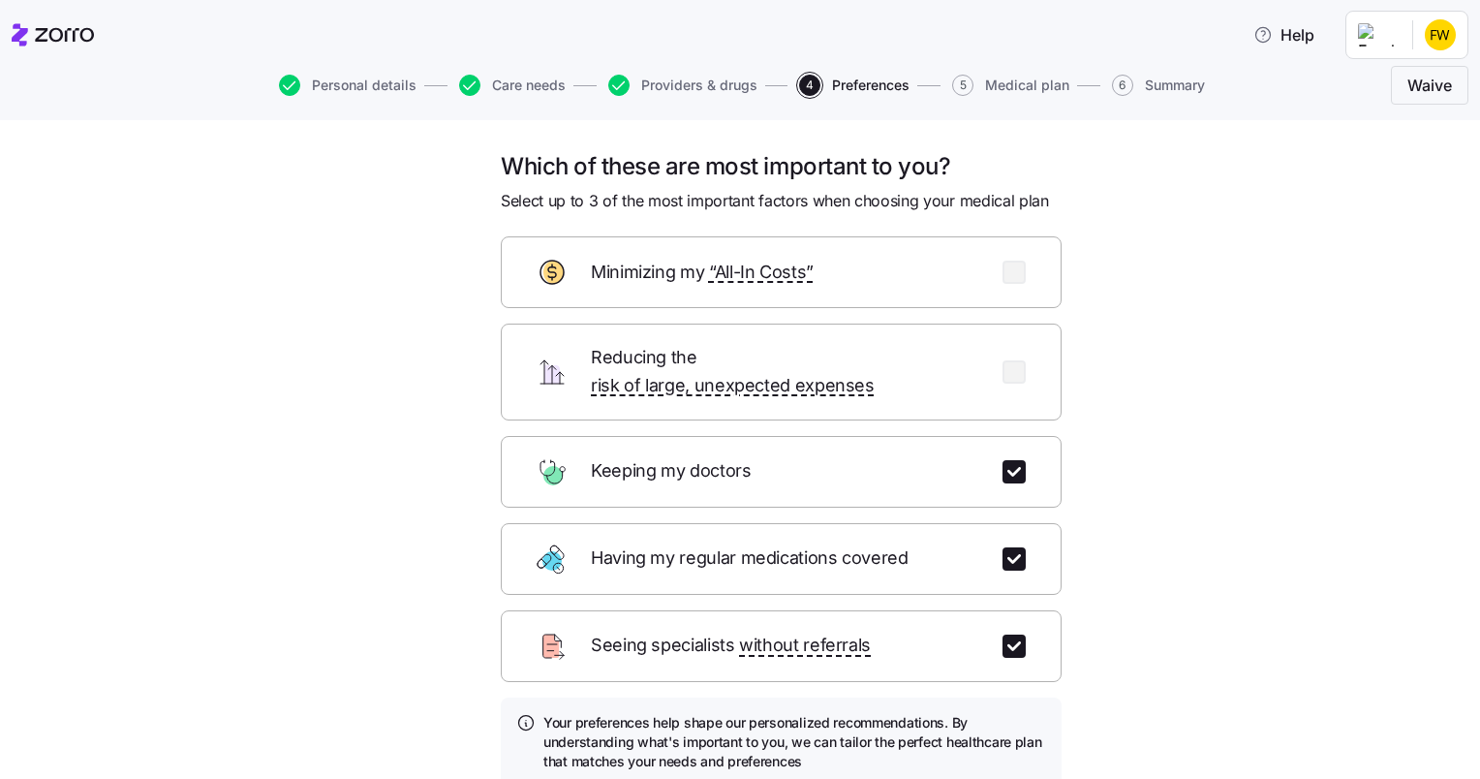
scroll to position [142, 0]
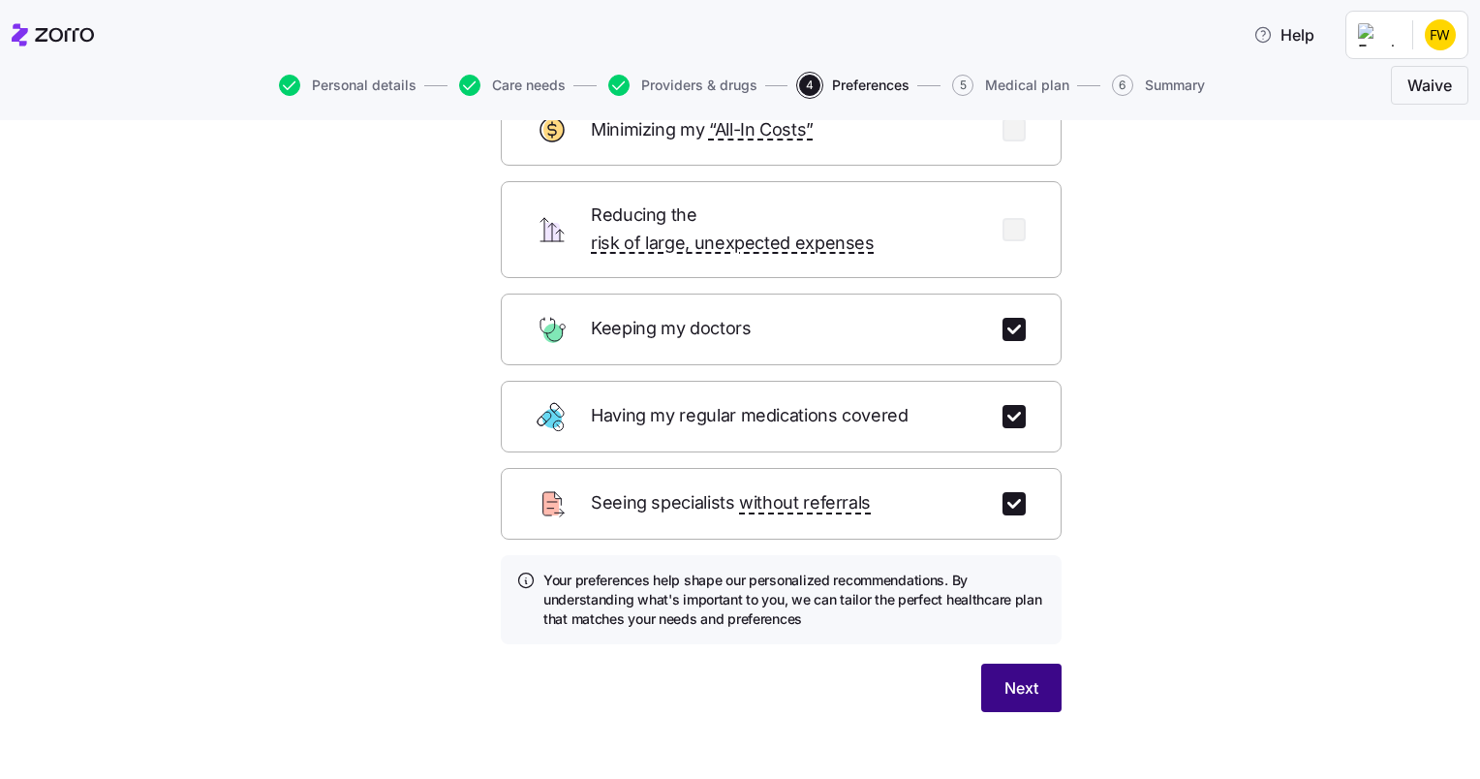
click at [1007, 676] on span "Next" at bounding box center [1021, 687] width 34 height 23
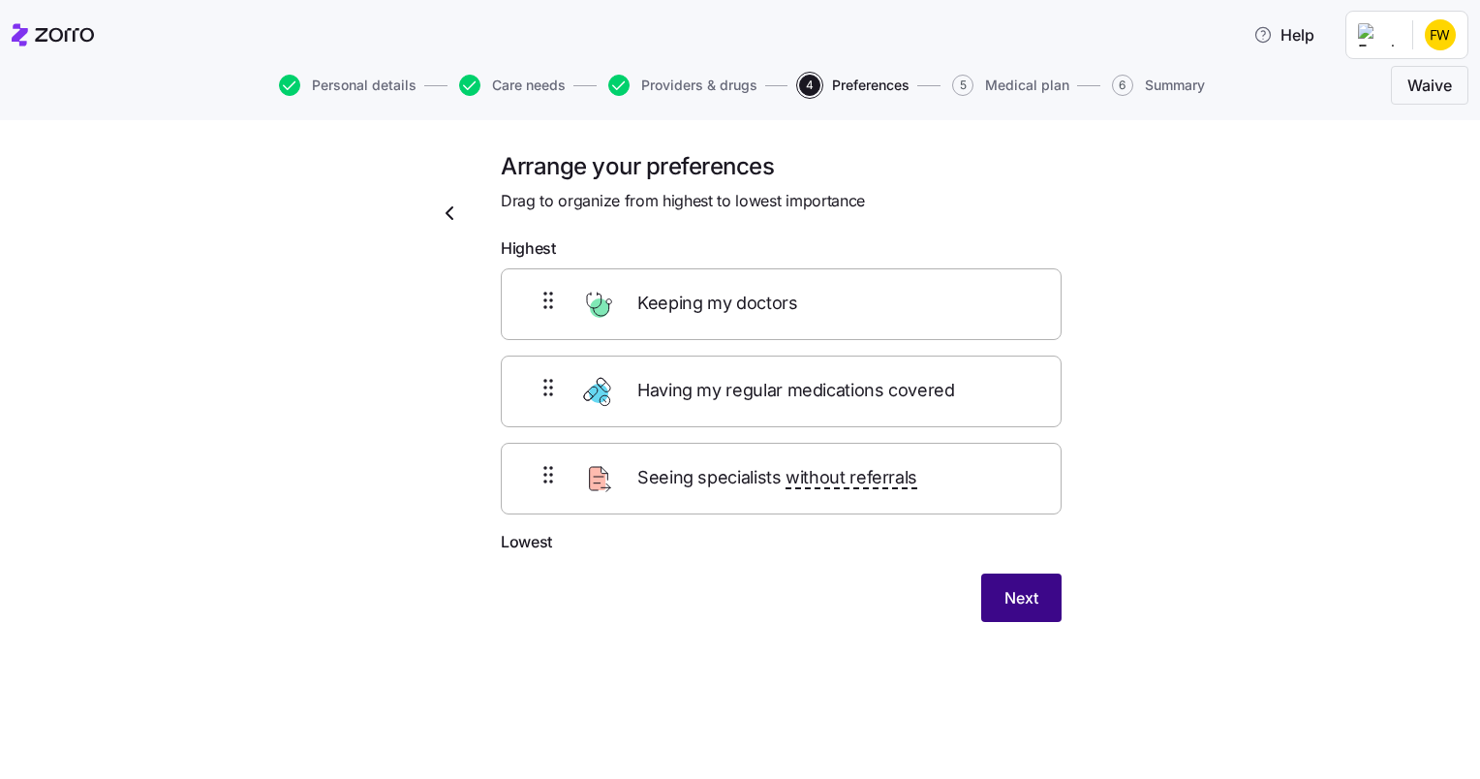
scroll to position [0, 0]
click at [1015, 608] on button "Next" at bounding box center [1021, 597] width 80 height 48
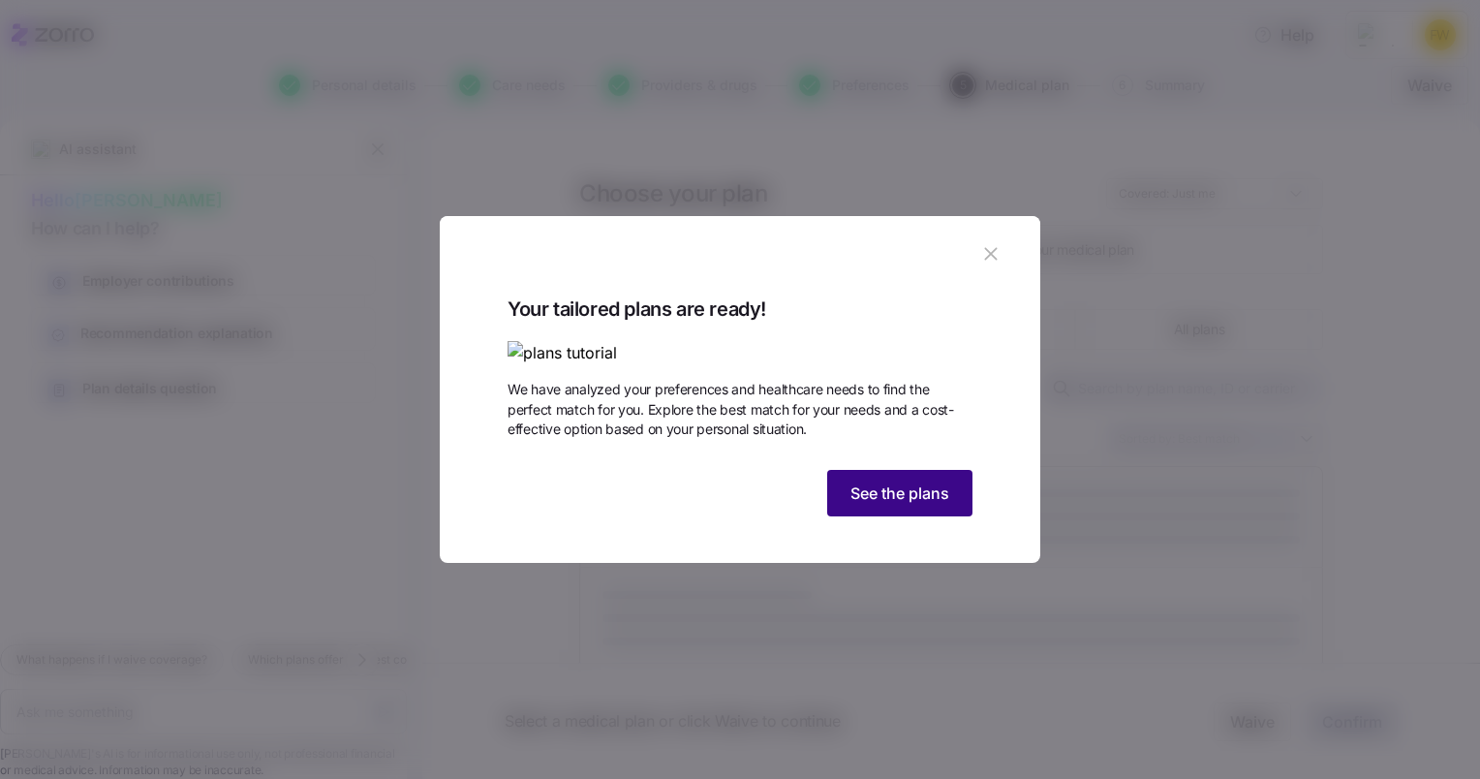
click at [937, 505] on span "See the plans" at bounding box center [899, 492] width 99 height 23
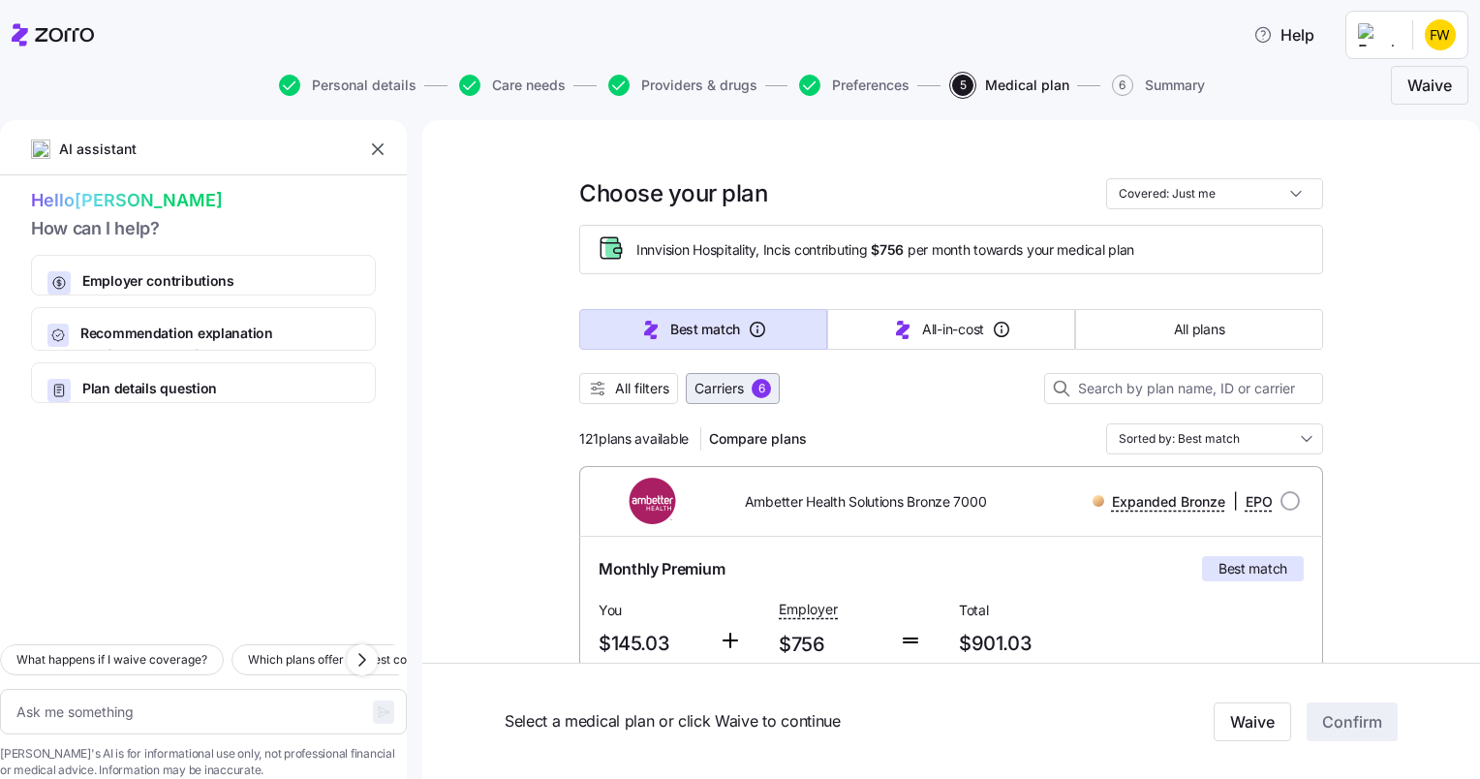
click at [744, 388] on span "Carriers 6" at bounding box center [732, 388] width 77 height 19
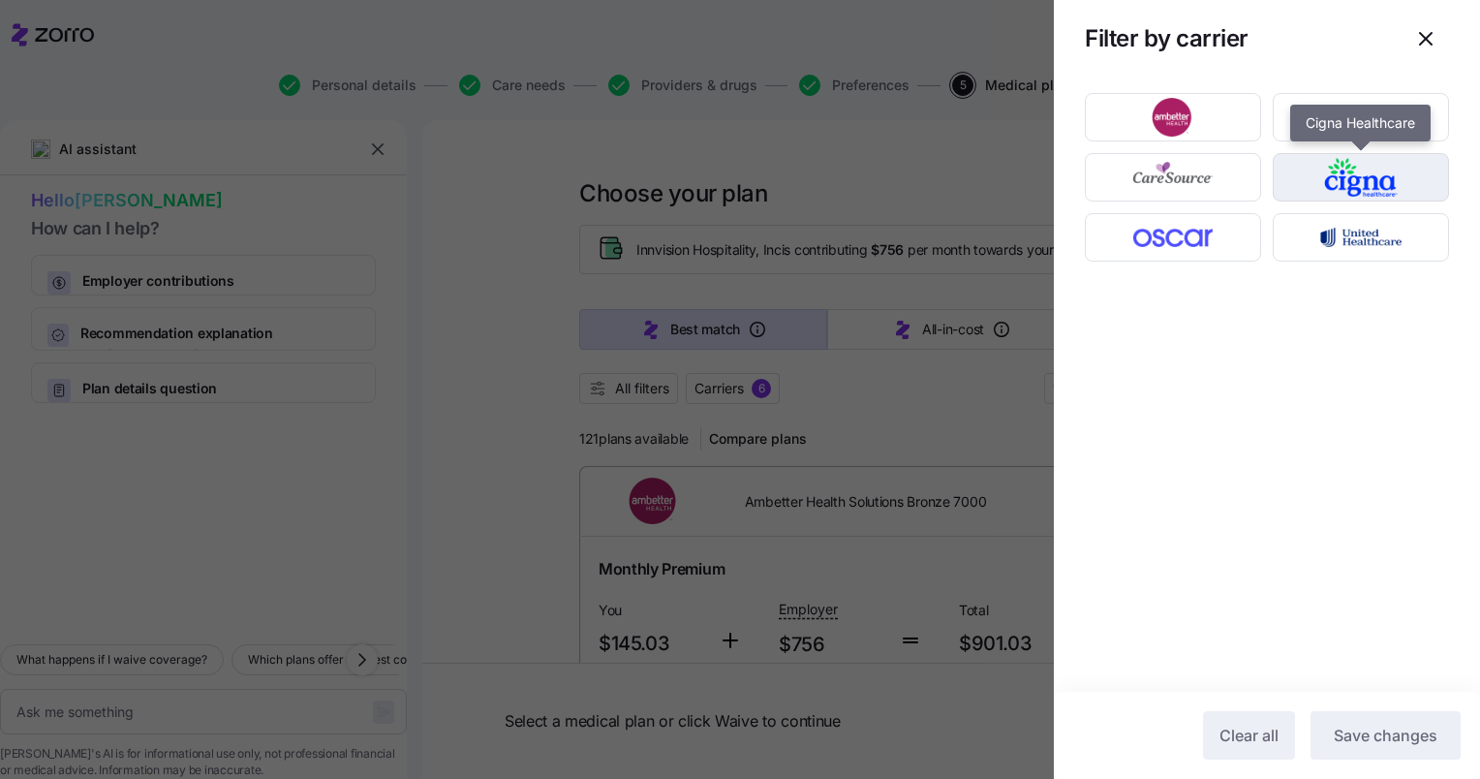
click at [1346, 176] on img "button" at bounding box center [1361, 177] width 142 height 39
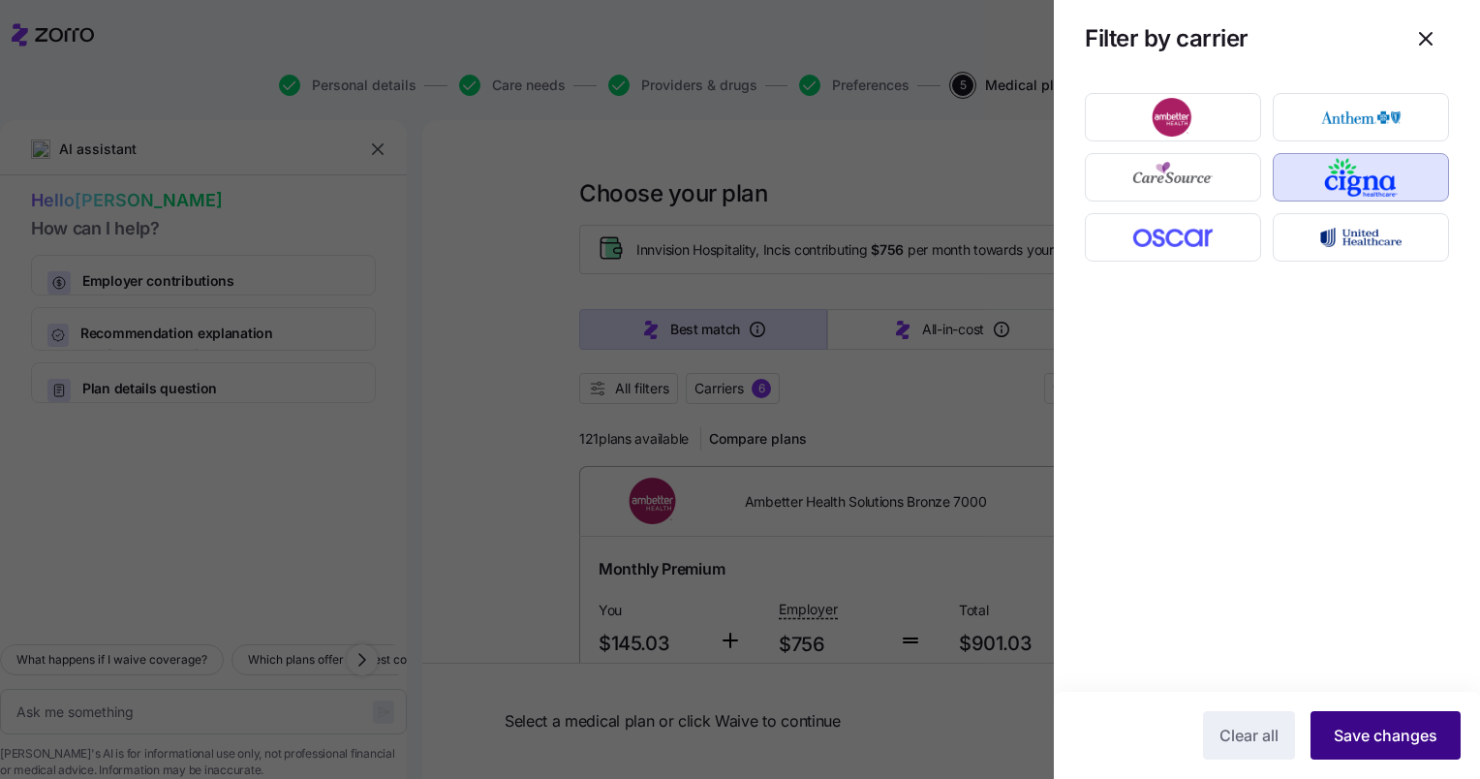
click at [1355, 742] on span "Save changes" at bounding box center [1386, 734] width 104 height 23
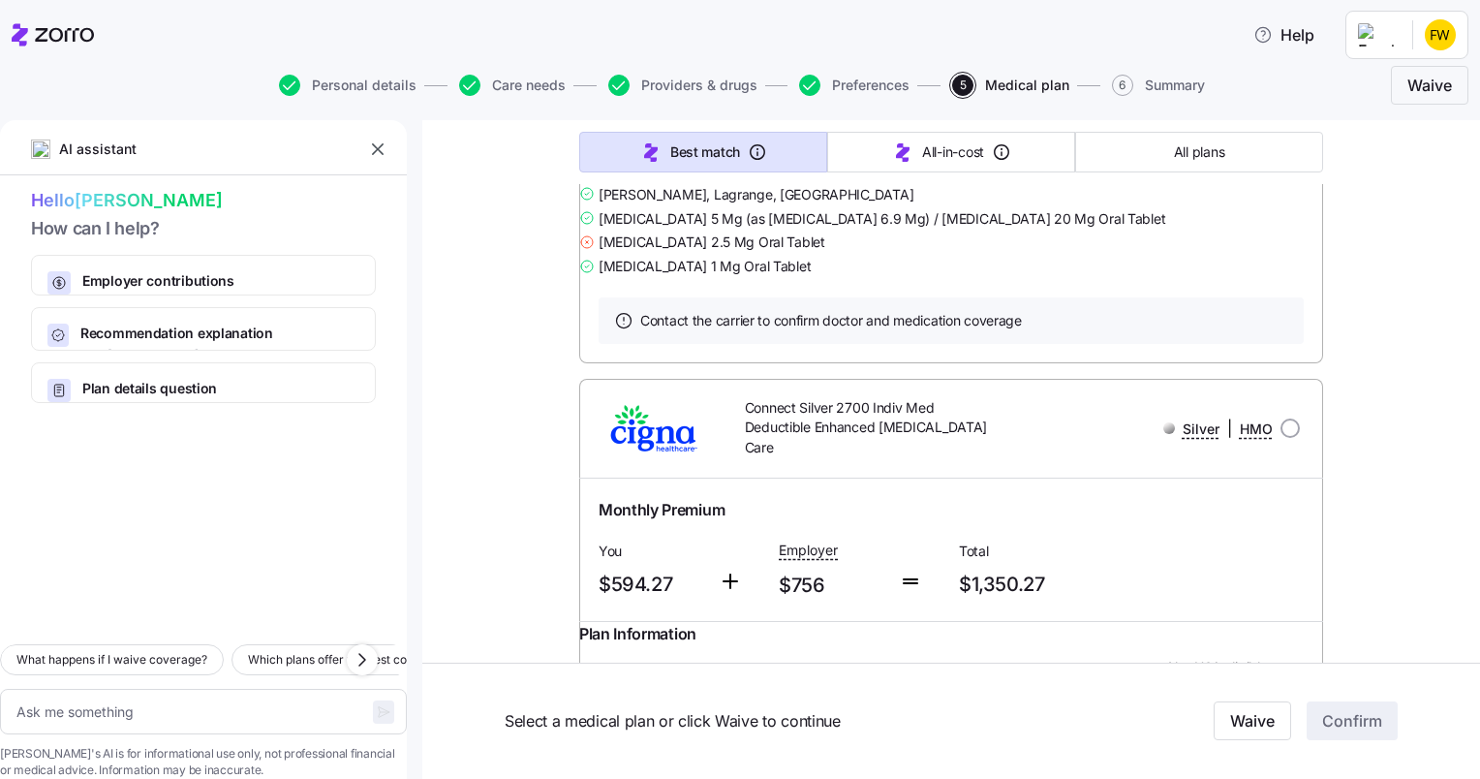
scroll to position [6244, 0]
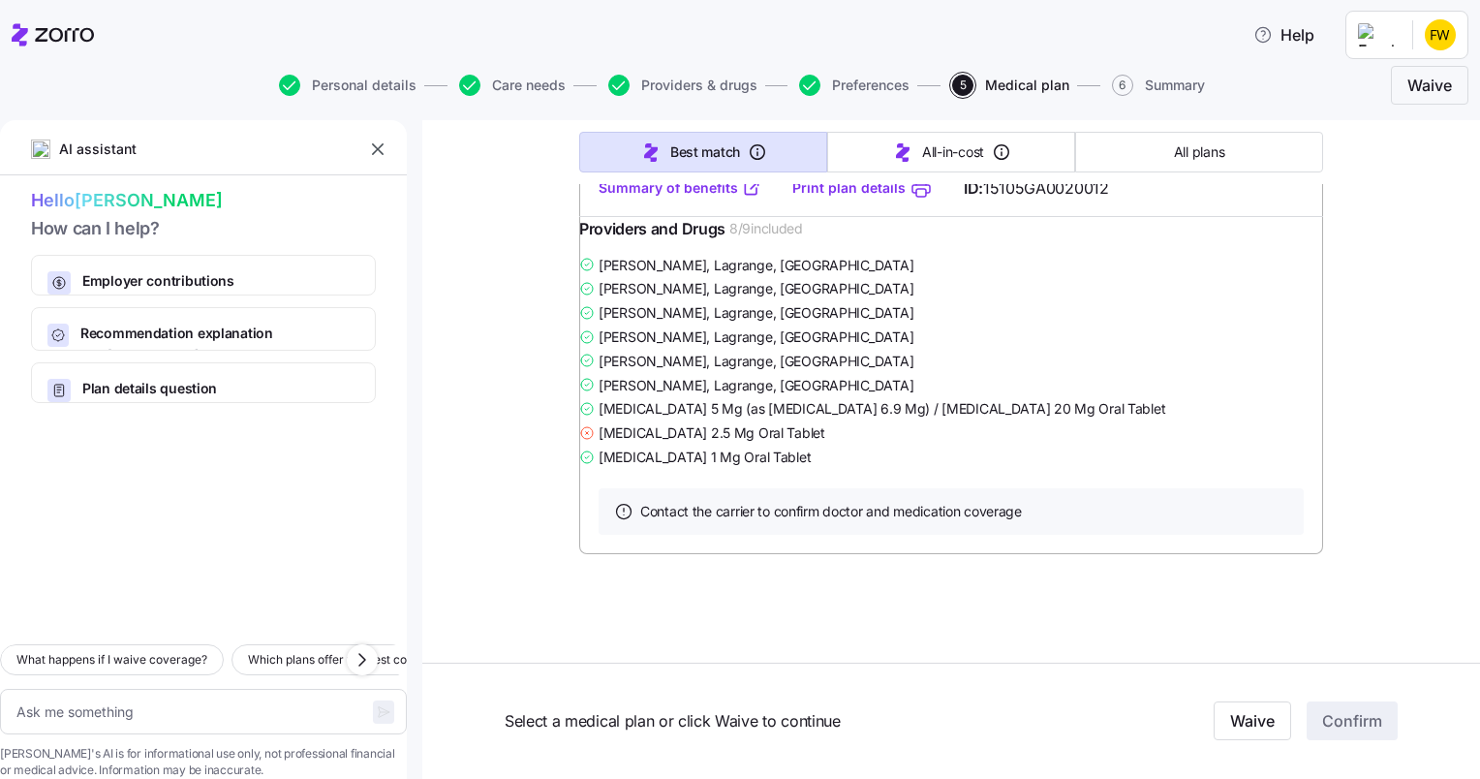
scroll to position [8584, 0]
type textarea "x"
click at [689, 198] on link "Summary of benefits" at bounding box center [679, 187] width 163 height 19
